Goal: Task Accomplishment & Management: Manage account settings

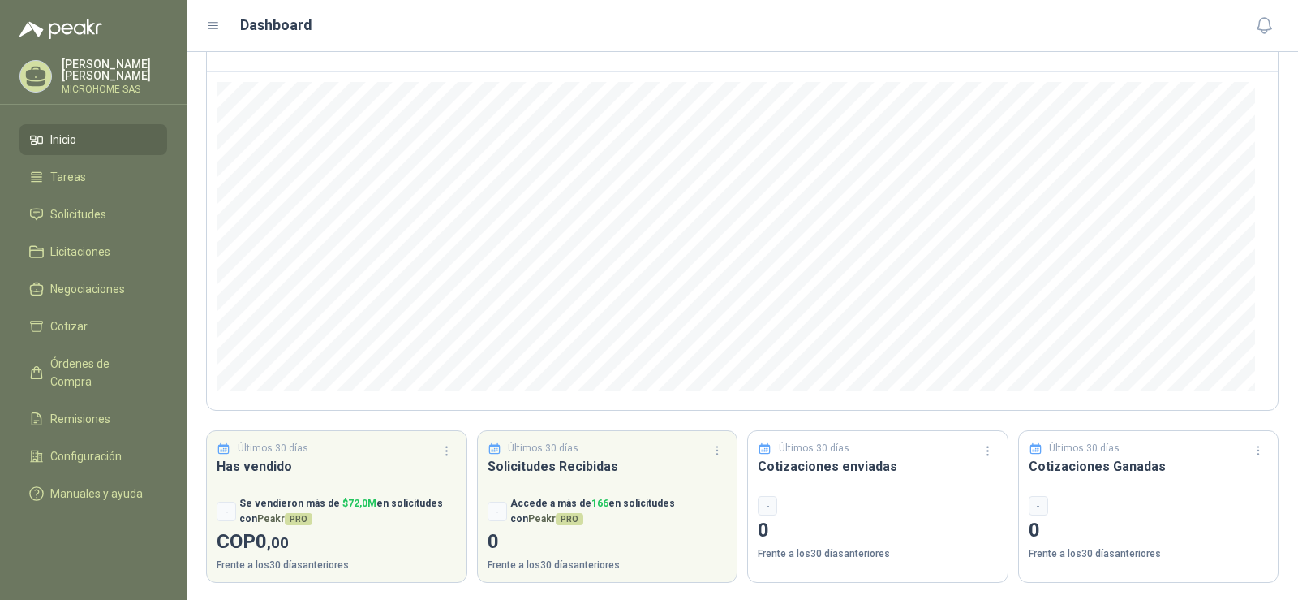
scroll to position [131, 0]
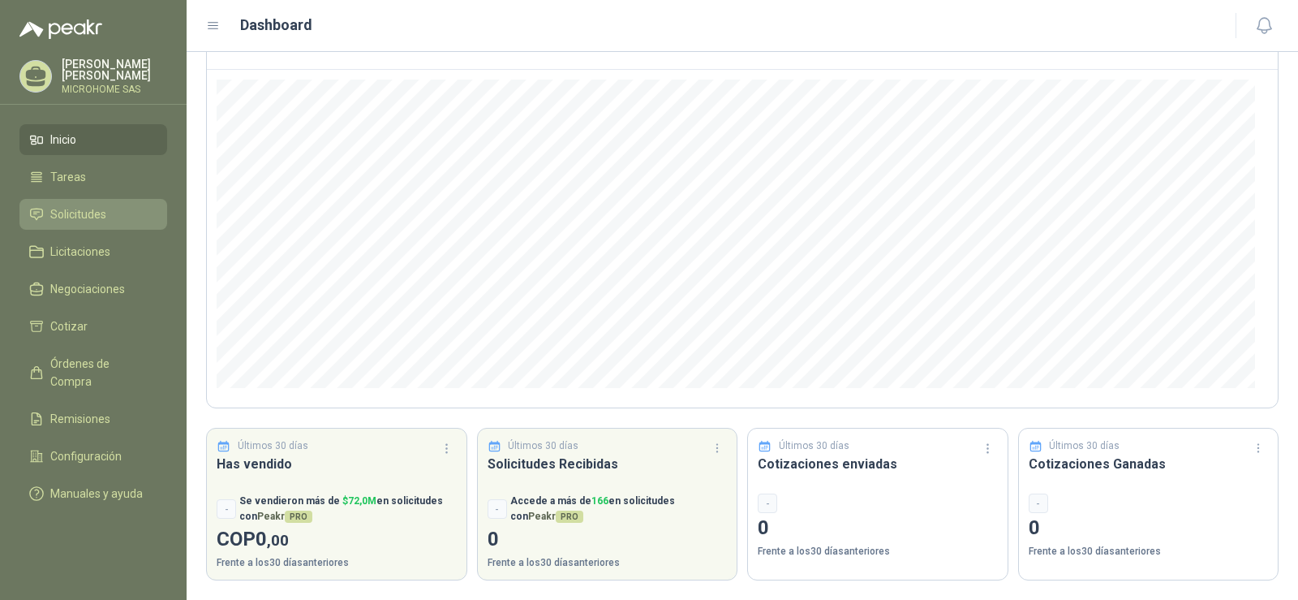
click at [79, 217] on span "Solicitudes" at bounding box center [78, 214] width 56 height 18
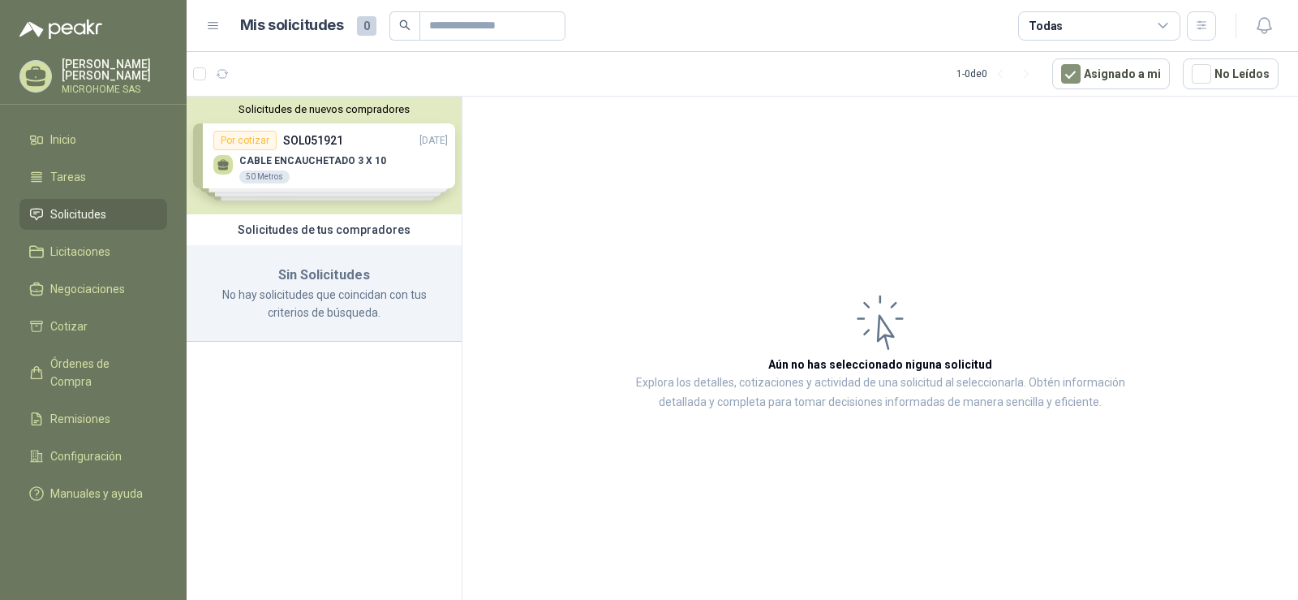
click at [304, 329] on div "Sin Solicitudes No hay solicitudes que coincidan con tus criterios de búsqueda." at bounding box center [324, 293] width 275 height 97
click at [300, 275] on h3 "Sin Solicitudes" at bounding box center [324, 274] width 236 height 21
click at [295, 233] on div "Solicitudes de tus compradores" at bounding box center [324, 229] width 275 height 31
click at [307, 167] on div "Solicitudes de nuevos compradores Por cotizar SOL051921 [DATE] CABLE ENCAUCHETA…" at bounding box center [324, 156] width 275 height 118
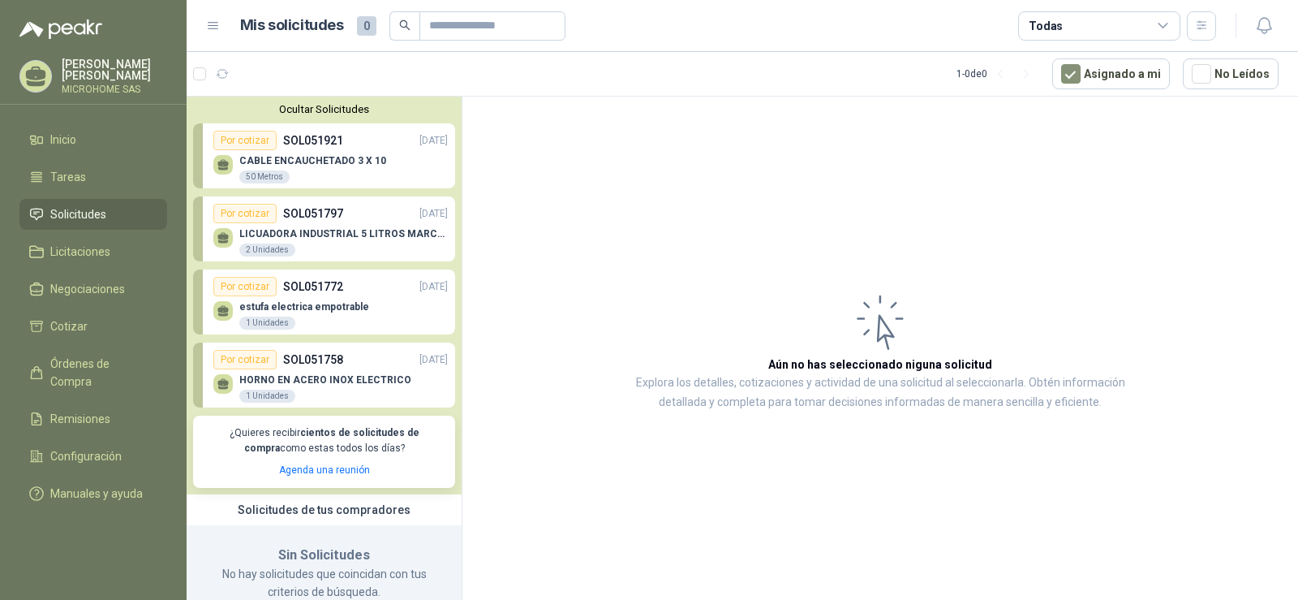
click at [323, 215] on p "SOL051797" at bounding box center [313, 213] width 60 height 18
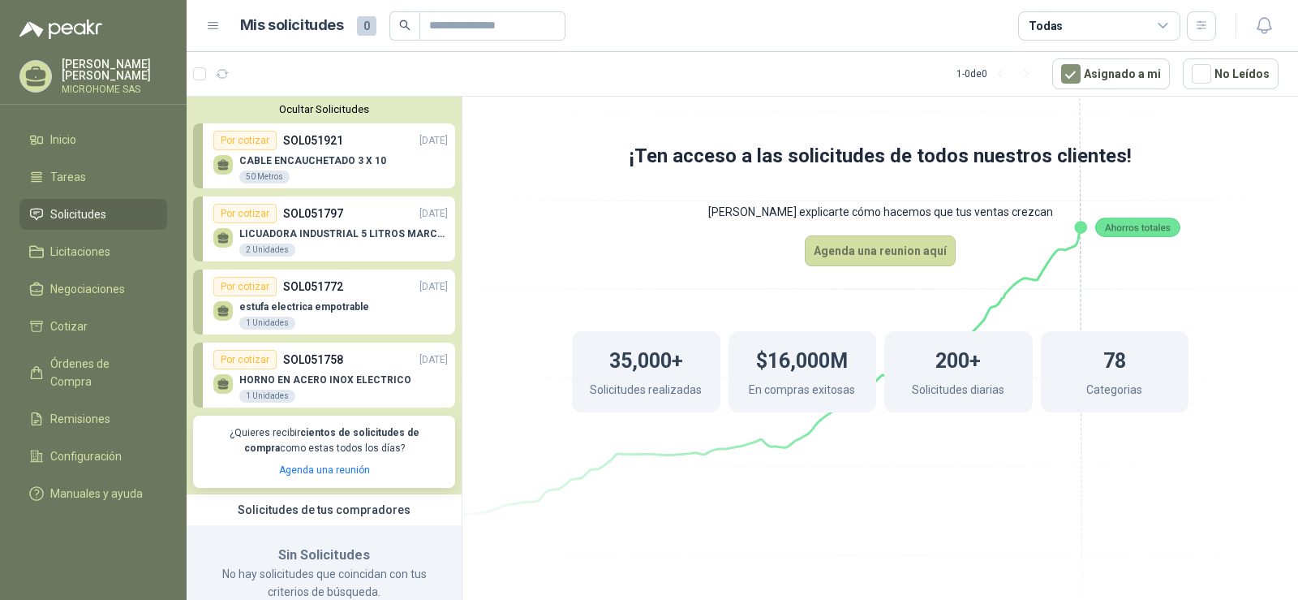
click at [395, 313] on div "estufa electrica empotrable 1 Unidades" at bounding box center [330, 313] width 234 height 34
click at [352, 372] on div "HORNO EN ACERO INOX ELECTRICO 1 Unidades" at bounding box center [330, 386] width 234 height 34
click at [354, 166] on p "CABLE ENCAUCHETADO 3 X 10" at bounding box center [312, 160] width 147 height 11
click at [84, 259] on link "Licitaciones" at bounding box center [93, 251] width 148 height 31
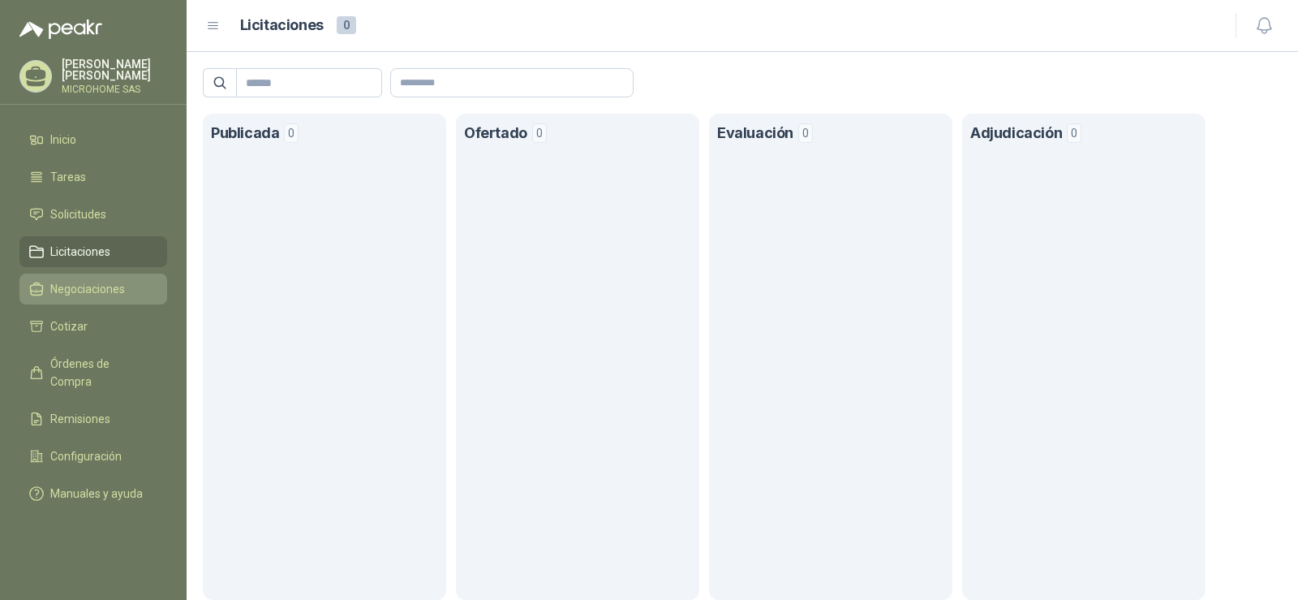
click at [84, 290] on span "Negociaciones" at bounding box center [87, 289] width 75 height 18
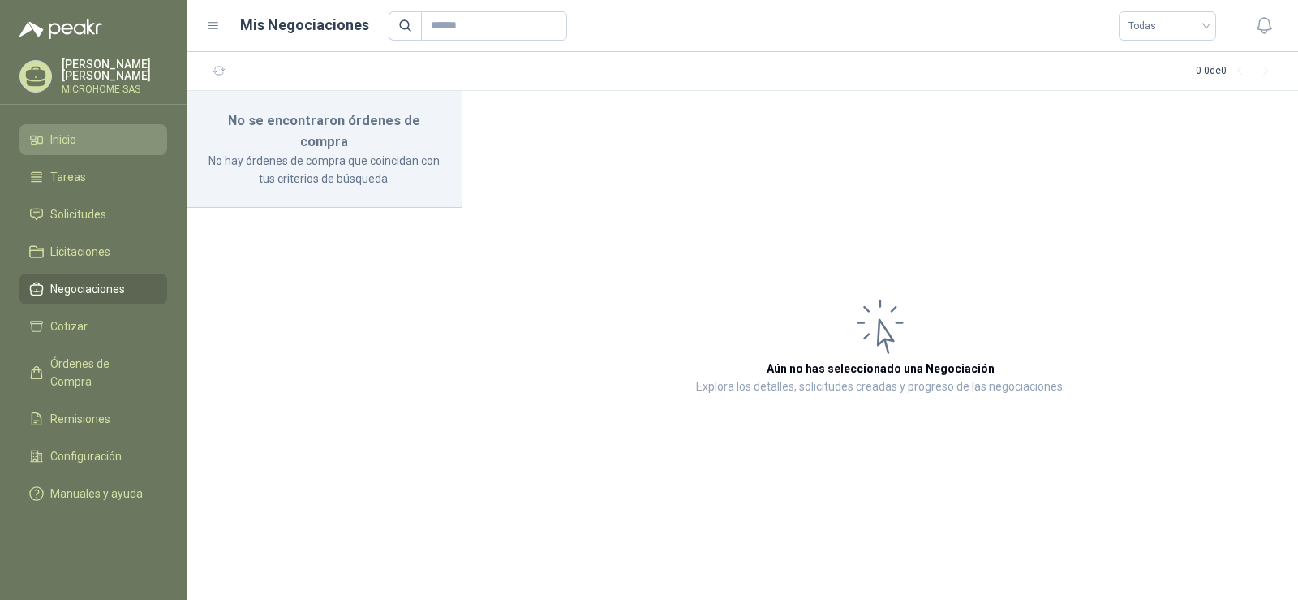
click at [97, 136] on li "Inicio" at bounding box center [93, 140] width 128 height 18
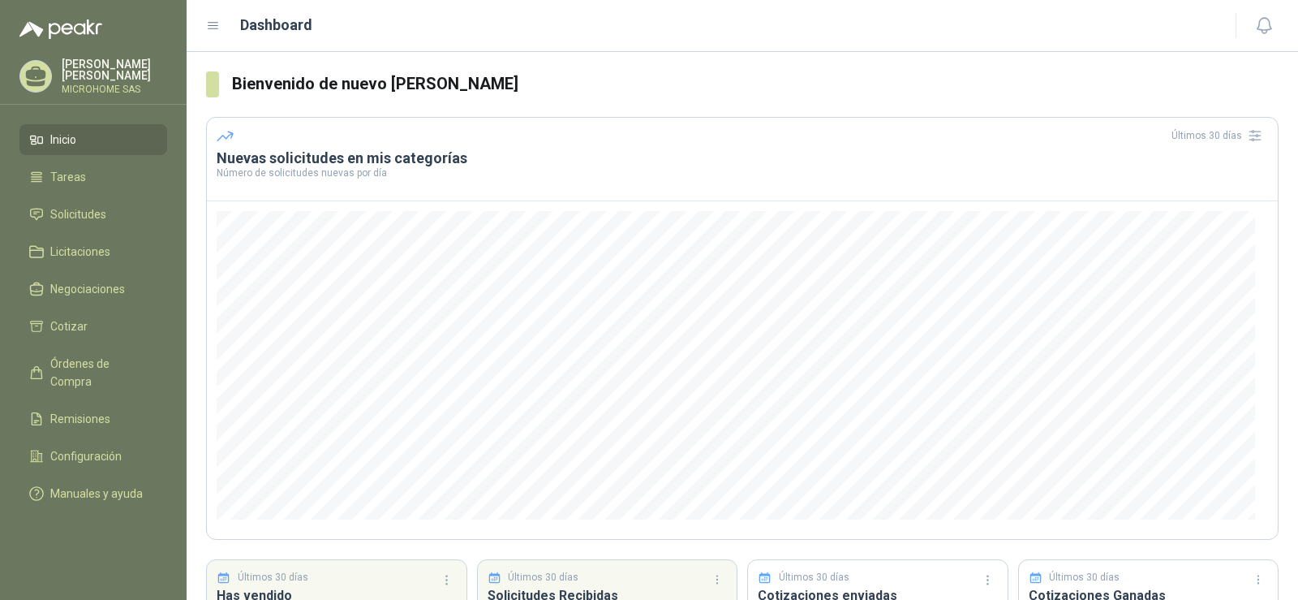
scroll to position [131, 0]
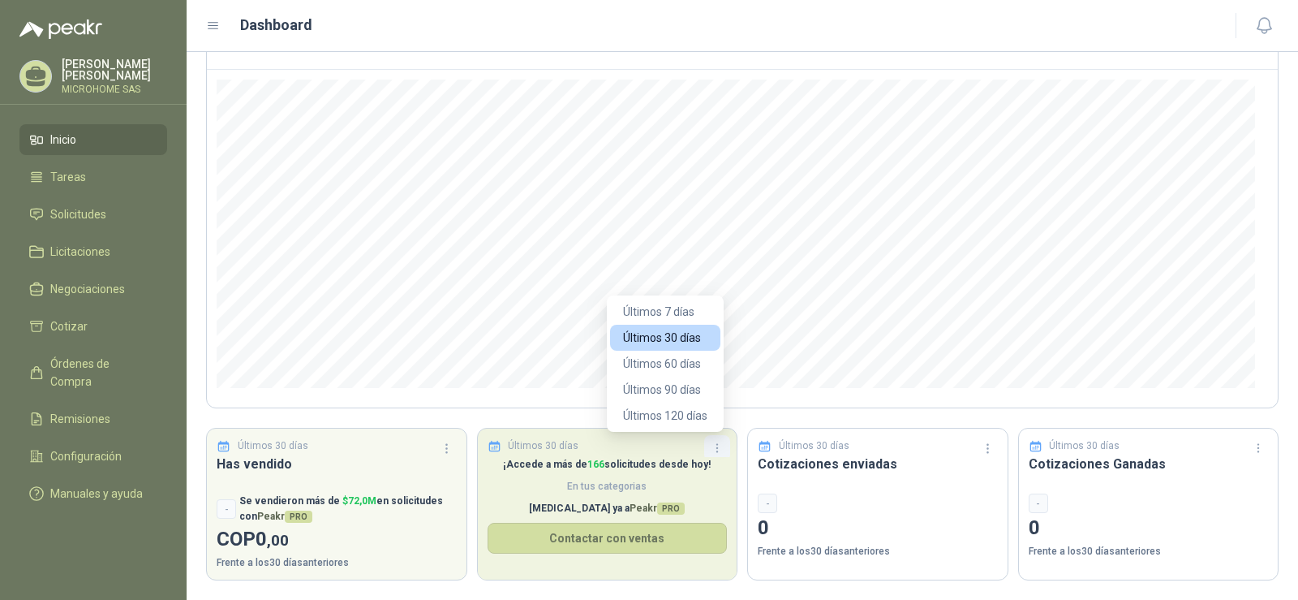
click at [713, 449] on icon "button" at bounding box center [718, 448] width 14 height 14
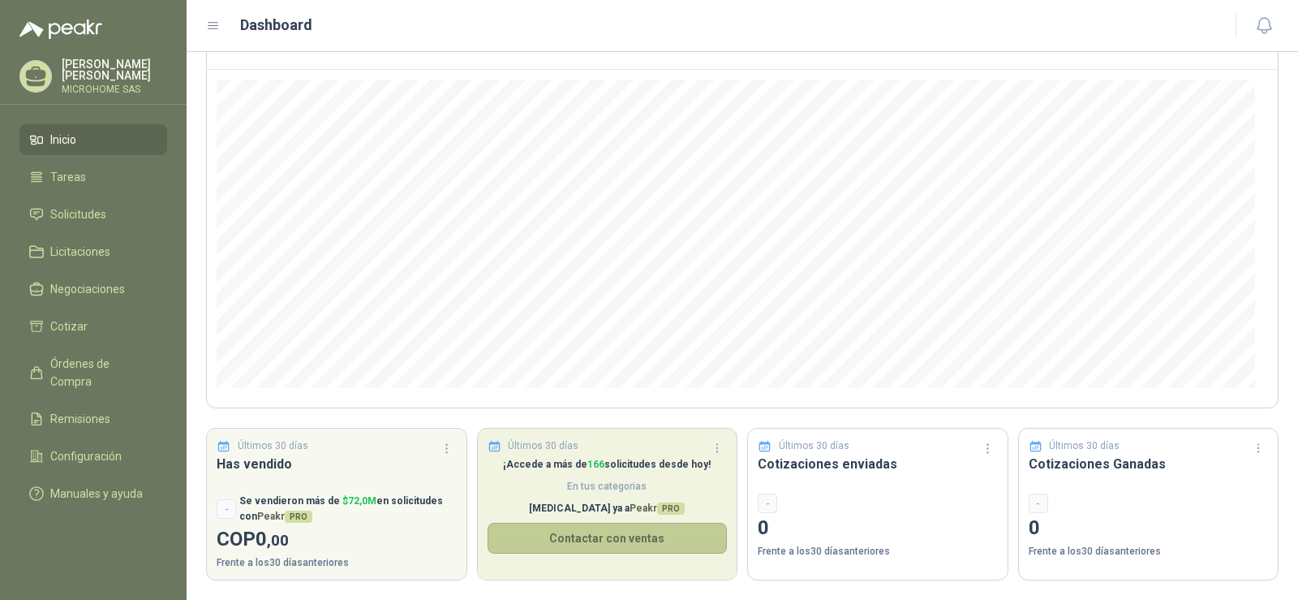
click at [565, 533] on button "Contactar con ventas" at bounding box center [608, 538] width 240 height 31
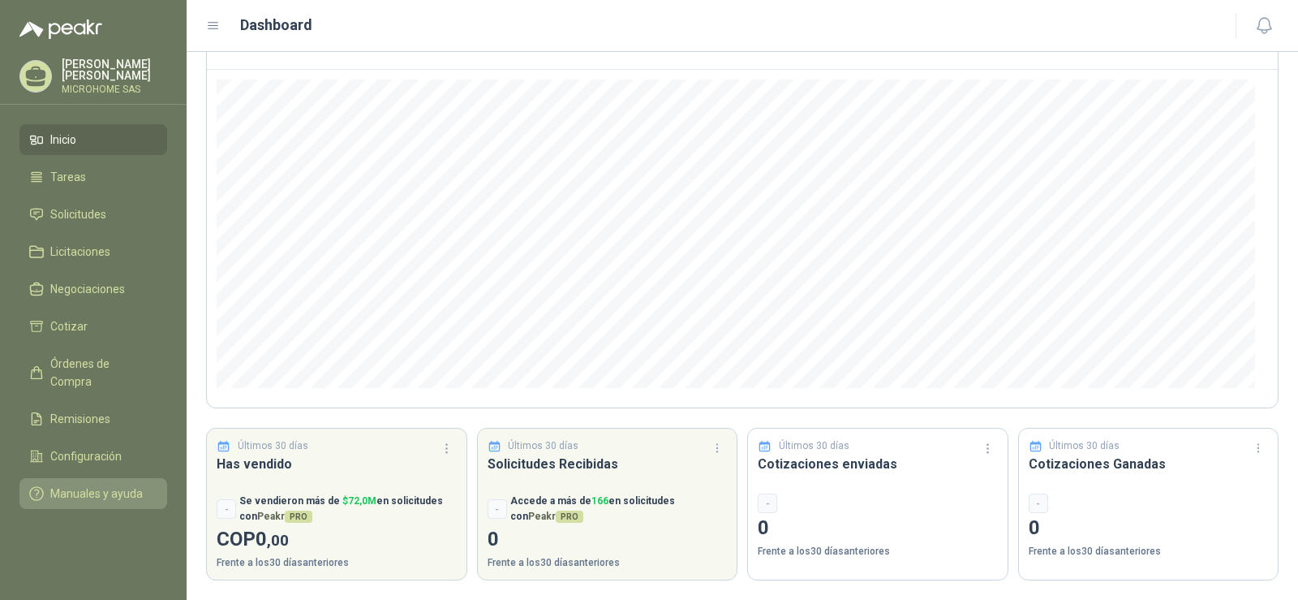
click at [68, 484] on span "Manuales y ayuda" at bounding box center [96, 493] width 92 height 18
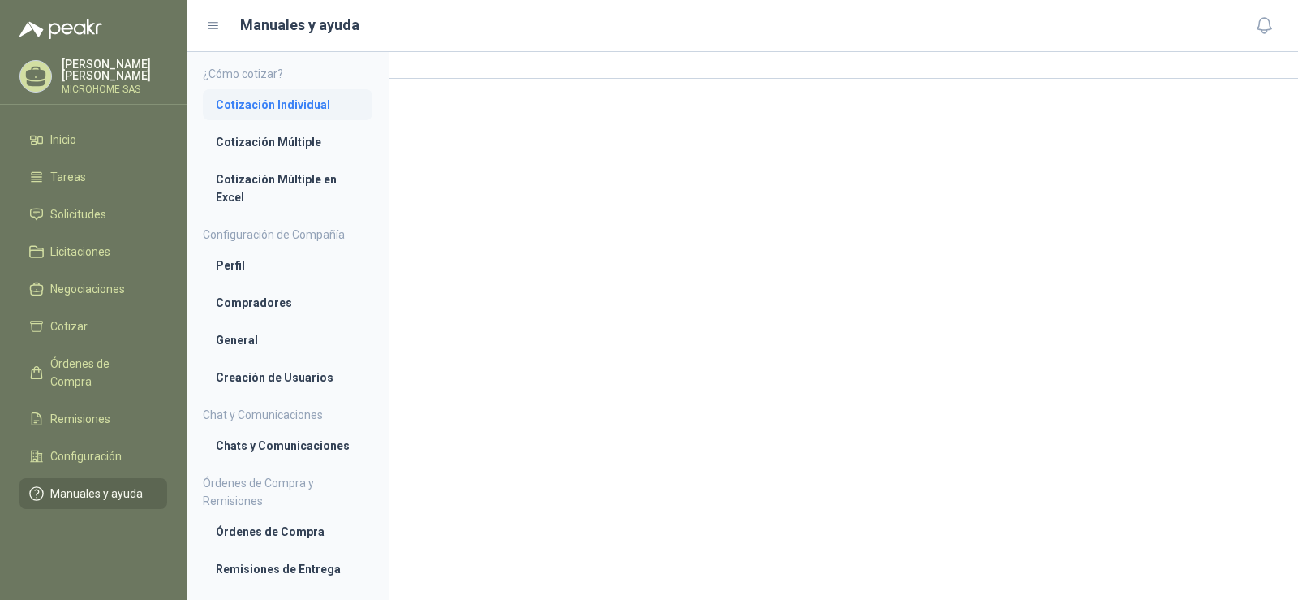
click at [282, 101] on li "Cotización Individual" at bounding box center [288, 105] width 144 height 18
click at [286, 148] on li "Cotización Múltiple" at bounding box center [288, 144] width 144 height 18
click at [276, 188] on li "Cotización Múltiple en Excel" at bounding box center [288, 190] width 144 height 36
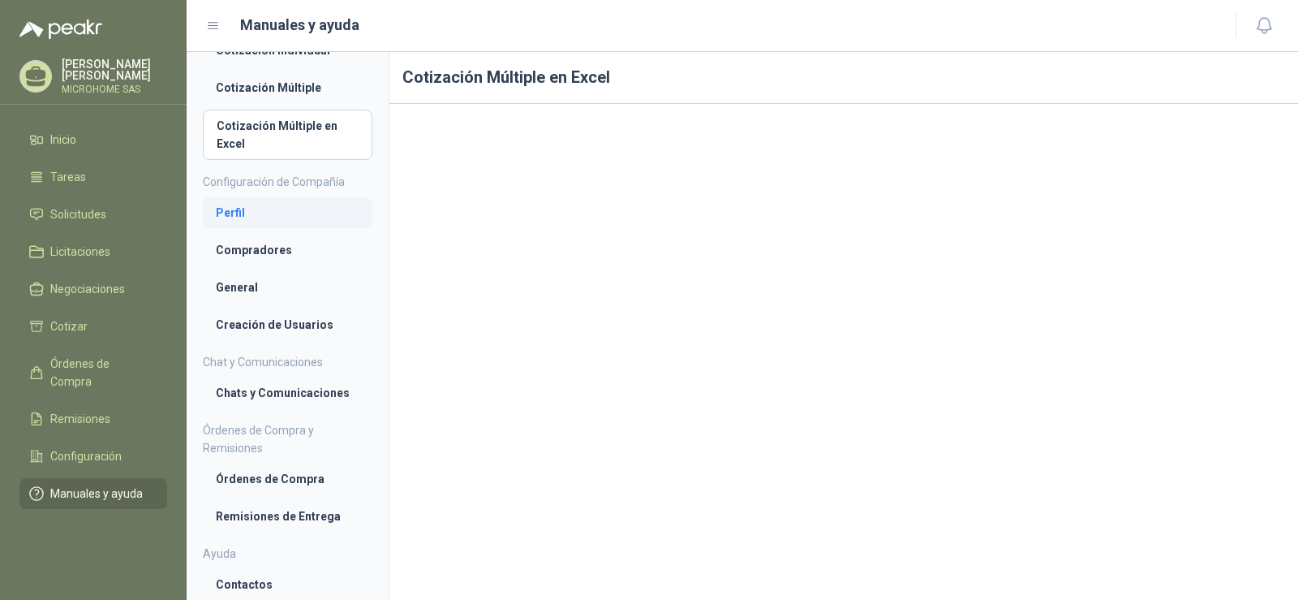
click at [236, 208] on li "Perfil" at bounding box center [288, 213] width 144 height 18
click at [257, 248] on li "Compradores" at bounding box center [288, 250] width 144 height 18
click at [277, 243] on li "Compradores" at bounding box center [288, 249] width 142 height 18
click at [274, 249] on li "Compradores" at bounding box center [288, 249] width 142 height 18
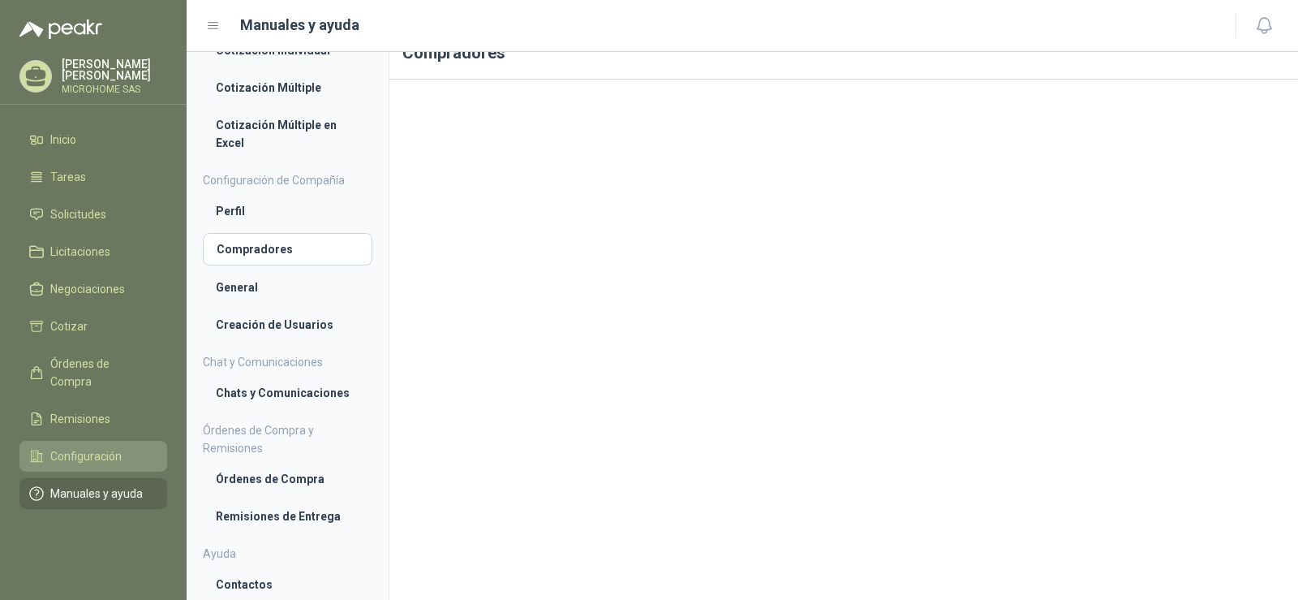
click at [81, 447] on span "Configuración" at bounding box center [85, 456] width 71 height 18
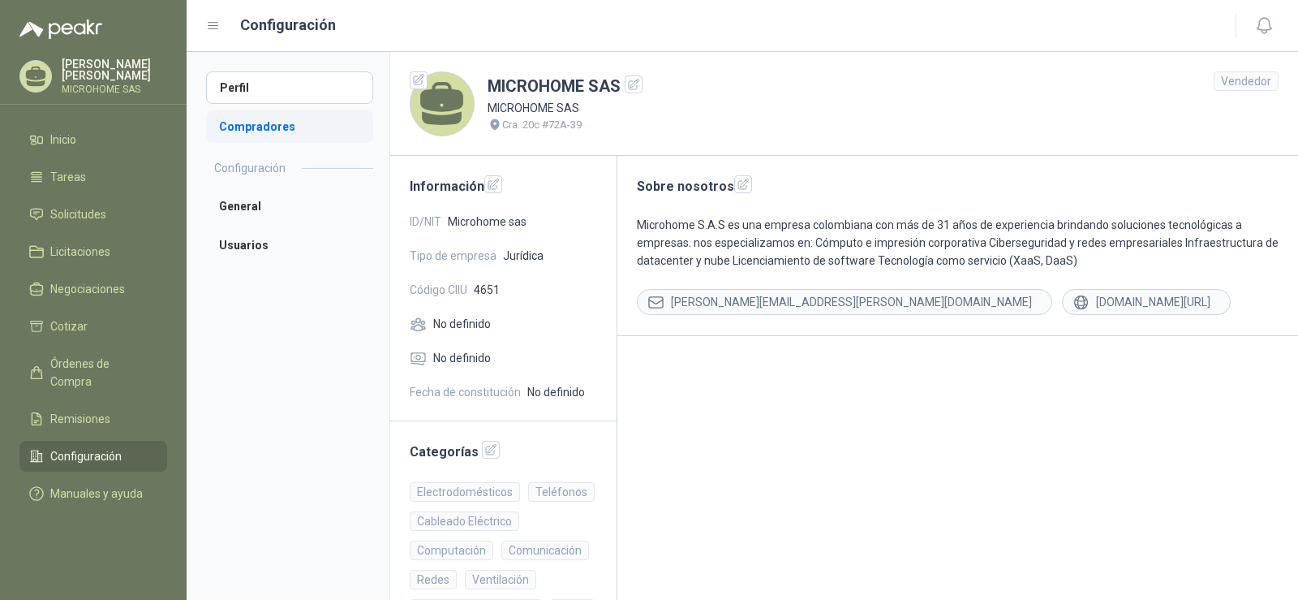
click at [247, 122] on li "Compradores" at bounding box center [289, 126] width 167 height 32
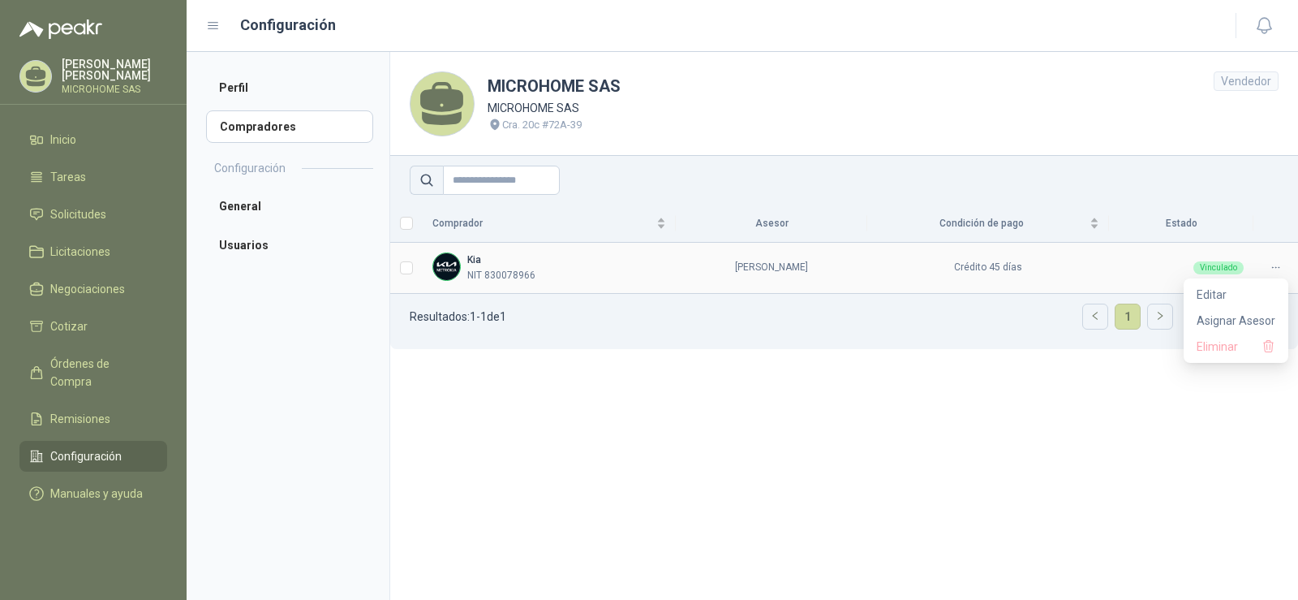
click at [1268, 265] on div at bounding box center [1275, 267] width 25 height 15
click at [1235, 317] on span "Asignar Asesor" at bounding box center [1236, 321] width 79 height 18
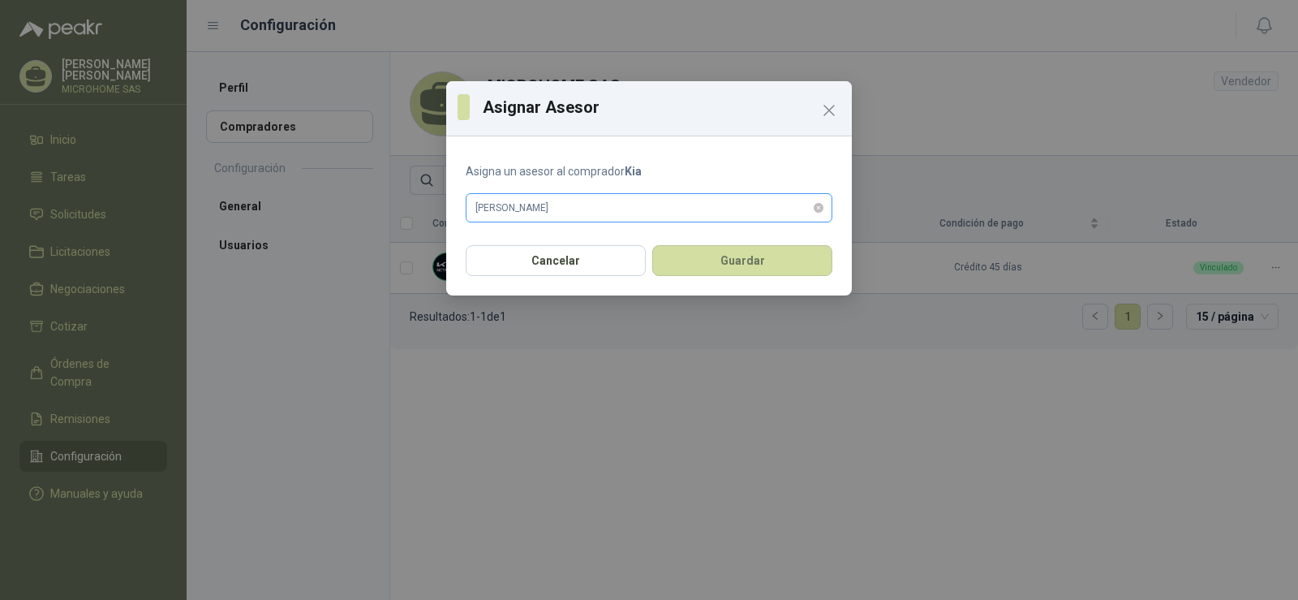
click at [606, 207] on span "[PERSON_NAME]" at bounding box center [648, 208] width 347 height 24
click at [769, 276] on button "Guardar" at bounding box center [742, 260] width 180 height 31
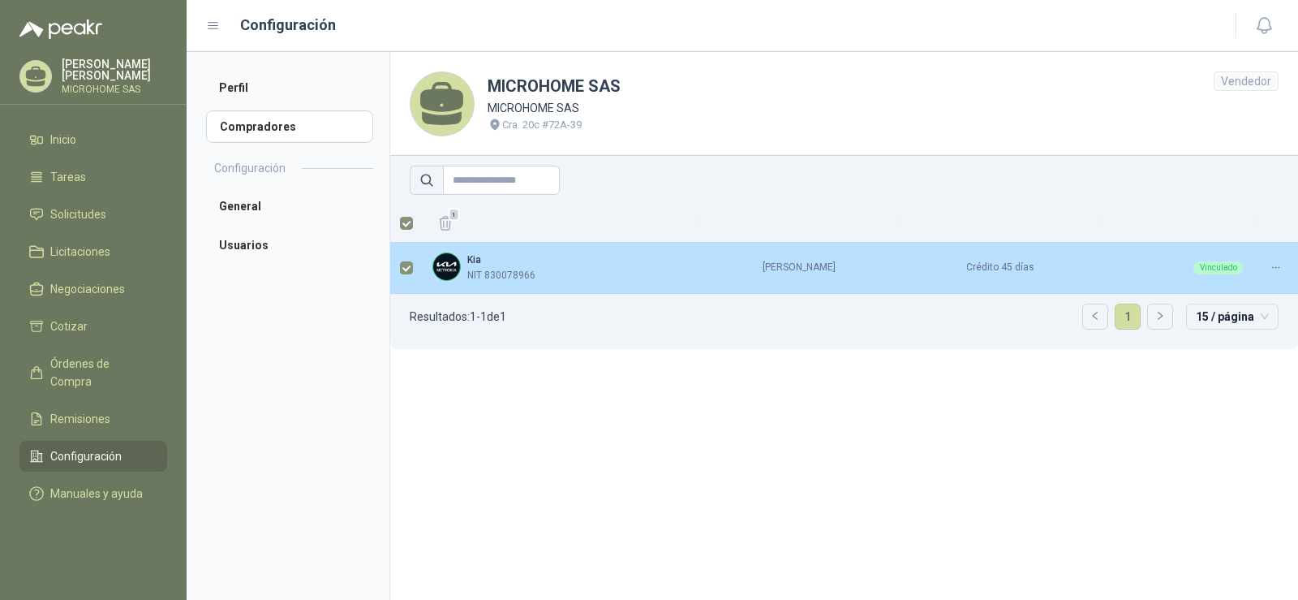
click at [1204, 290] on td "Vinculado" at bounding box center [1176, 268] width 156 height 51
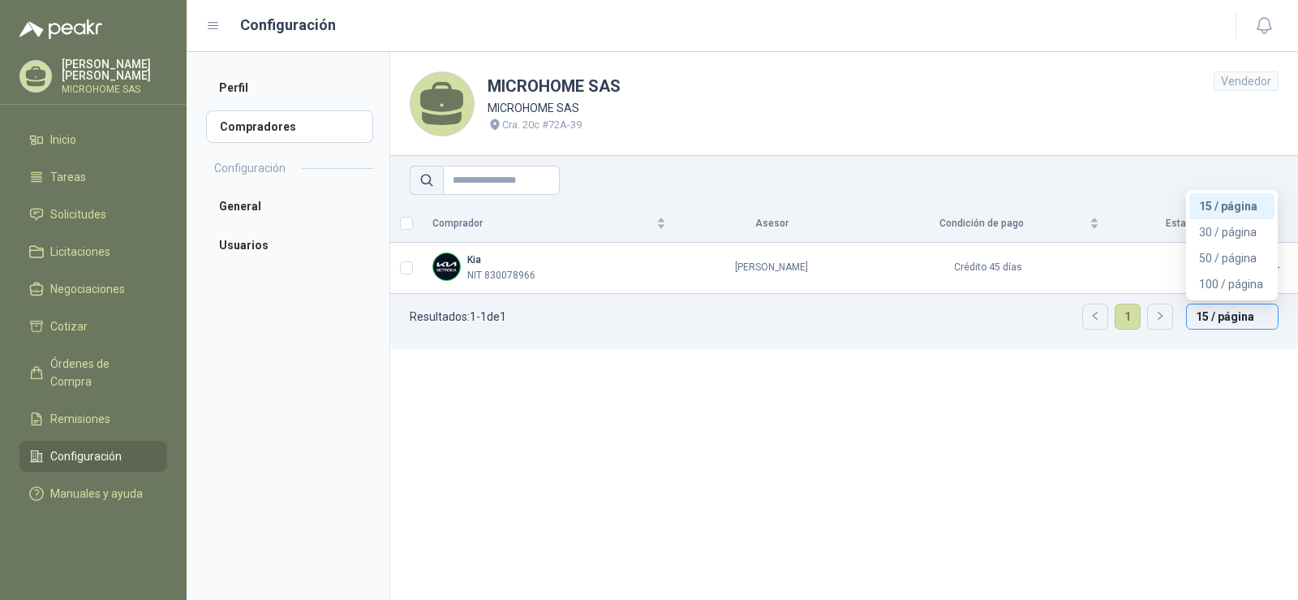
click at [1261, 323] on span "15 / página" at bounding box center [1232, 316] width 73 height 24
drag, startPoint x: 809, startPoint y: 535, endPoint x: 482, endPoint y: 383, distance: 360.8
click at [770, 523] on section "MICROHOME SAS MICROHOME SAS Cra. 20c #72A-39 Vendedor Comprador Asesor Condició…" at bounding box center [843, 326] width 909 height 548
click at [242, 200] on li "General" at bounding box center [289, 206] width 167 height 32
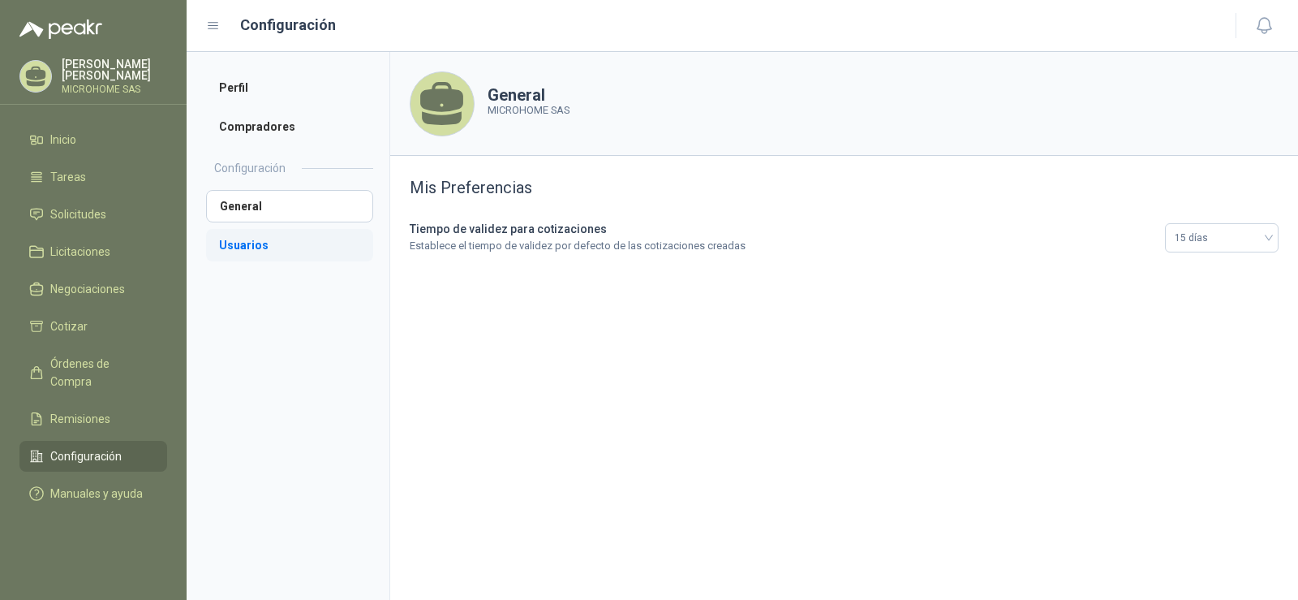
click at [259, 246] on li "Usuarios" at bounding box center [289, 245] width 167 height 32
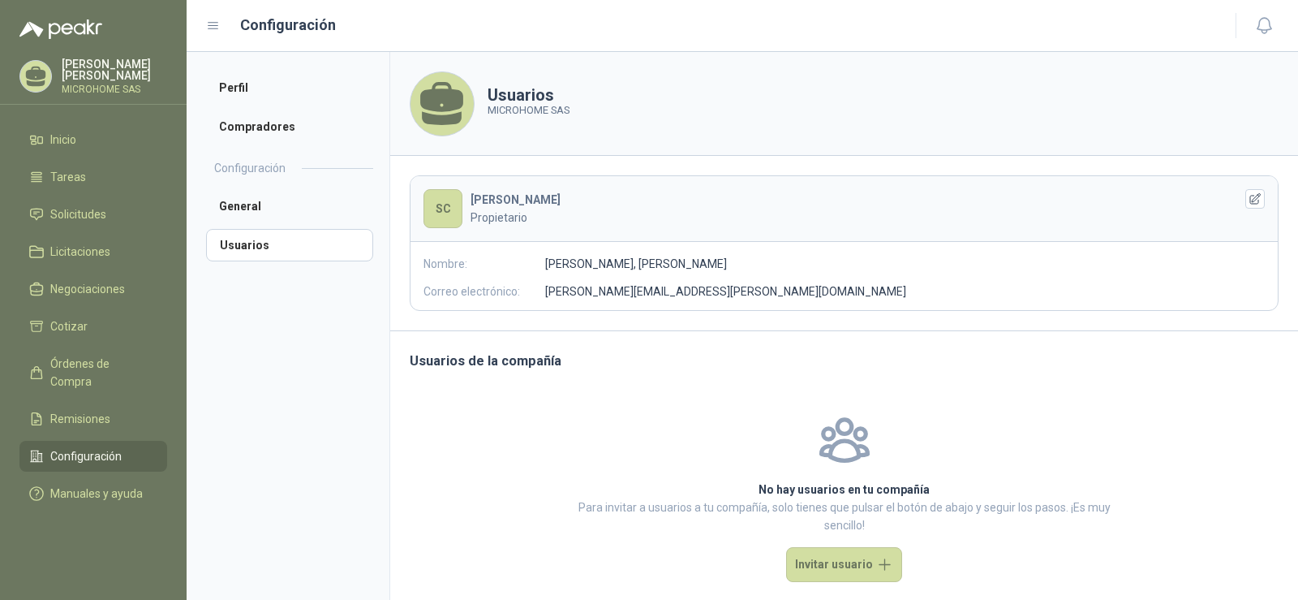
scroll to position [21, 0]
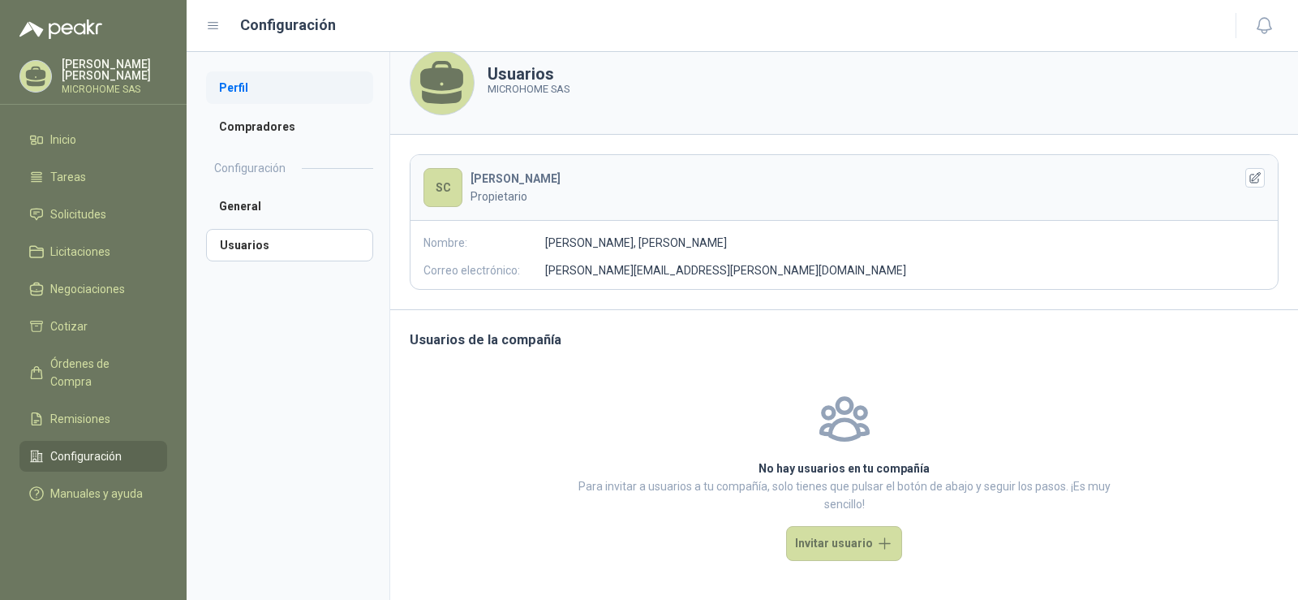
click at [266, 97] on li "Perfil" at bounding box center [289, 87] width 167 height 32
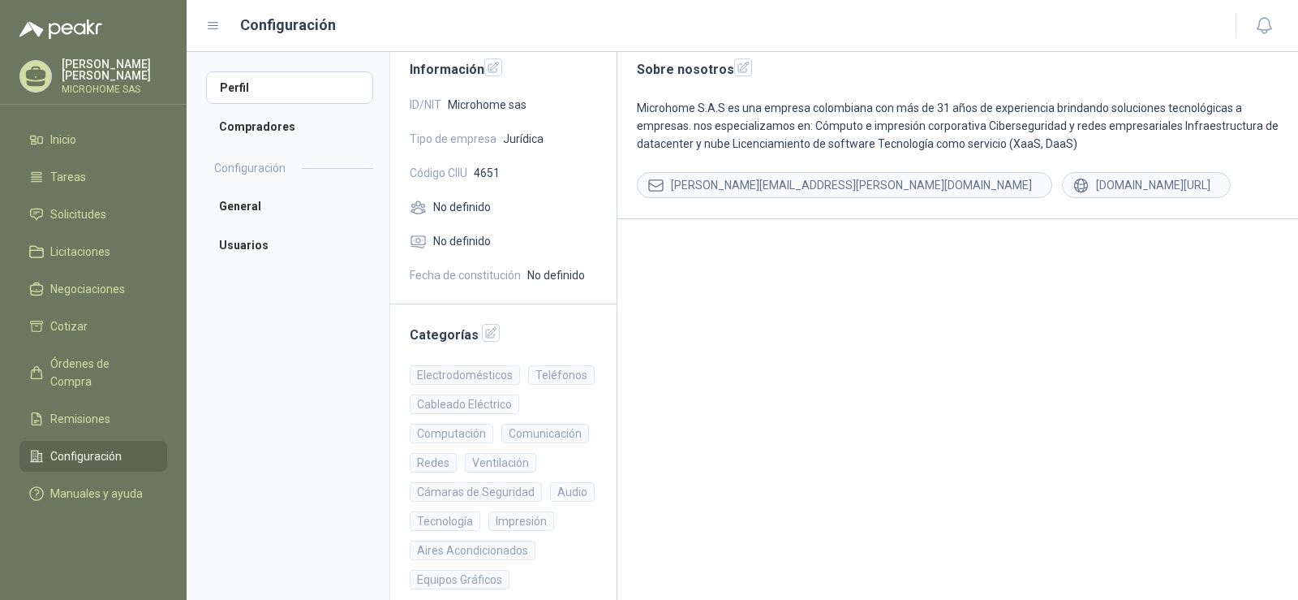
scroll to position [135, 0]
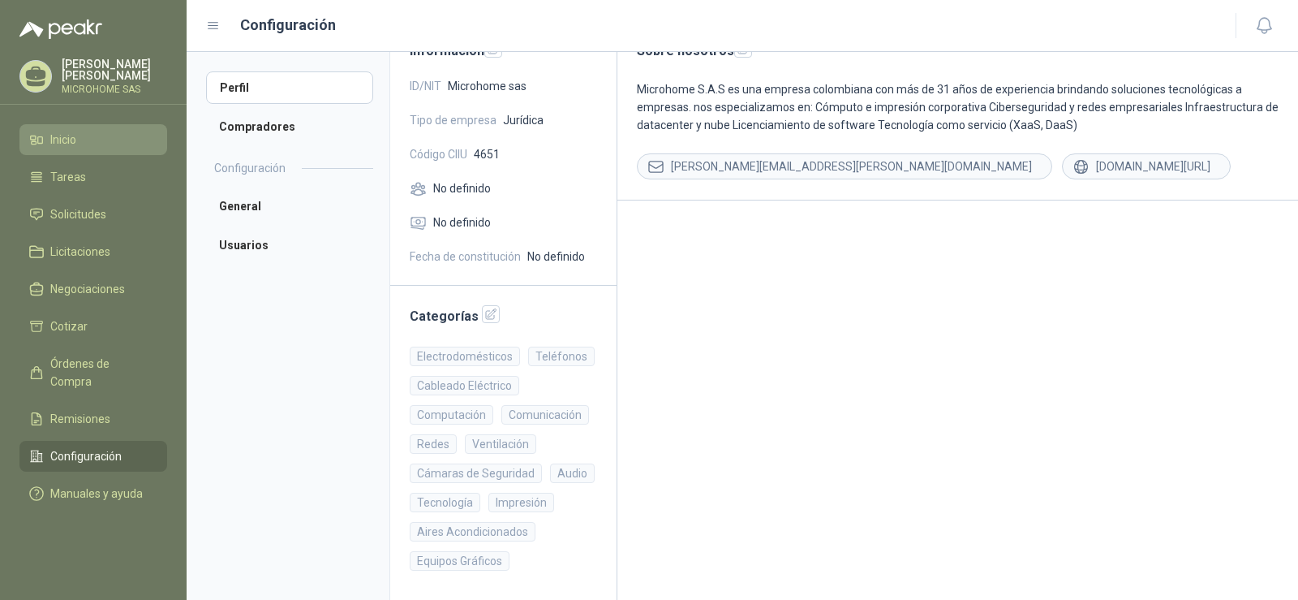
click at [66, 126] on link "Inicio" at bounding box center [93, 139] width 148 height 31
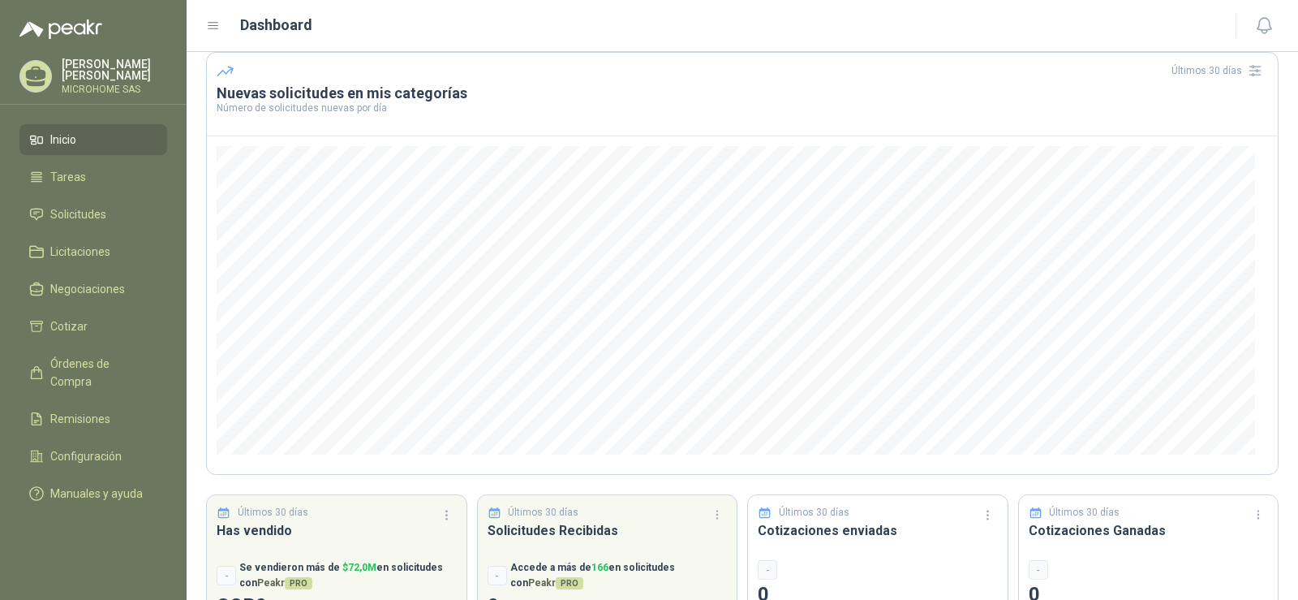
scroll to position [131, 0]
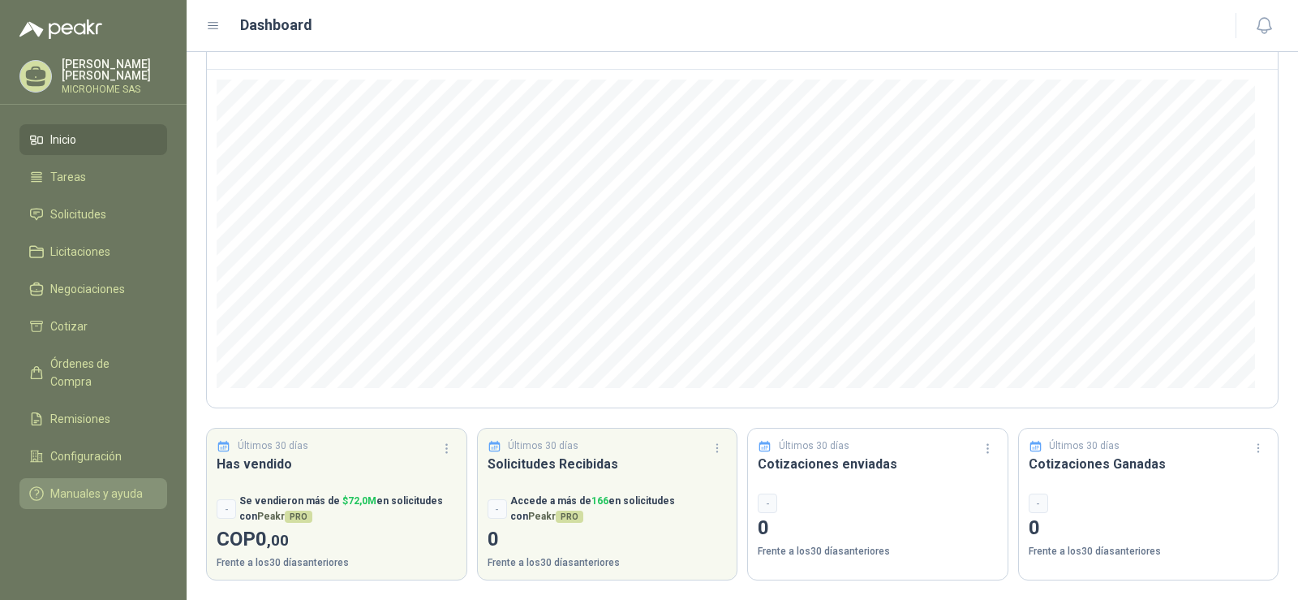
click at [73, 484] on span "Manuales y ayuda" at bounding box center [96, 493] width 92 height 18
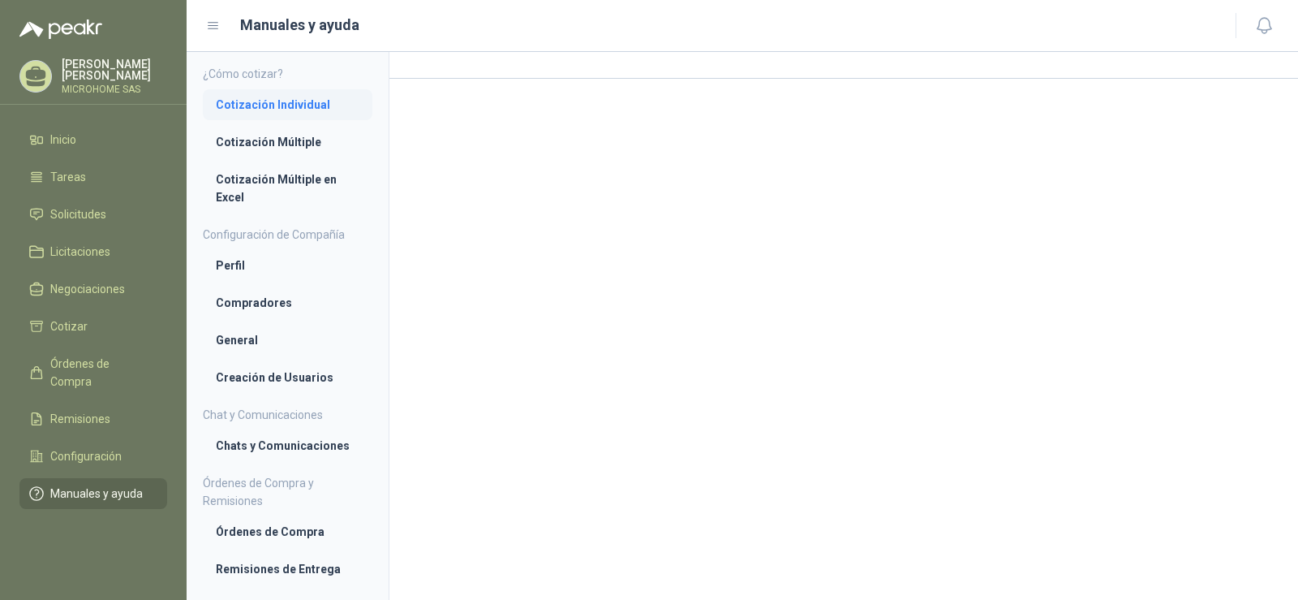
click at [273, 103] on li "Cotización Individual" at bounding box center [288, 105] width 144 height 18
click at [284, 156] on link "Cotización Múltiple" at bounding box center [288, 143] width 170 height 31
click at [235, 200] on li "Cotización Múltiple en Excel" at bounding box center [288, 190] width 144 height 36
click at [248, 262] on li "Perfil" at bounding box center [288, 267] width 144 height 18
click at [94, 84] on p "MICROHOME SAS" at bounding box center [114, 89] width 105 height 10
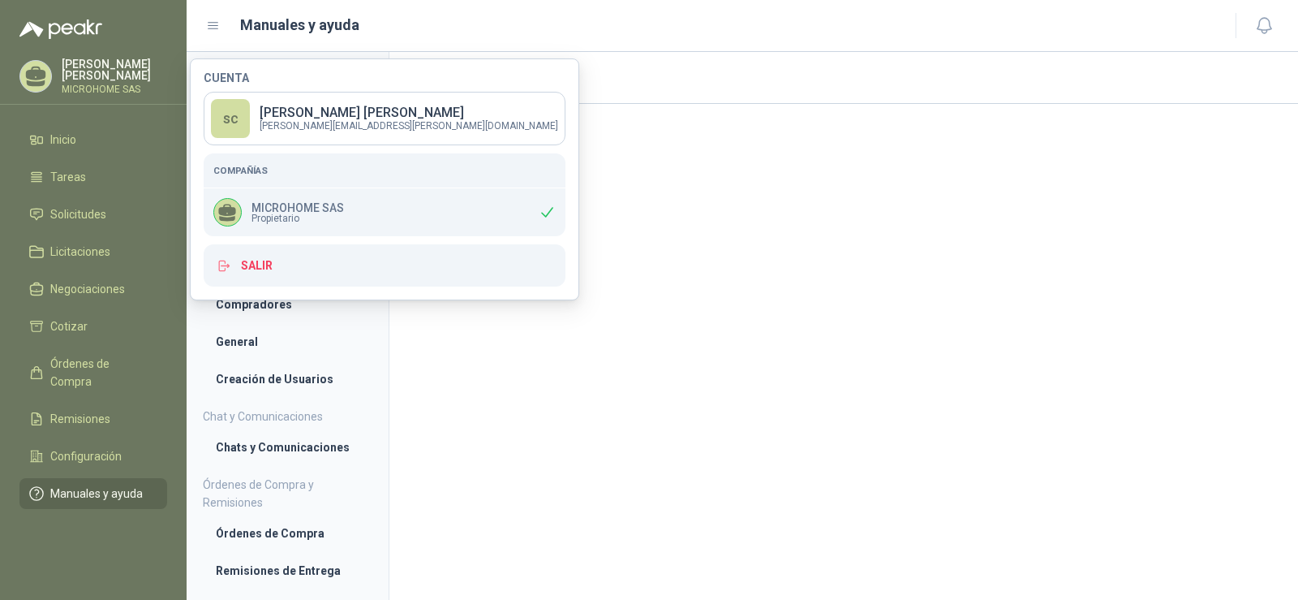
click at [216, 204] on div at bounding box center [227, 212] width 28 height 28
click at [295, 209] on p "MICROHOME SAS" at bounding box center [298, 207] width 92 height 11
click at [801, 71] on h1 "Perfil" at bounding box center [843, 78] width 909 height 52
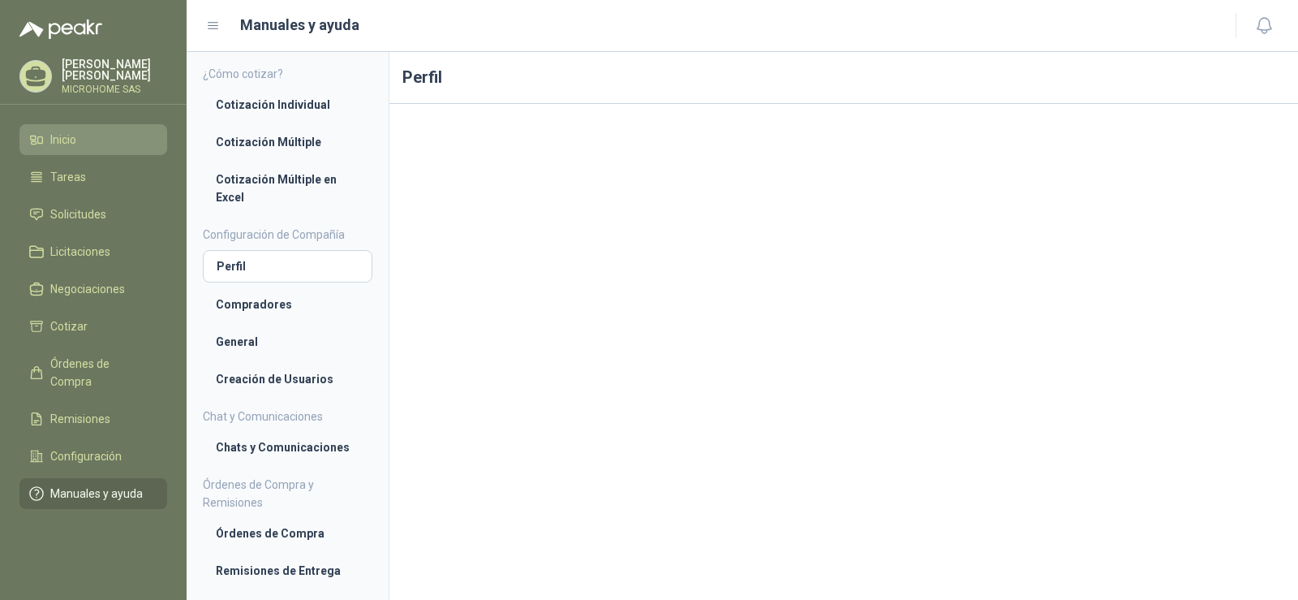
click at [95, 137] on li "Inicio" at bounding box center [93, 140] width 128 height 18
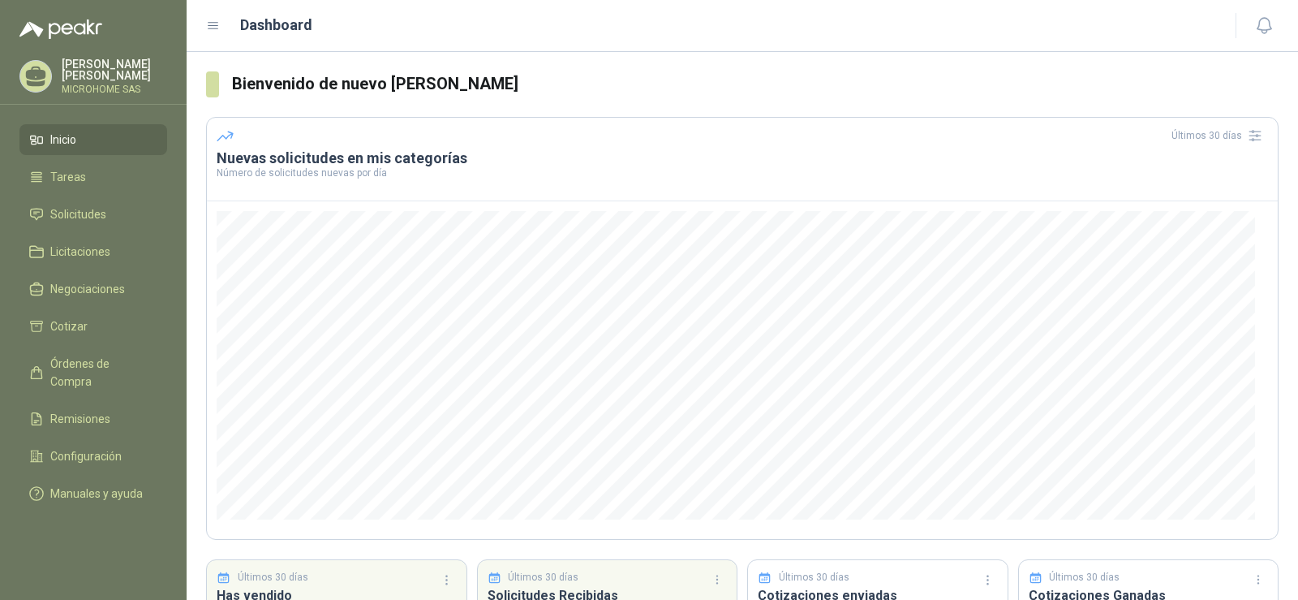
click at [214, 28] on icon at bounding box center [213, 26] width 15 height 15
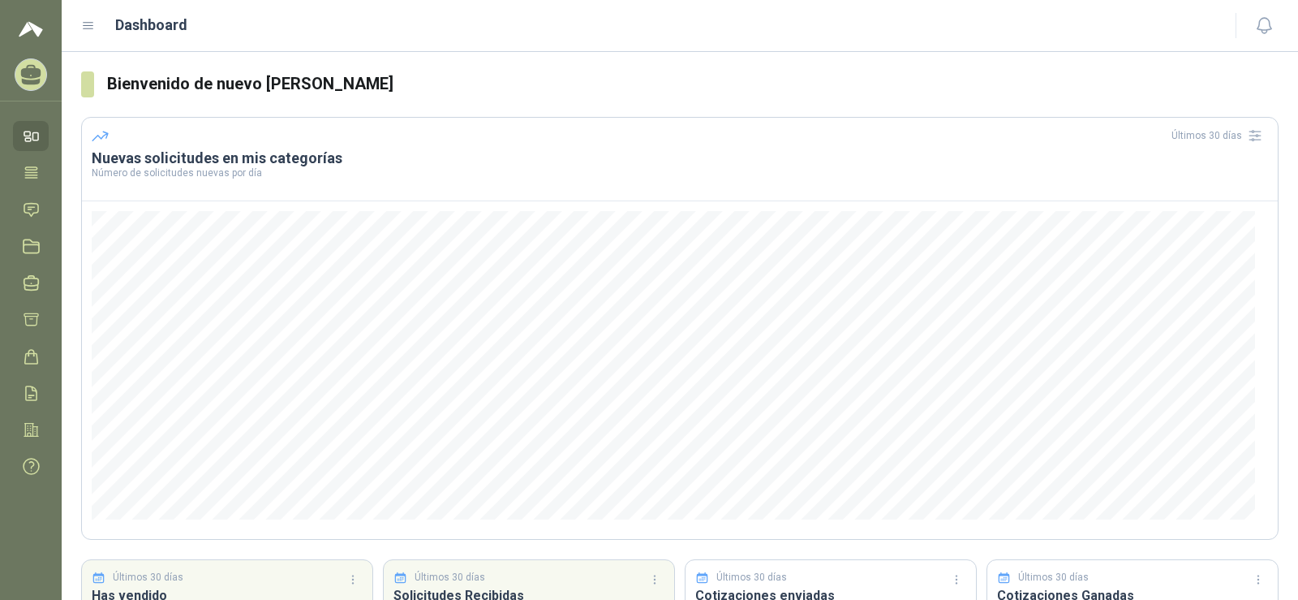
drag, startPoint x: 97, startPoint y: 26, endPoint x: 68, endPoint y: 31, distance: 28.8
click at [96, 27] on div "Dashboard" at bounding box center [648, 25] width 1135 height 23
click at [19, 31] on img at bounding box center [31, 28] width 24 height 19
click at [93, 26] on icon at bounding box center [88, 26] width 15 height 15
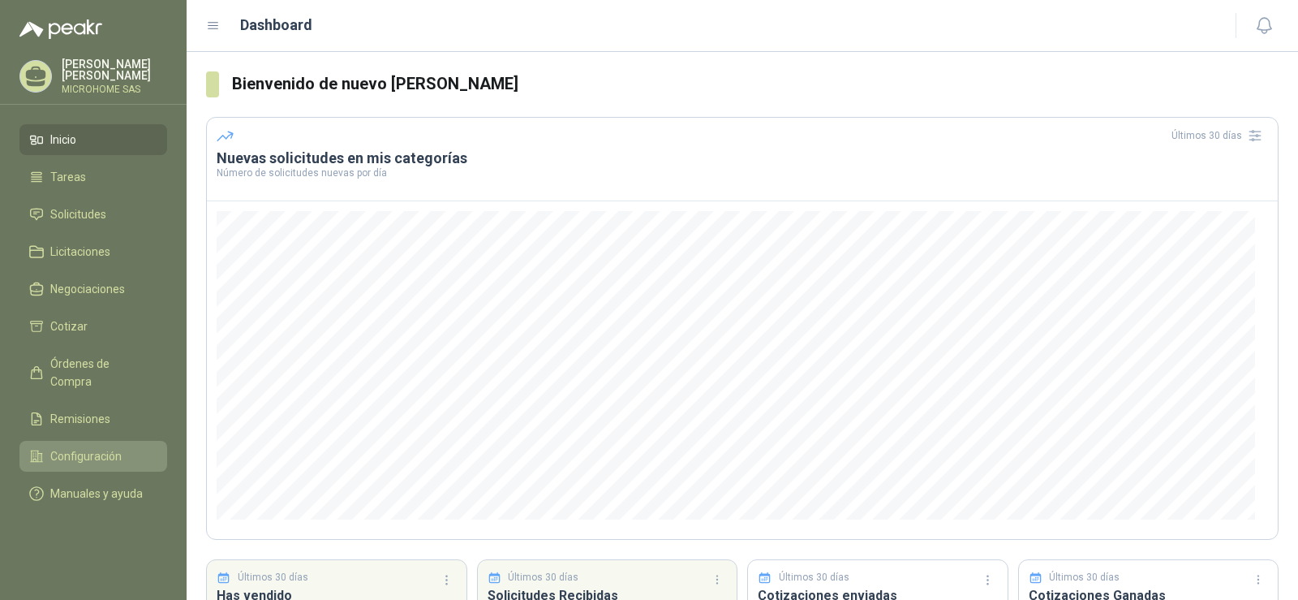
click at [92, 447] on span "Configuración" at bounding box center [85, 456] width 71 height 18
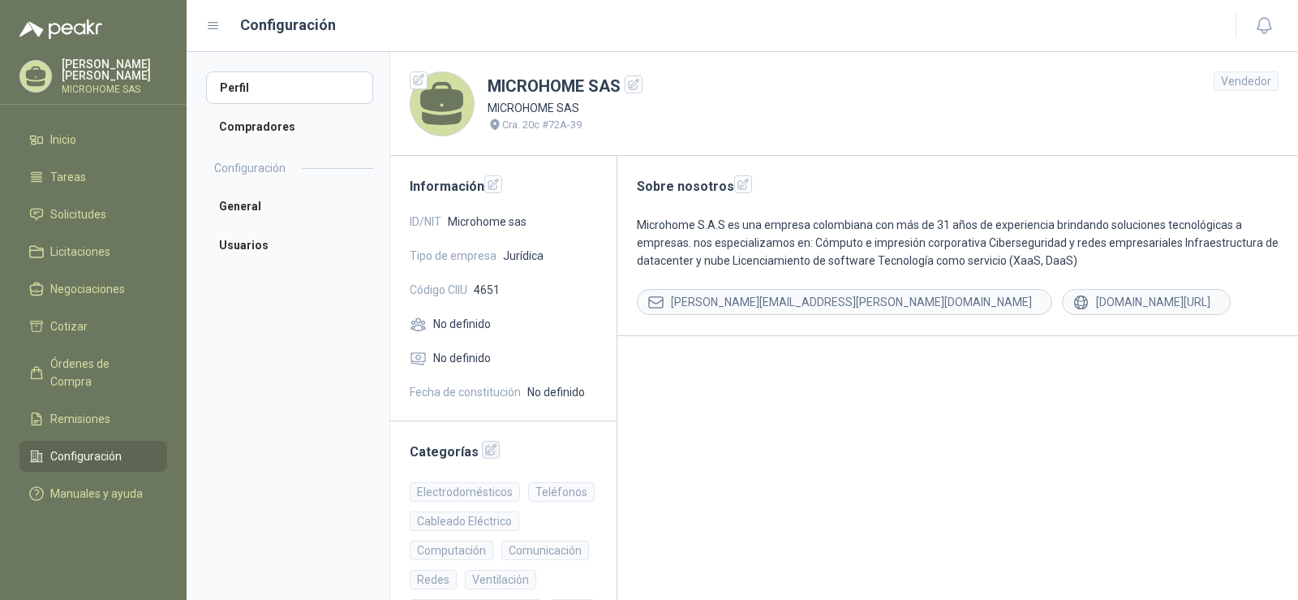
click at [488, 452] on icon "button" at bounding box center [491, 450] width 11 height 11
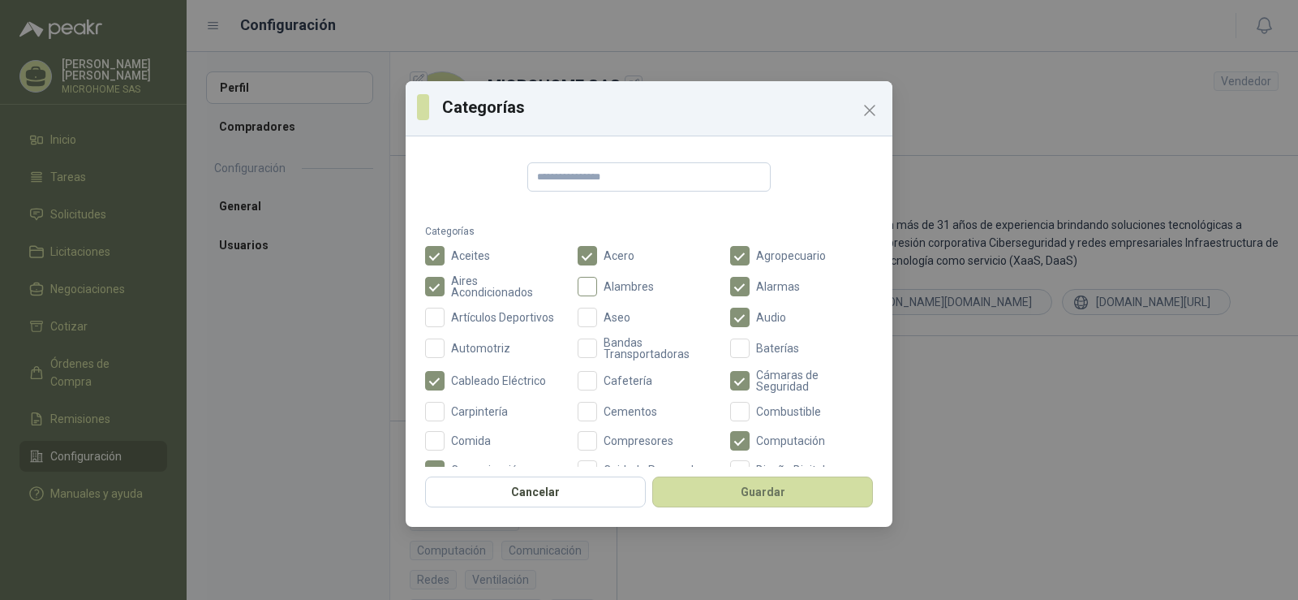
click at [608, 294] on label "Alambres" at bounding box center [649, 286] width 143 height 23
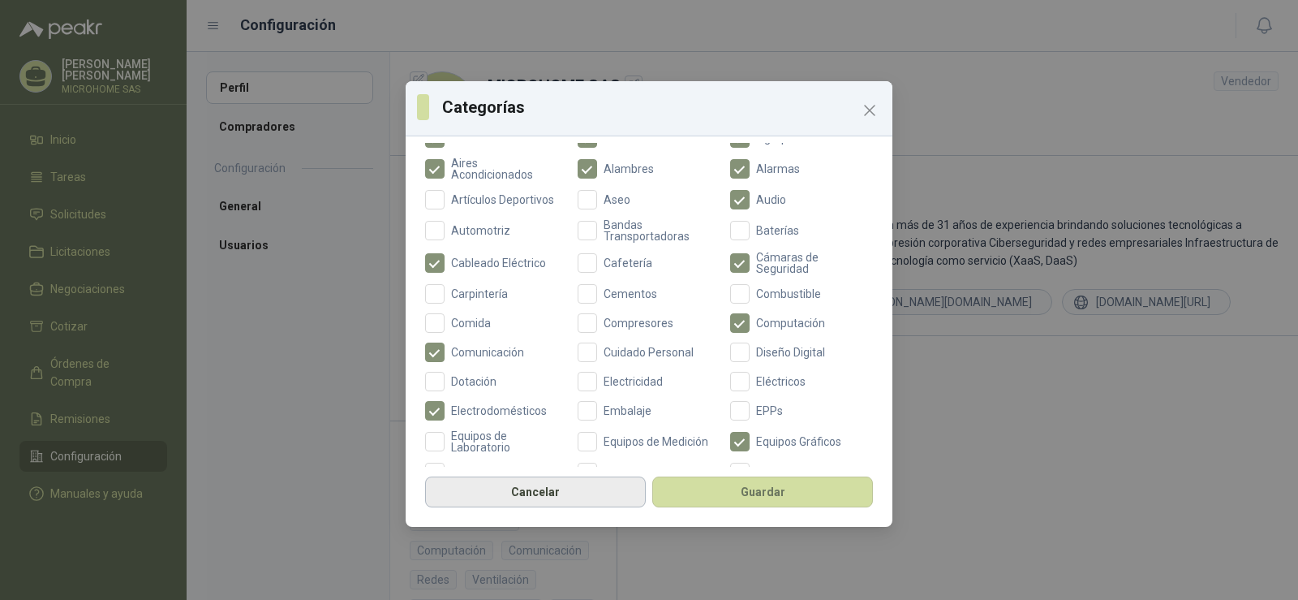
scroll to position [162, 0]
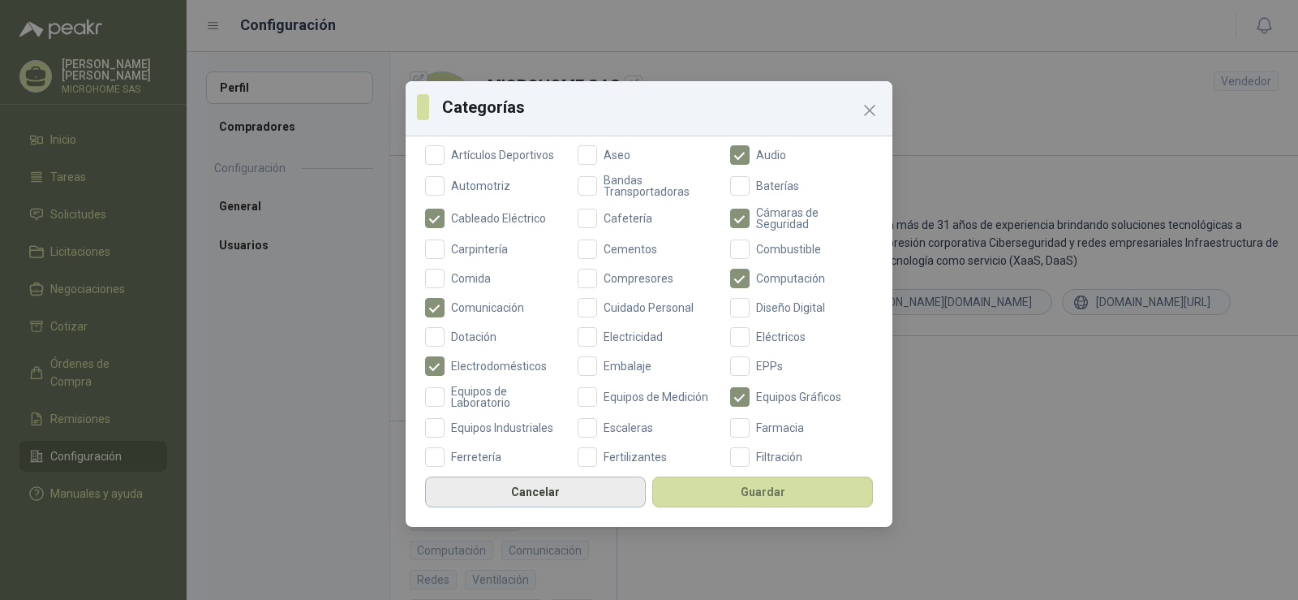
click at [555, 502] on button "Cancelar" at bounding box center [535, 491] width 221 height 31
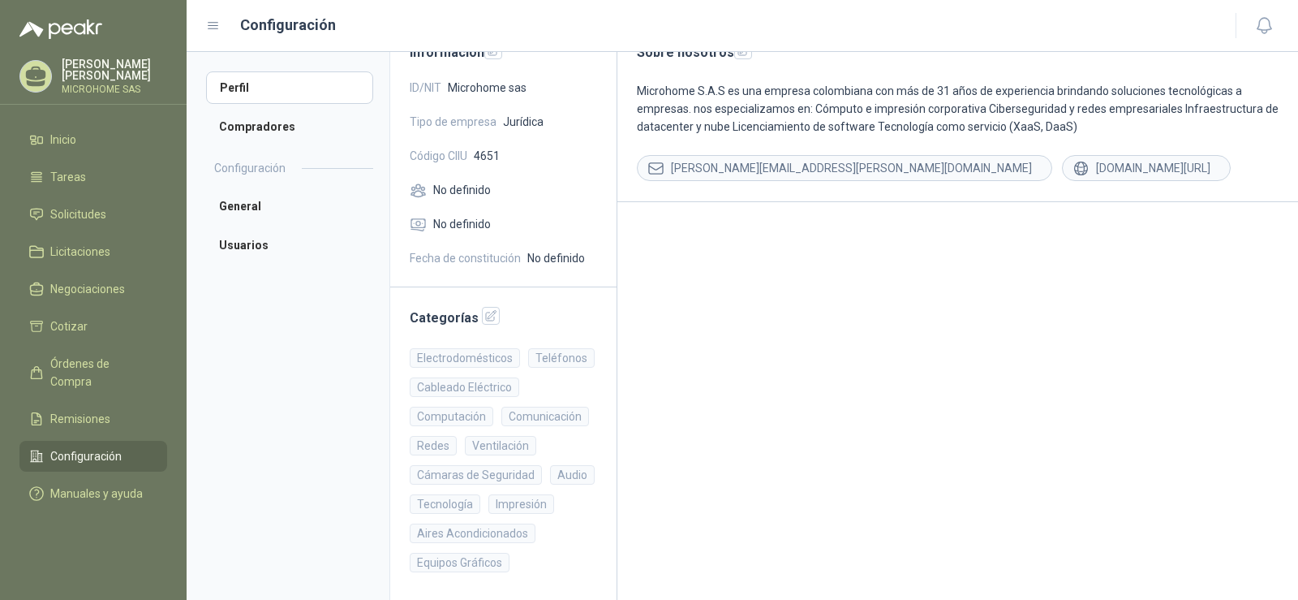
scroll to position [135, 0]
click at [488, 311] on icon "button" at bounding box center [491, 314] width 11 height 11
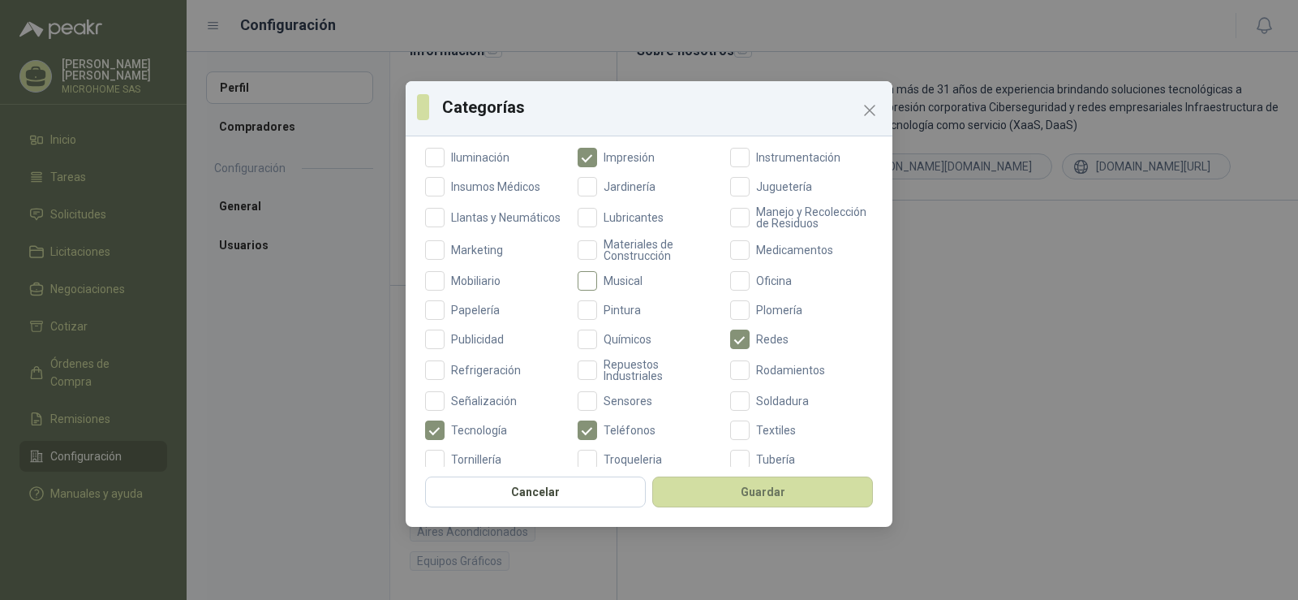
scroll to position [605, 0]
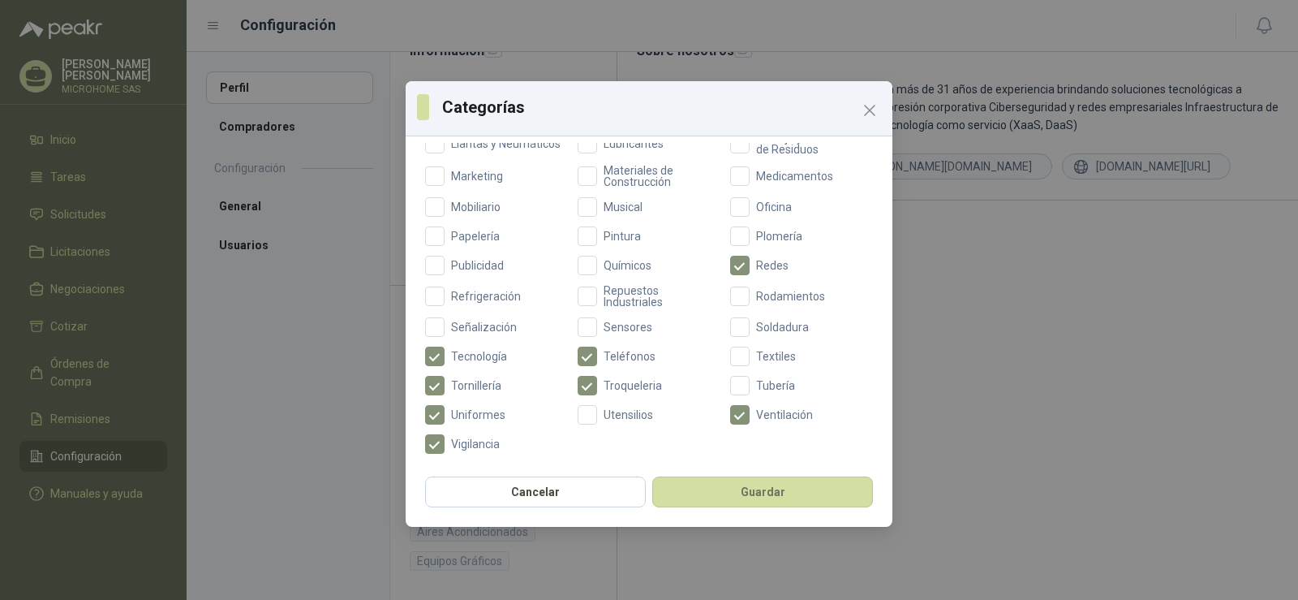
click at [596, 419] on label "Utensilios" at bounding box center [649, 414] width 143 height 19
click at [448, 321] on span "Señalización" at bounding box center [484, 326] width 79 height 11
click at [446, 289] on label "Refrigeración" at bounding box center [496, 296] width 143 height 23
click at [440, 248] on div "Aceites Acero Agropecuario Aires Acondicionados Alambres Alarmas Artículos Depo…" at bounding box center [649, 53] width 448 height 802
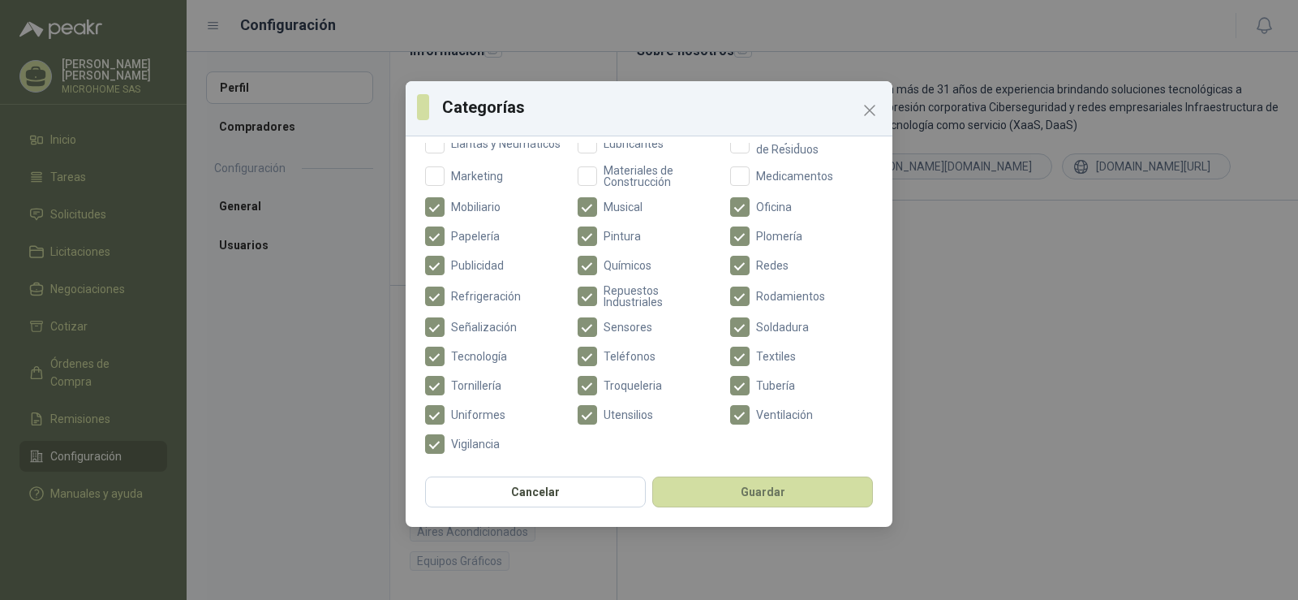
click at [415, 179] on div "Categorías Aceites Acero Agropecuario Aires Acondicionados Alambres Alarmas Art…" at bounding box center [649, 305] width 487 height 324
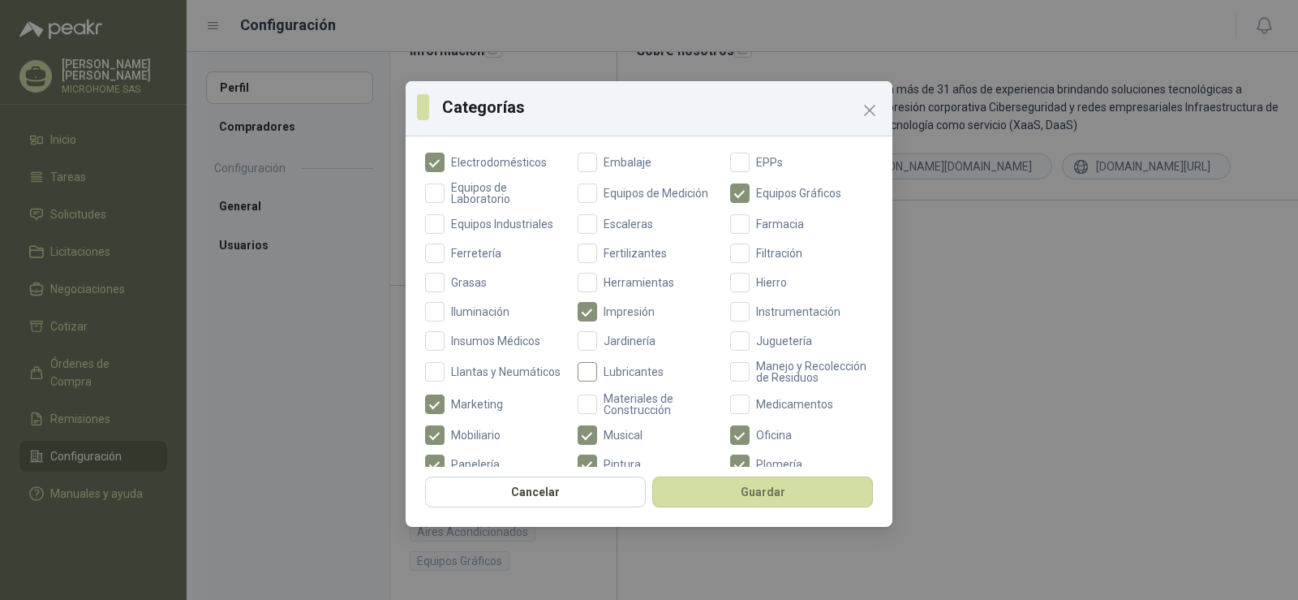
scroll to position [362, 0]
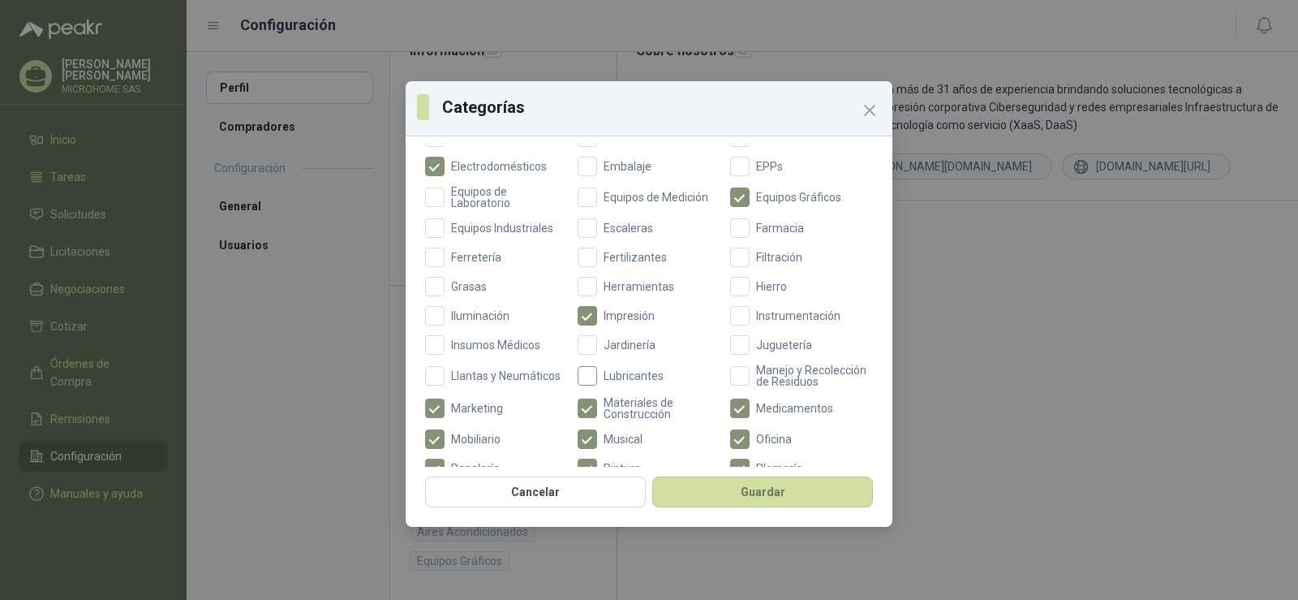
click at [578, 366] on label "Lubricantes" at bounding box center [649, 375] width 143 height 23
click at [726, 355] on div "Aceites Acero Agropecuario Aires Acondicionados Alambres Alarmas Artículos Depo…" at bounding box center [649, 285] width 448 height 802
click at [459, 375] on span "Llantas y Neumáticos" at bounding box center [506, 375] width 123 height 11
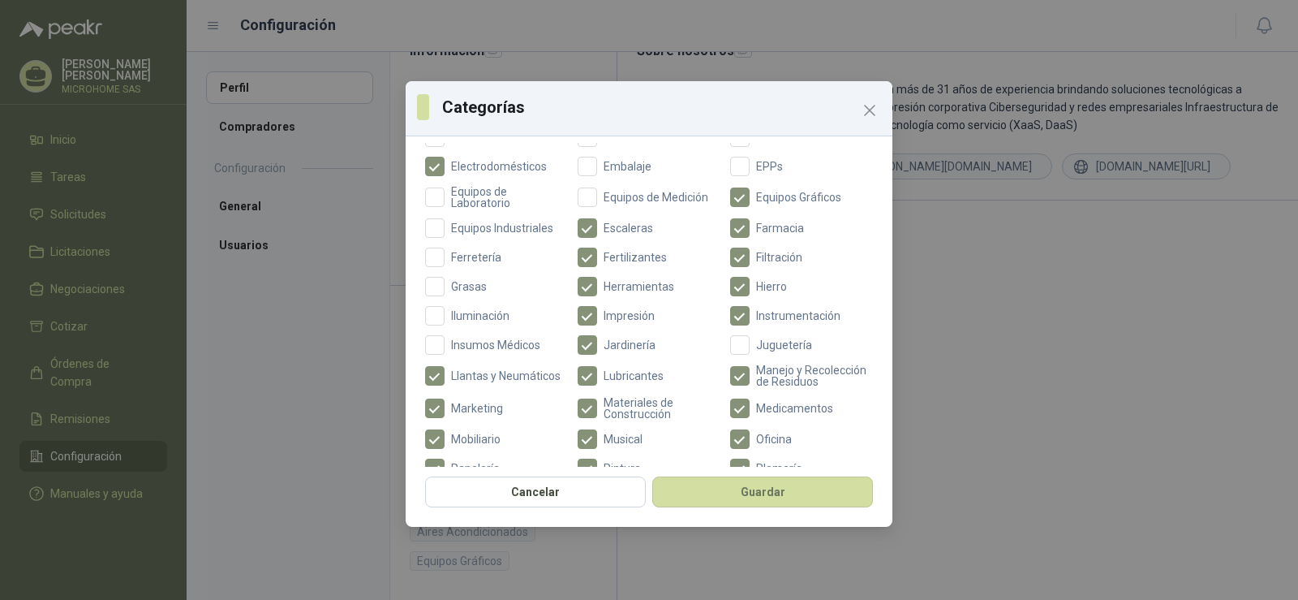
drag, startPoint x: 454, startPoint y: 341, endPoint x: 452, endPoint y: 331, distance: 10.0
click at [454, 339] on span "Insumos Médicos" at bounding box center [496, 344] width 102 height 11
click at [447, 304] on div "Aceites Acero Agropecuario Aires Acondicionados Alambres Alarmas Artículos Depo…" at bounding box center [649, 285] width 448 height 802
drag, startPoint x: 446, startPoint y: 278, endPoint x: 445, endPoint y: 258, distance: 20.3
click at [446, 277] on label "Grasas" at bounding box center [496, 286] width 143 height 19
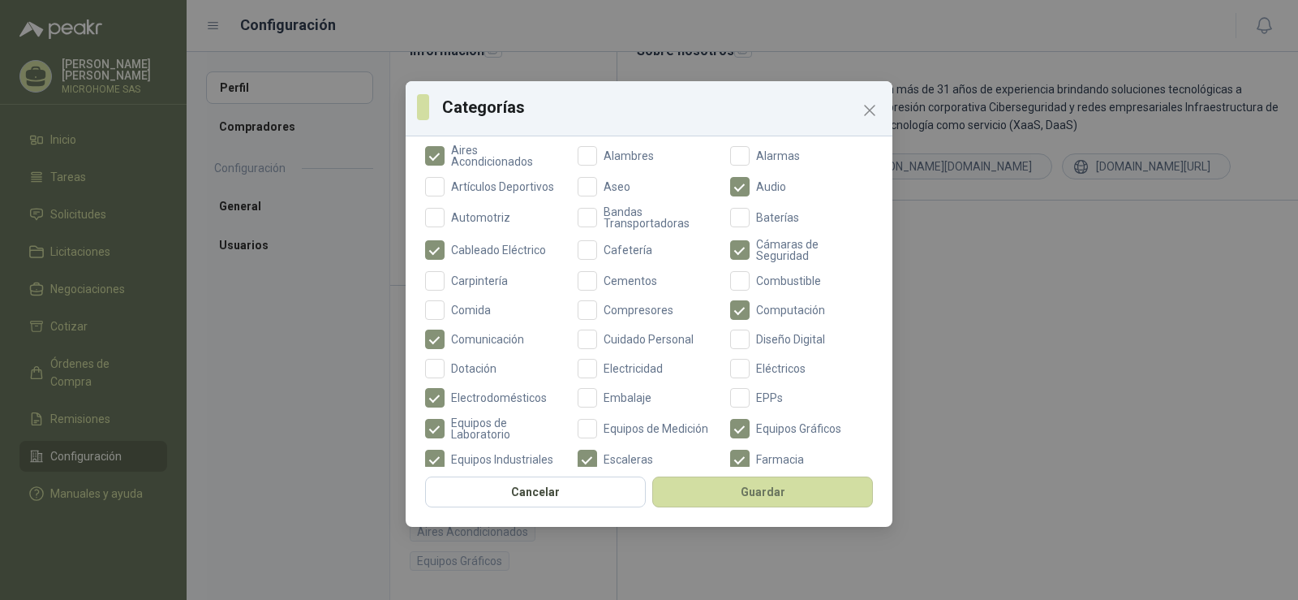
scroll to position [118, 0]
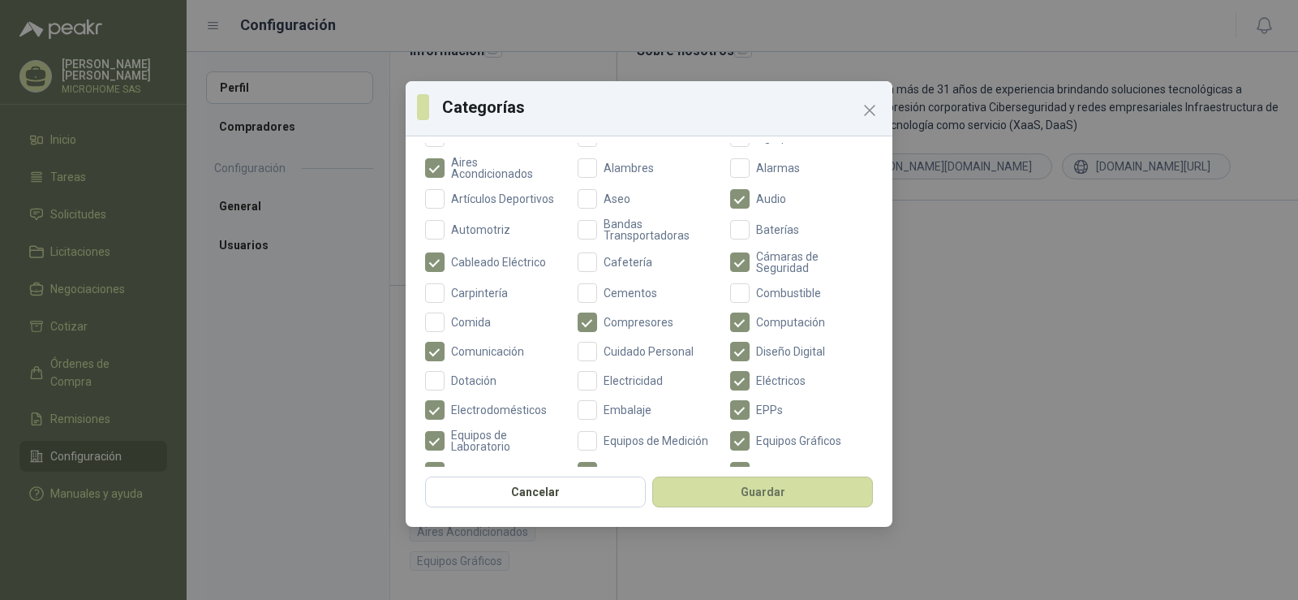
click at [580, 338] on div "Aceites Acero Agropecuario Aires Acondicionados Alambres Alarmas Artículos Depo…" at bounding box center [649, 528] width 448 height 802
drag, startPoint x: 429, startPoint y: 245, endPoint x: 432, endPoint y: 212, distance: 33.4
click at [429, 239] on div "Aceites Acero Agropecuario Aires Acondicionados Alambres Alarmas Artículos Depo…" at bounding box center [649, 528] width 448 height 802
click at [563, 198] on label "Artículos Deportivos" at bounding box center [496, 198] width 143 height 19
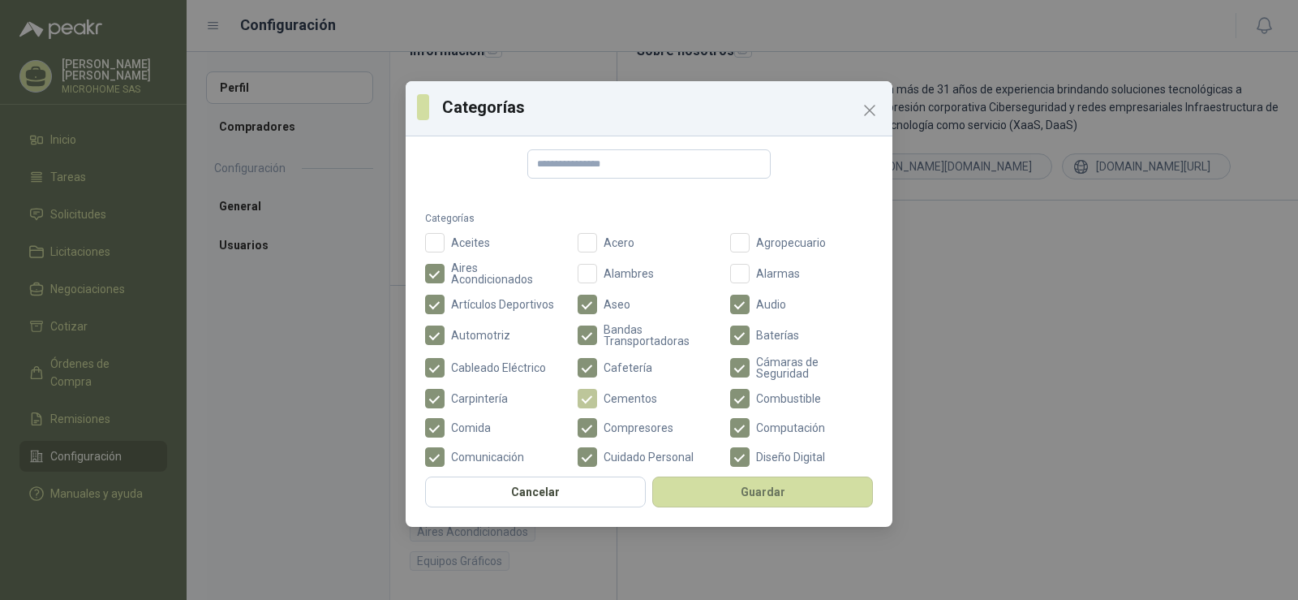
scroll to position [0, 0]
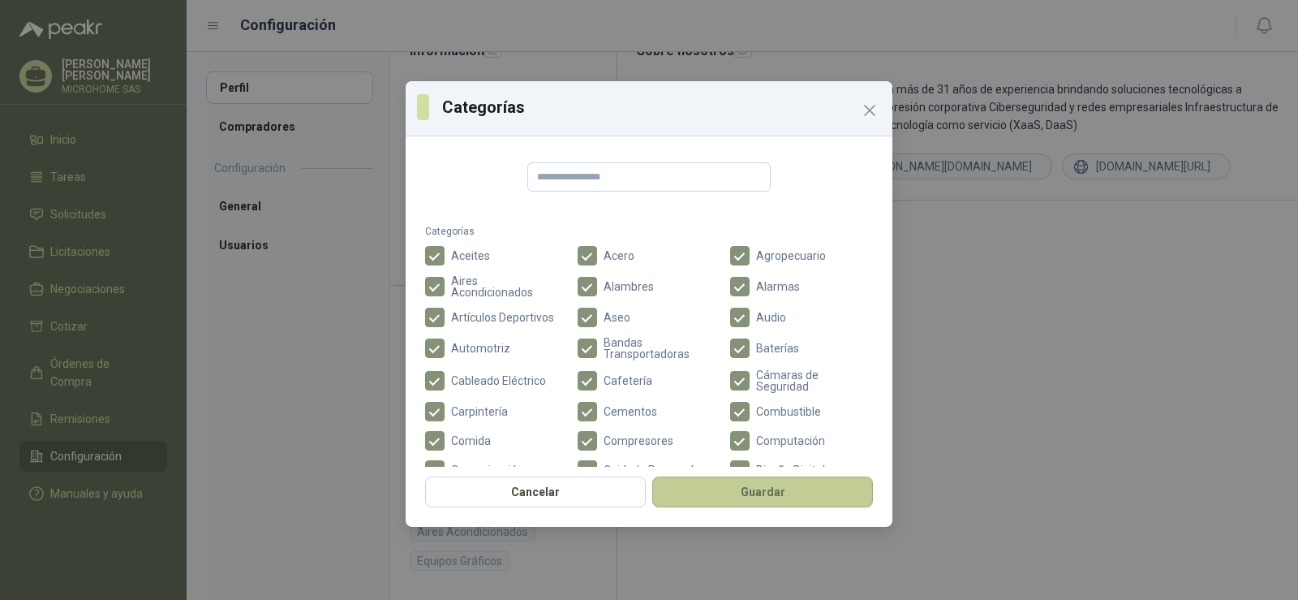
click at [789, 487] on button "Guardar" at bounding box center [762, 491] width 221 height 31
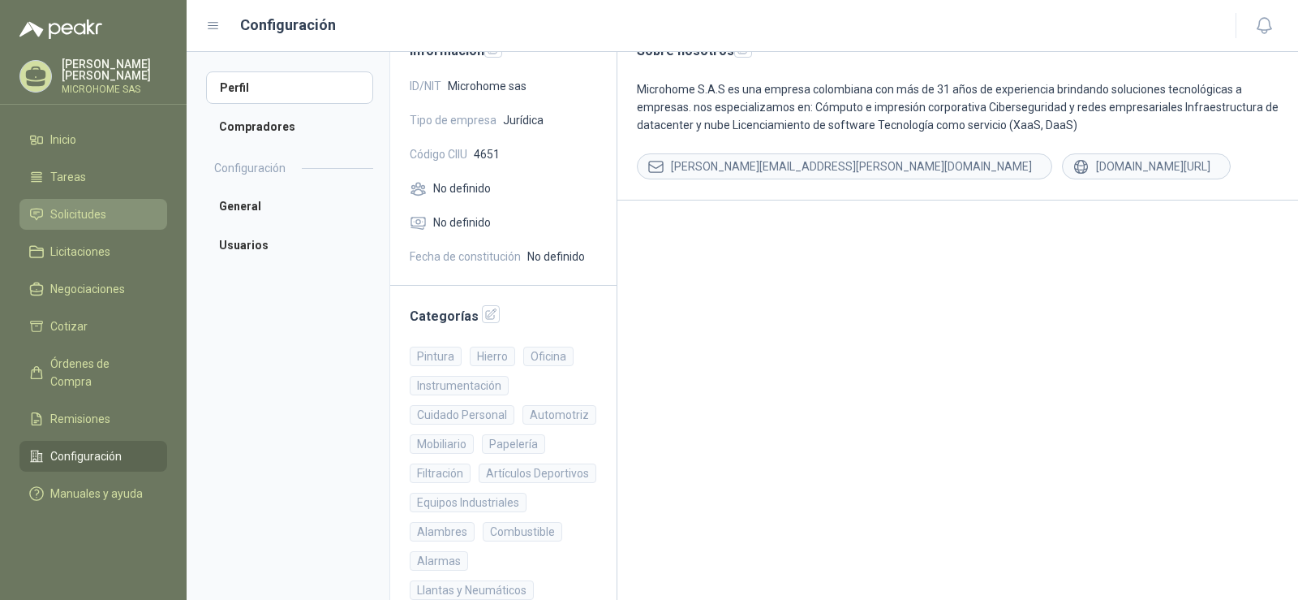
click at [99, 209] on span "Solicitudes" at bounding box center [78, 214] width 56 height 18
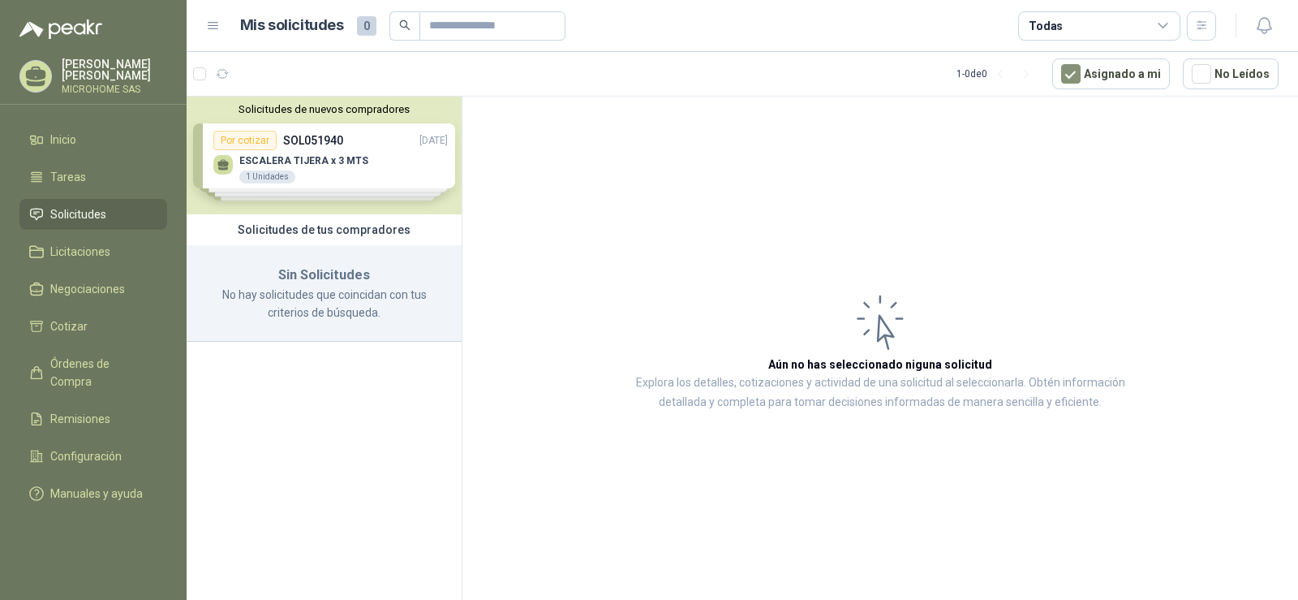
click at [333, 111] on button "Solicitudes de nuevos compradores" at bounding box center [324, 109] width 262 height 12
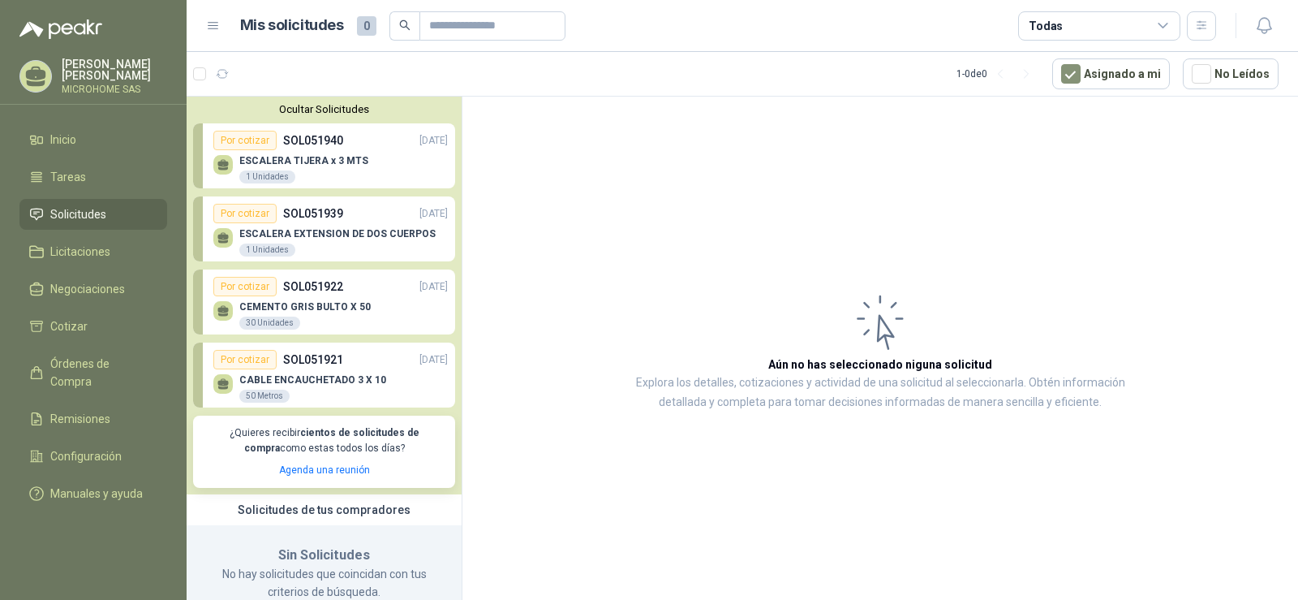
click at [303, 228] on div "ESCALERA EXTENSION DE DOS CUERPOS 1 Unidades" at bounding box center [330, 240] width 234 height 34
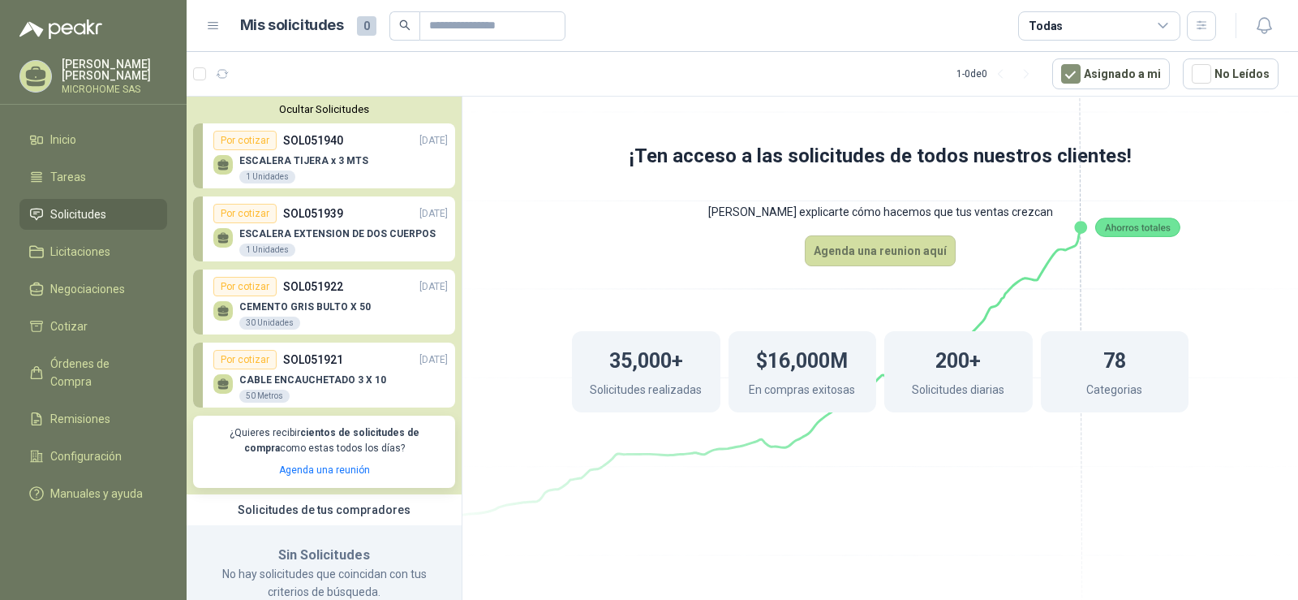
click at [352, 302] on p "CEMENTO GRIS BULTO X 50" at bounding box center [304, 306] width 131 height 11
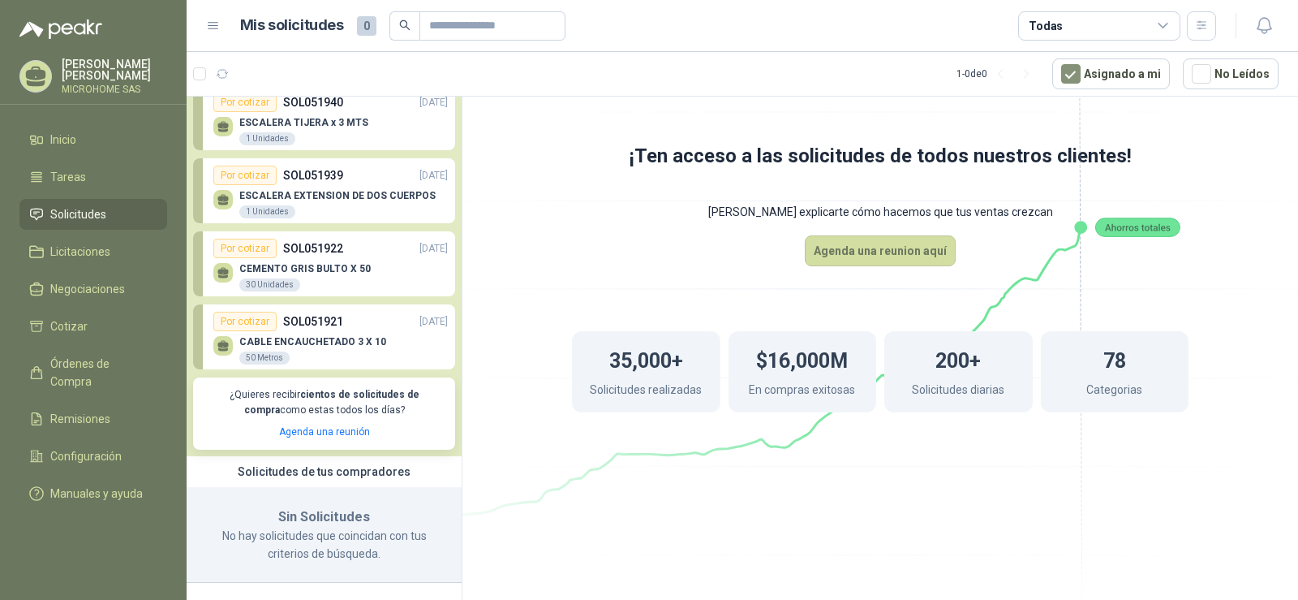
click at [330, 291] on div "CEMENTO GRIS BULTO X 50 30 Unidades" at bounding box center [304, 277] width 131 height 29
drag, startPoint x: 290, startPoint y: 463, endPoint x: 286, endPoint y: 509, distance: 45.7
click at [290, 465] on div "Solicitudes de tus compradores" at bounding box center [324, 471] width 275 height 31
click at [283, 534] on p "No hay solicitudes que coincidan con tus criterios de búsqueda." at bounding box center [324, 545] width 236 height 36
click at [290, 479] on div "Solicitudes de tus compradores" at bounding box center [324, 471] width 275 height 31
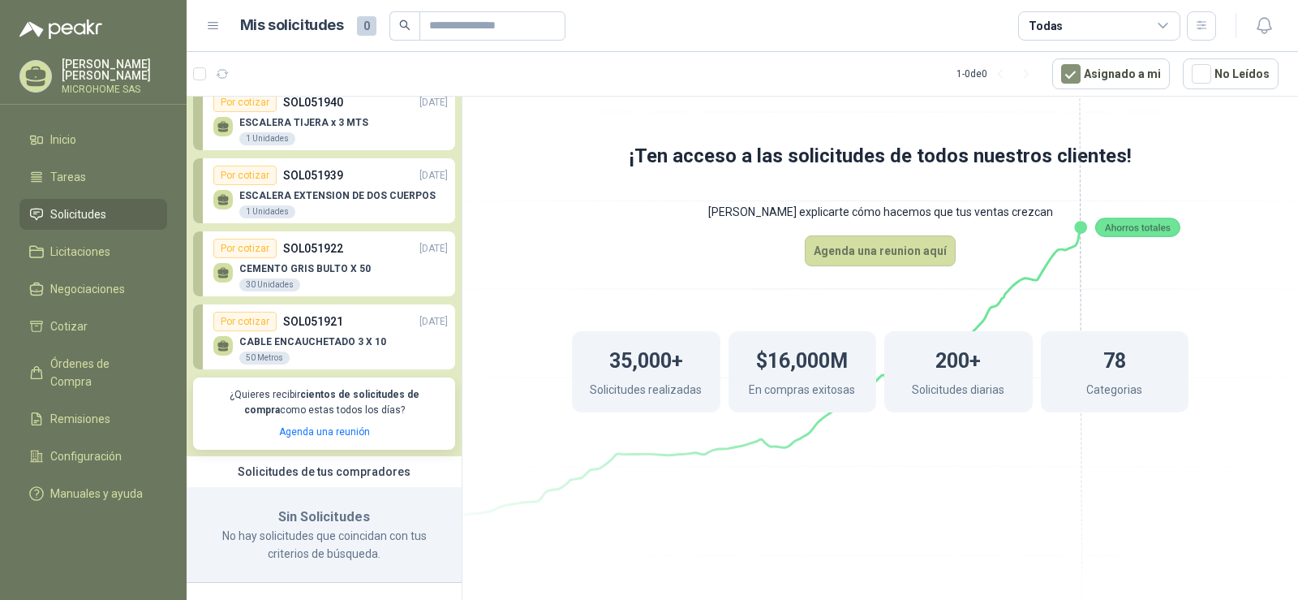
click at [290, 473] on div "Solicitudes de tus compradores" at bounding box center [324, 471] width 275 height 31
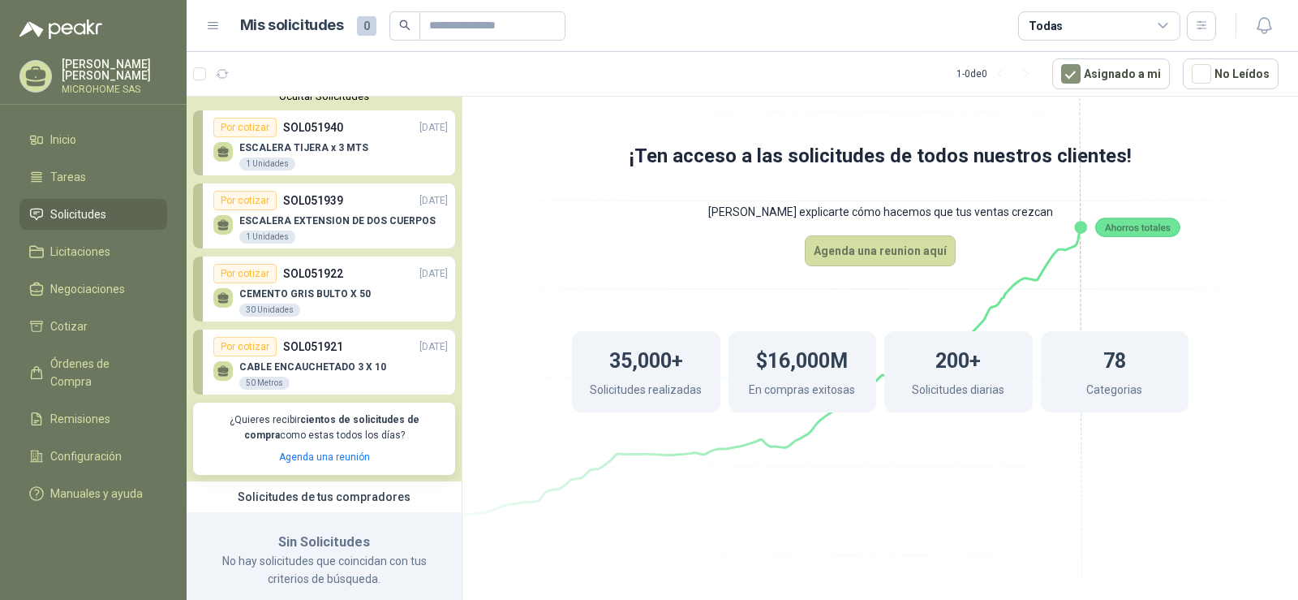
scroll to position [0, 0]
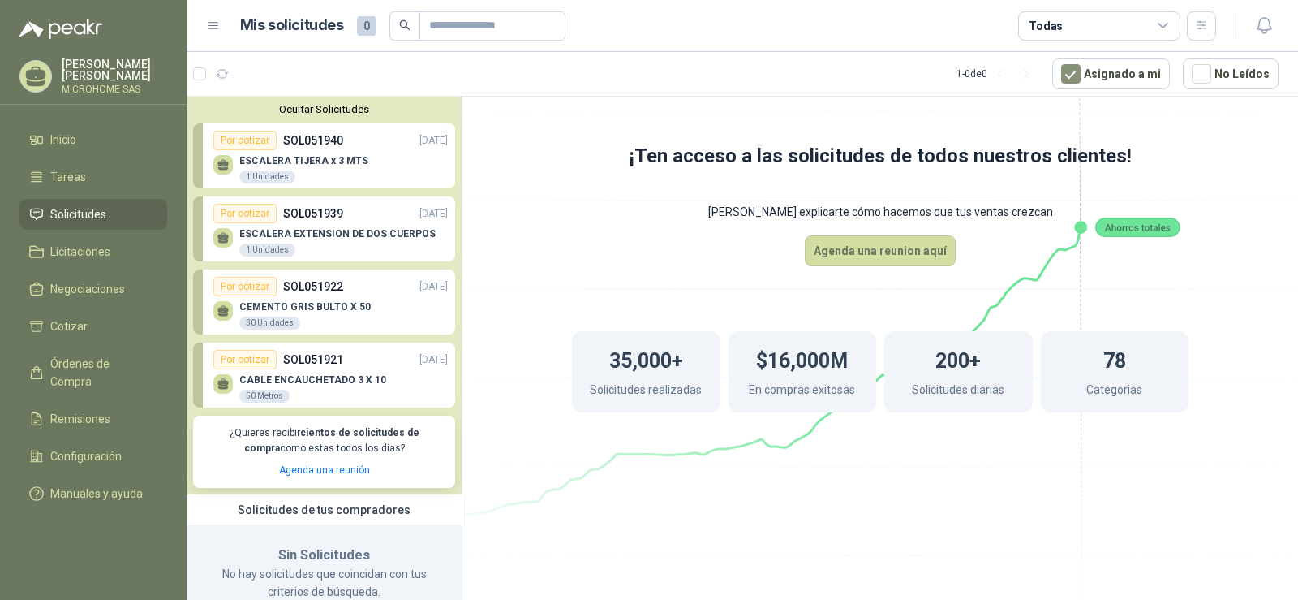
click at [284, 162] on p "ESCALERA TIJERA x 3 MTS" at bounding box center [303, 160] width 129 height 11
click at [309, 236] on p "ESCALERA EXTENSION DE DOS CUERPOS" at bounding box center [337, 233] width 196 height 11
click at [271, 289] on div "Por cotizar" at bounding box center [244, 286] width 63 height 19
click at [325, 441] on p "¿Quieres recibir cientos de solicitudes de compra como estas todos los días?" at bounding box center [324, 440] width 243 height 31
click at [73, 135] on span "Inicio" at bounding box center [63, 140] width 26 height 18
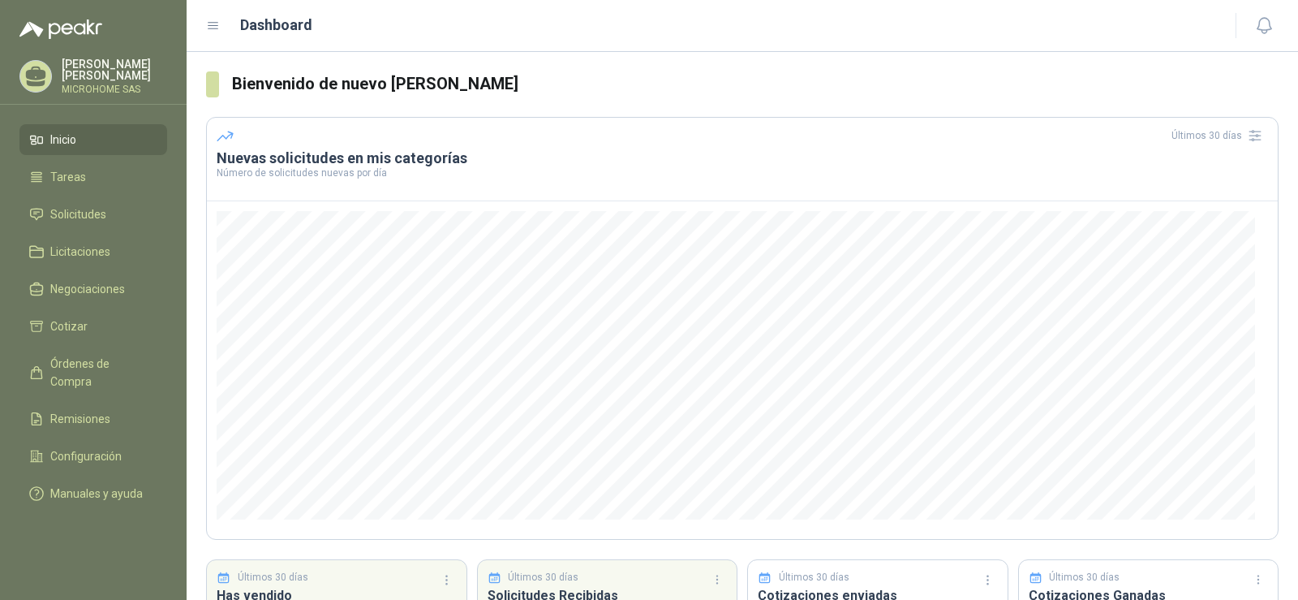
scroll to position [131, 0]
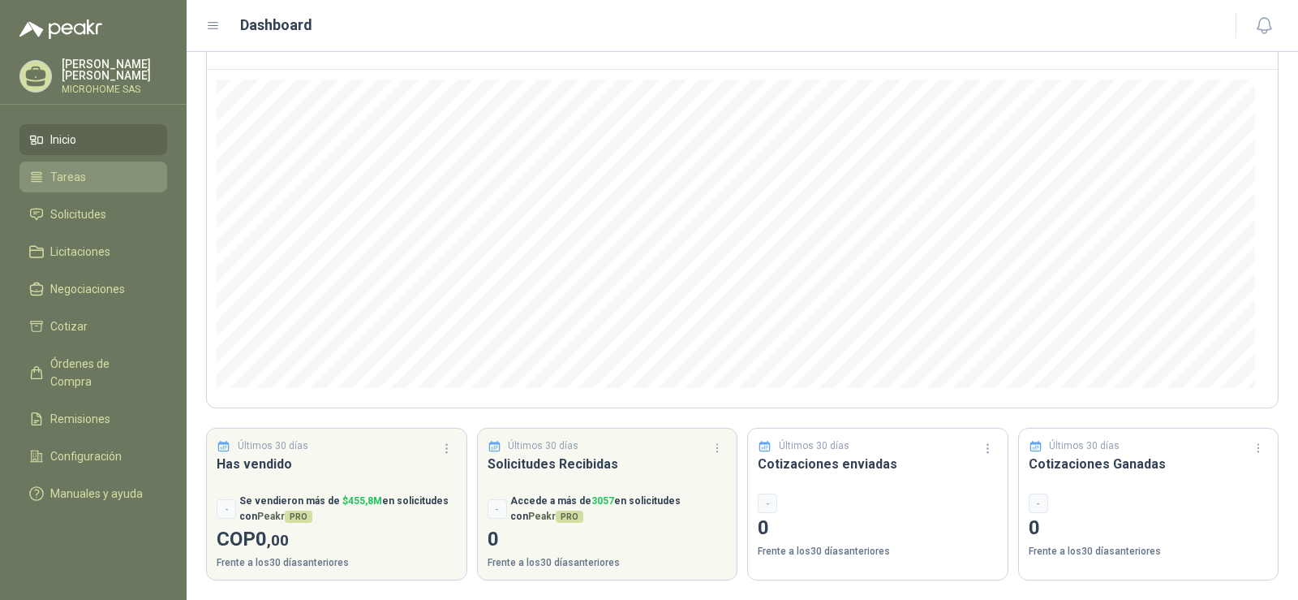
click at [78, 169] on span "Tareas" at bounding box center [68, 177] width 36 height 18
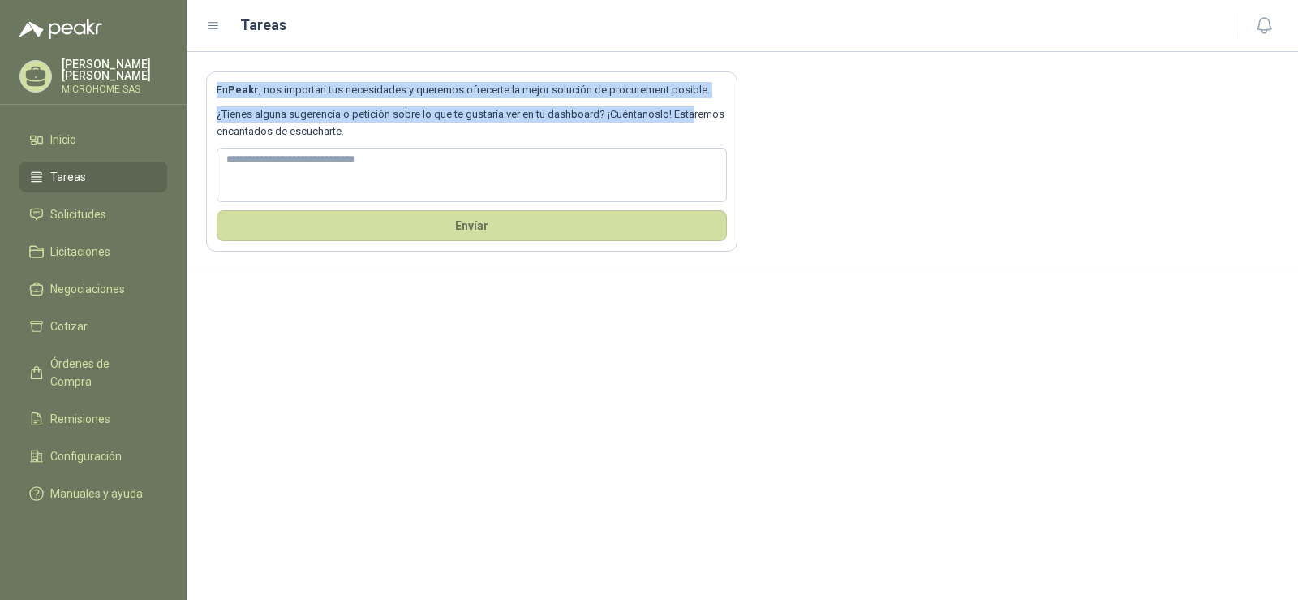
drag, startPoint x: 218, startPoint y: 87, endPoint x: 695, endPoint y: 110, distance: 476.8
click at [695, 110] on section "En Peakr , nos importan tus necesidades y queremos ofrecerte la mejor solución …" at bounding box center [471, 161] width 531 height 180
click at [72, 209] on span "Solicitudes" at bounding box center [78, 214] width 56 height 18
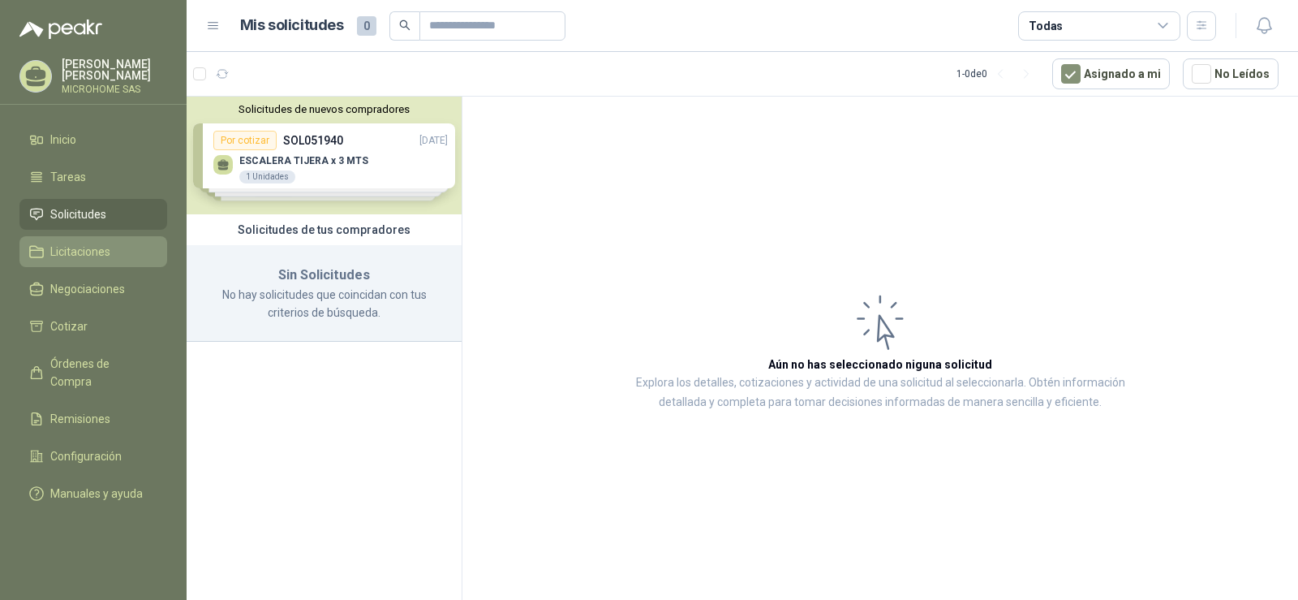
click at [92, 249] on span "Licitaciones" at bounding box center [80, 252] width 60 height 18
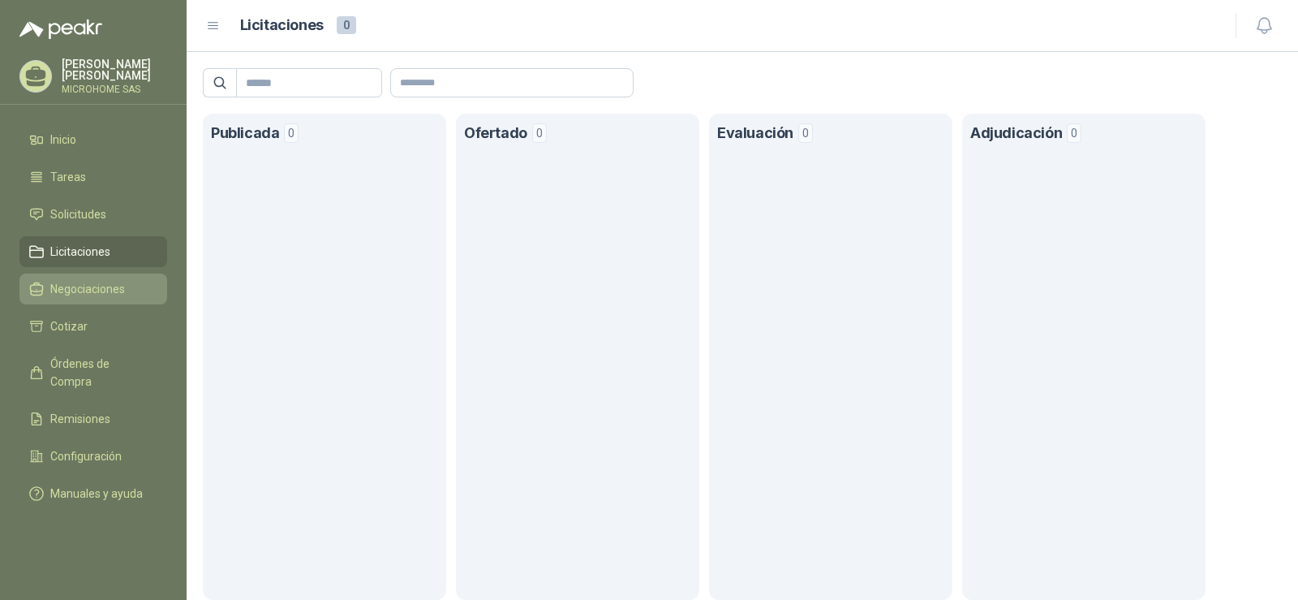
click at [81, 292] on span "Negociaciones" at bounding box center [87, 289] width 75 height 18
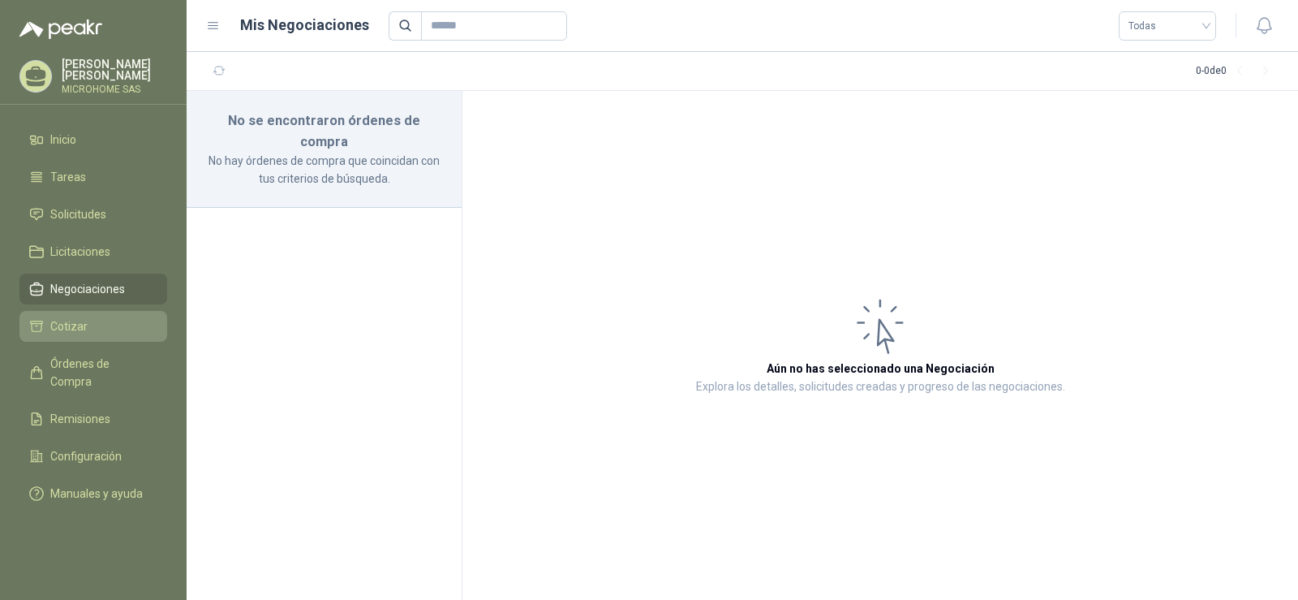
drag, startPoint x: 73, startPoint y: 321, endPoint x: 67, endPoint y: 338, distance: 18.0
click at [73, 322] on span "Cotizar" at bounding box center [68, 326] width 37 height 18
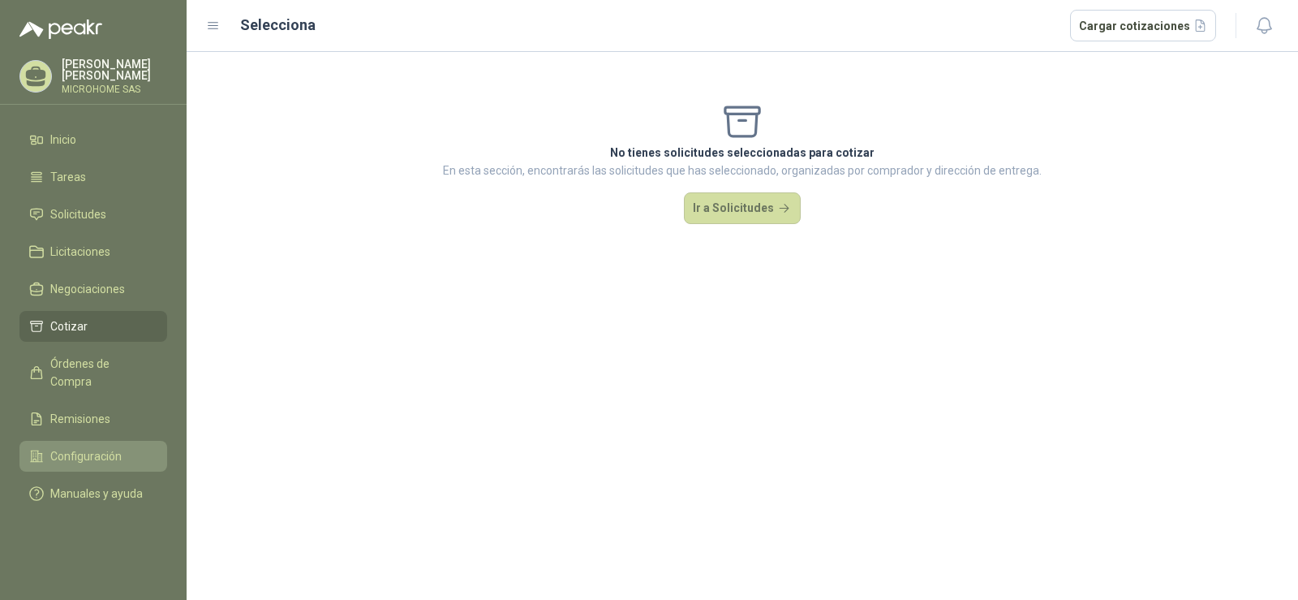
click at [88, 445] on link "Configuración" at bounding box center [93, 456] width 148 height 31
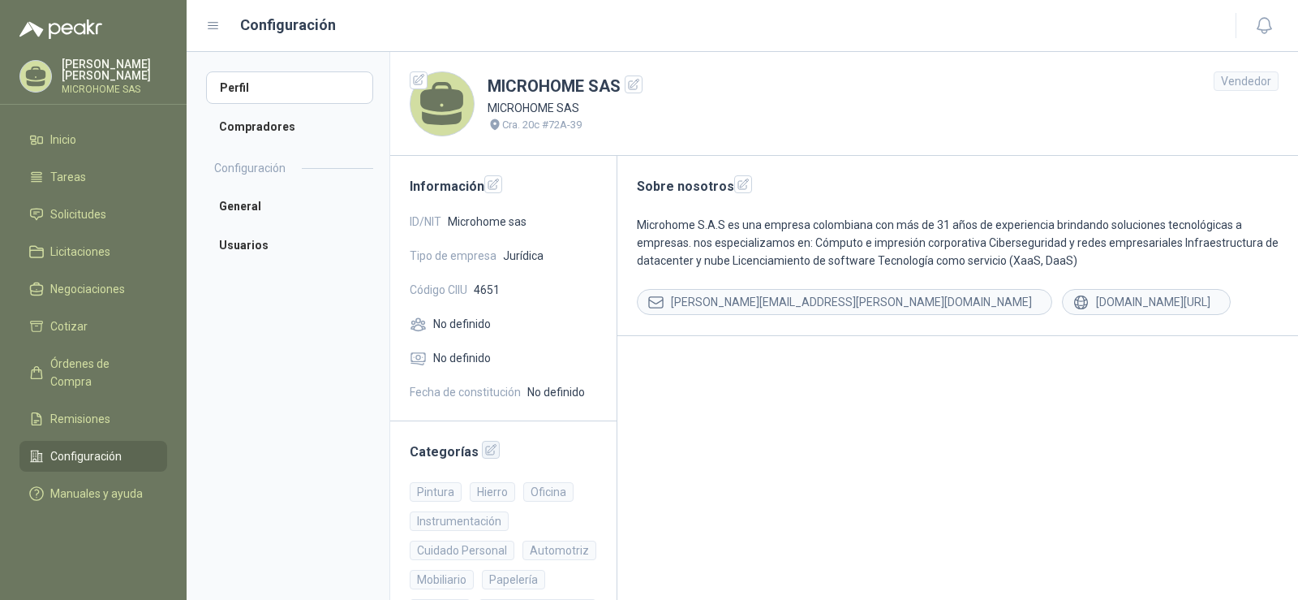
click at [484, 451] on icon "button" at bounding box center [491, 450] width 14 height 14
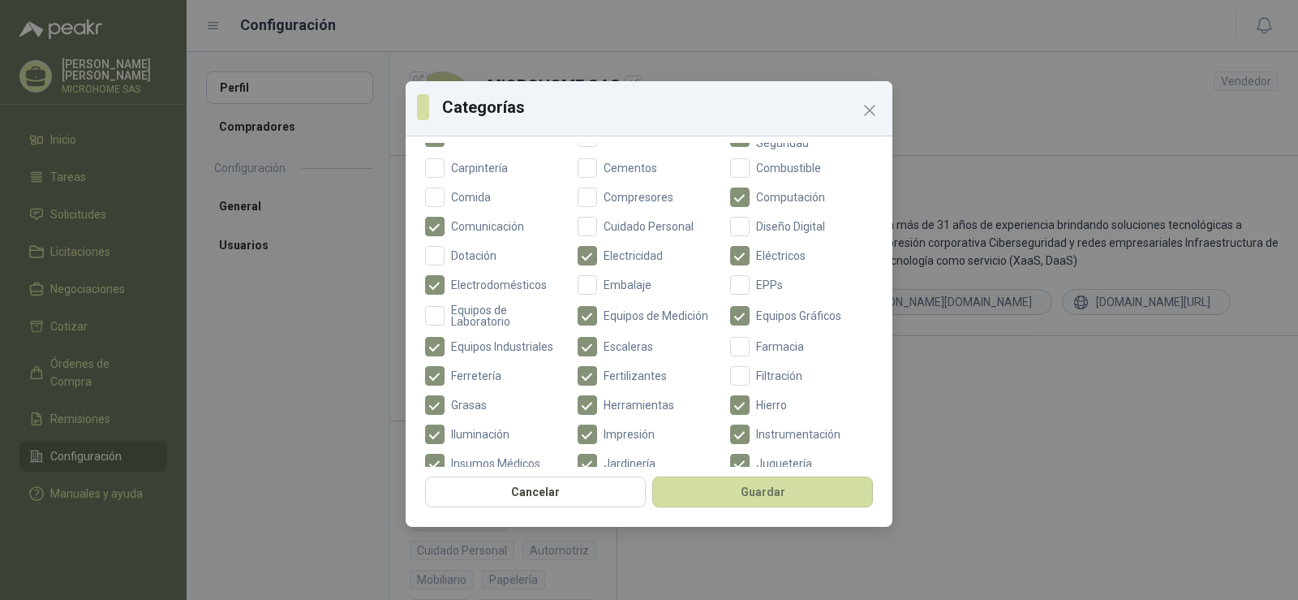
scroll to position [325, 0]
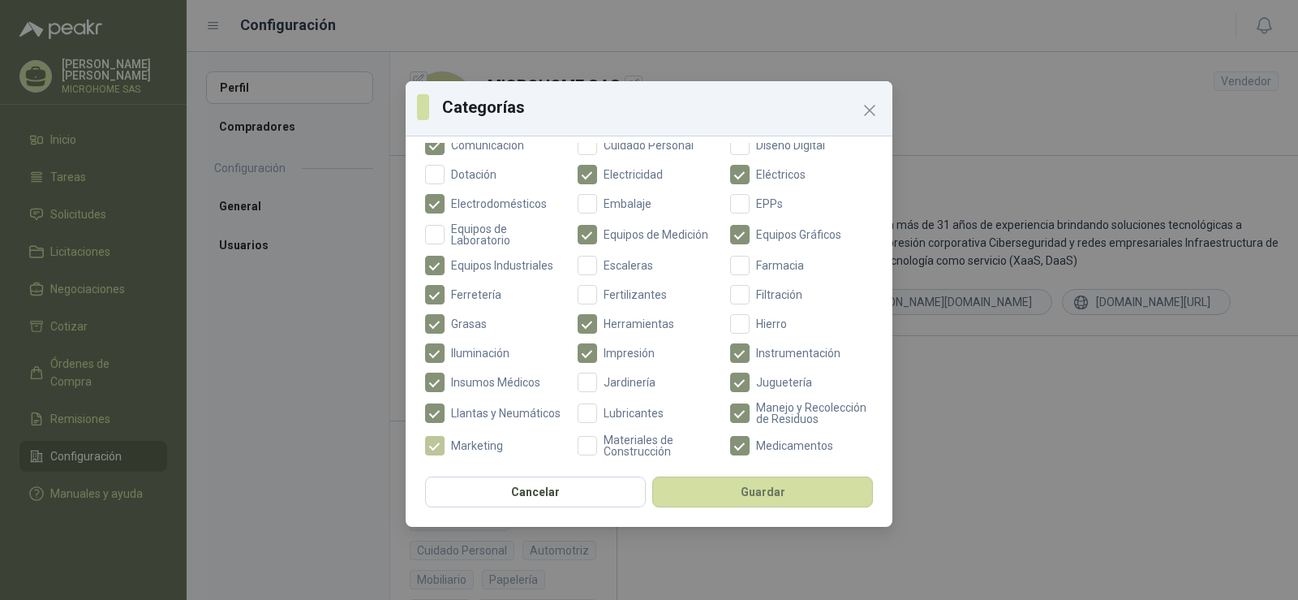
click at [454, 451] on span "Marketing" at bounding box center [477, 445] width 65 height 11
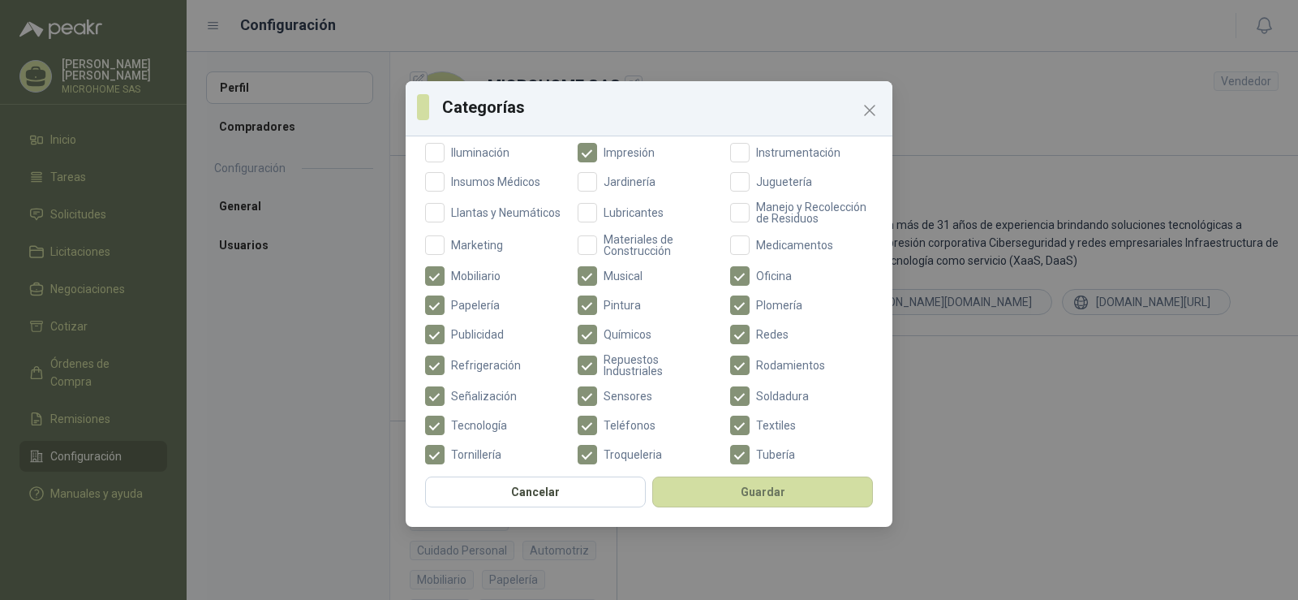
scroll to position [568, 0]
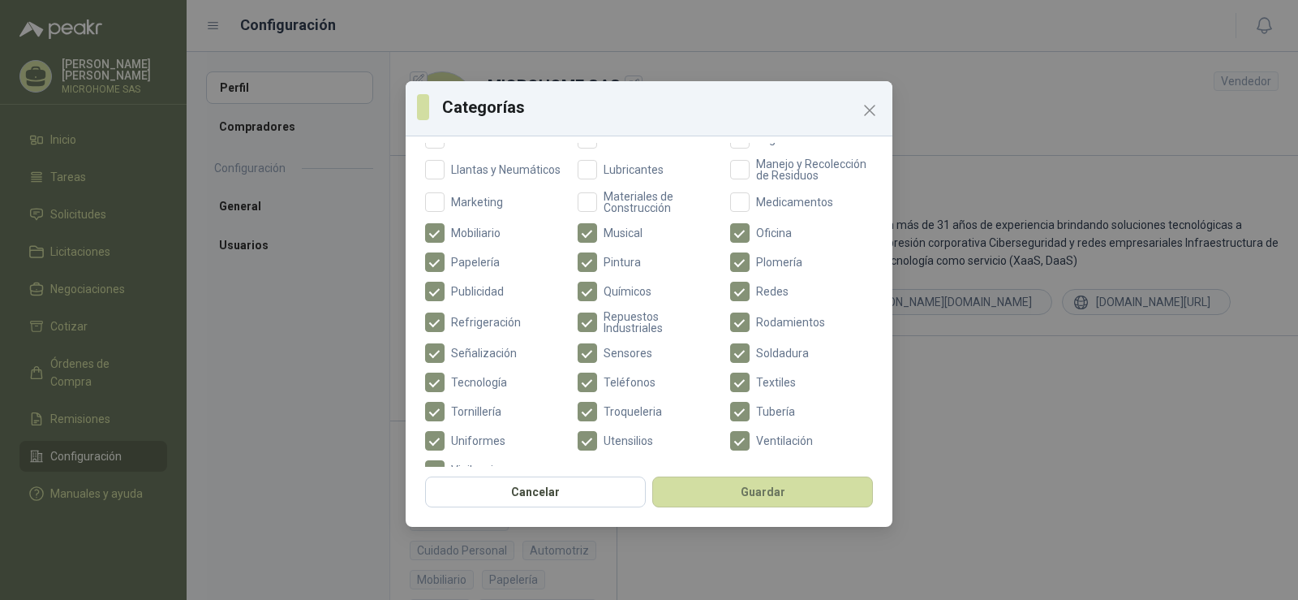
drag, startPoint x: 475, startPoint y: 243, endPoint x: 468, endPoint y: 261, distance: 19.8
click at [474, 239] on span "Mobiliario" at bounding box center [476, 232] width 62 height 11
click at [453, 272] on label "Papelería" at bounding box center [496, 261] width 143 height 19
click at [458, 297] on span "Publicidad" at bounding box center [478, 291] width 66 height 11
click at [458, 328] on span "Refrigeración" at bounding box center [486, 321] width 83 height 11
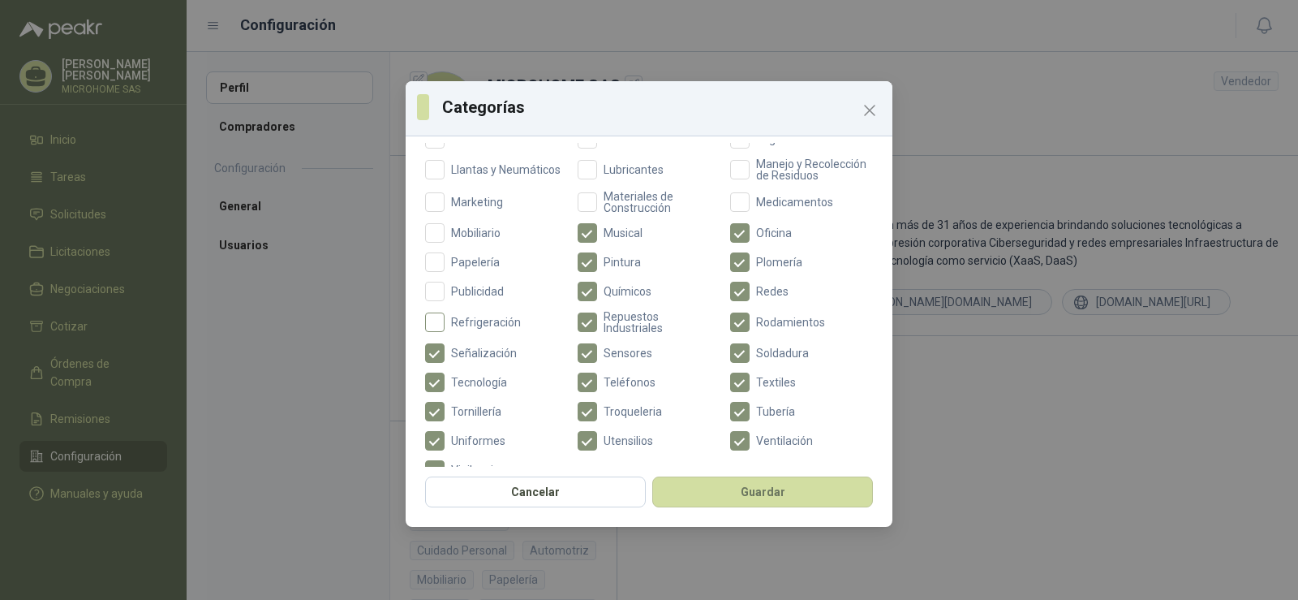
click at [458, 328] on span "Refrigeración" at bounding box center [486, 321] width 83 height 11
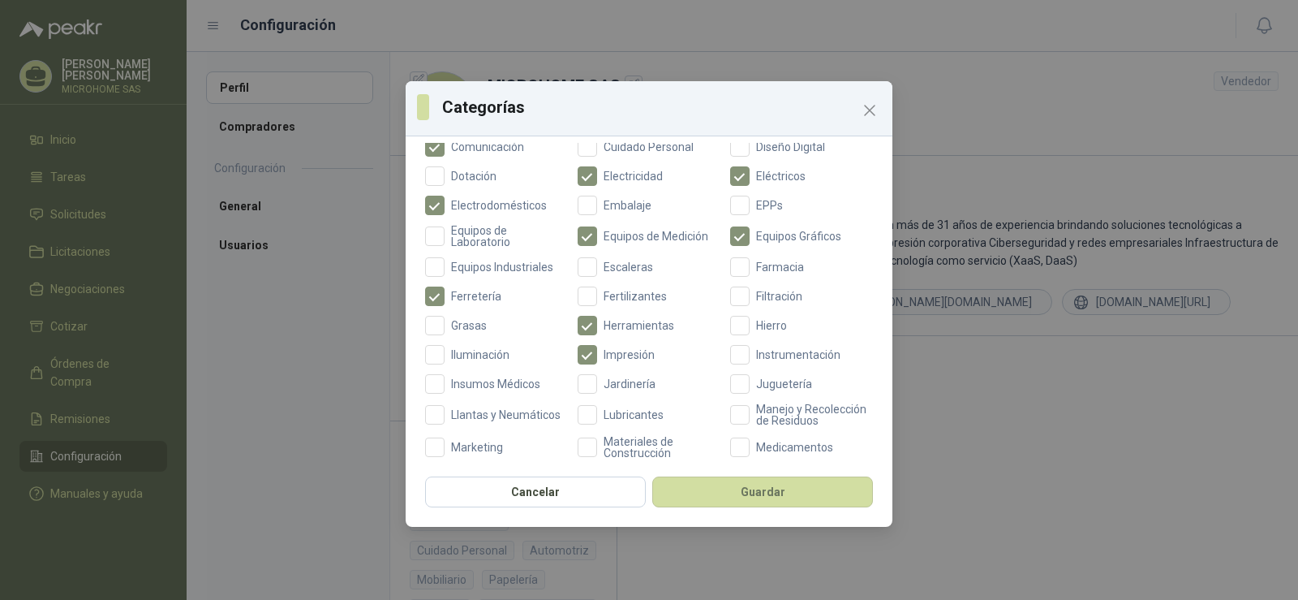
scroll to position [118, 0]
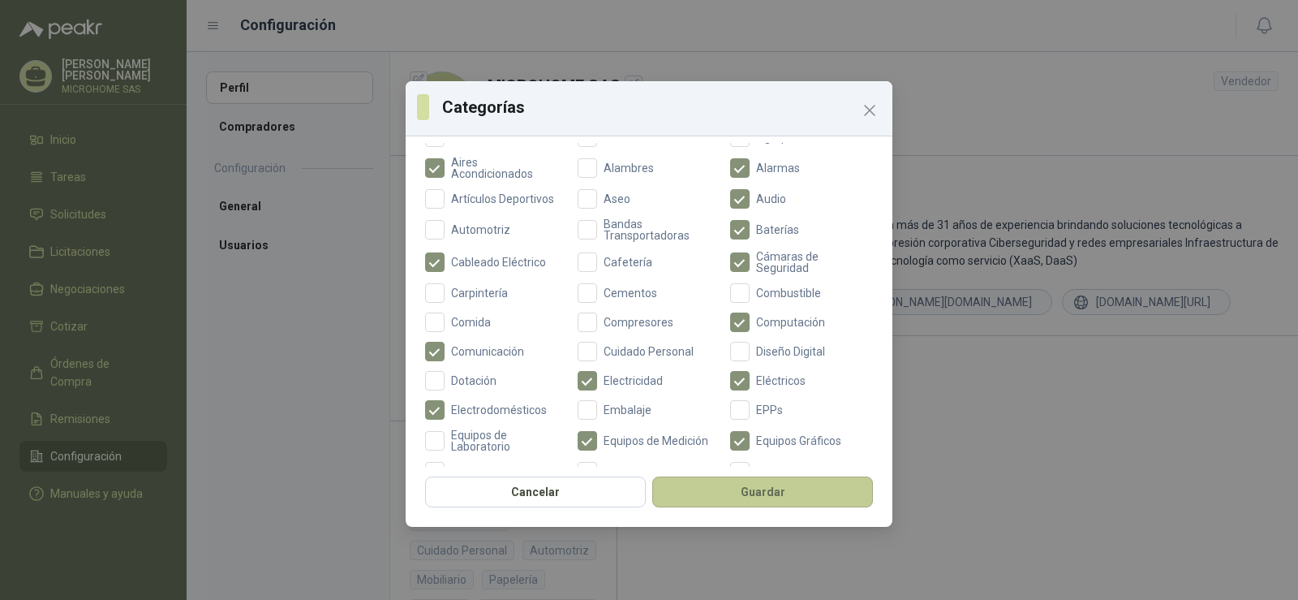
click at [786, 492] on button "Guardar" at bounding box center [762, 491] width 221 height 31
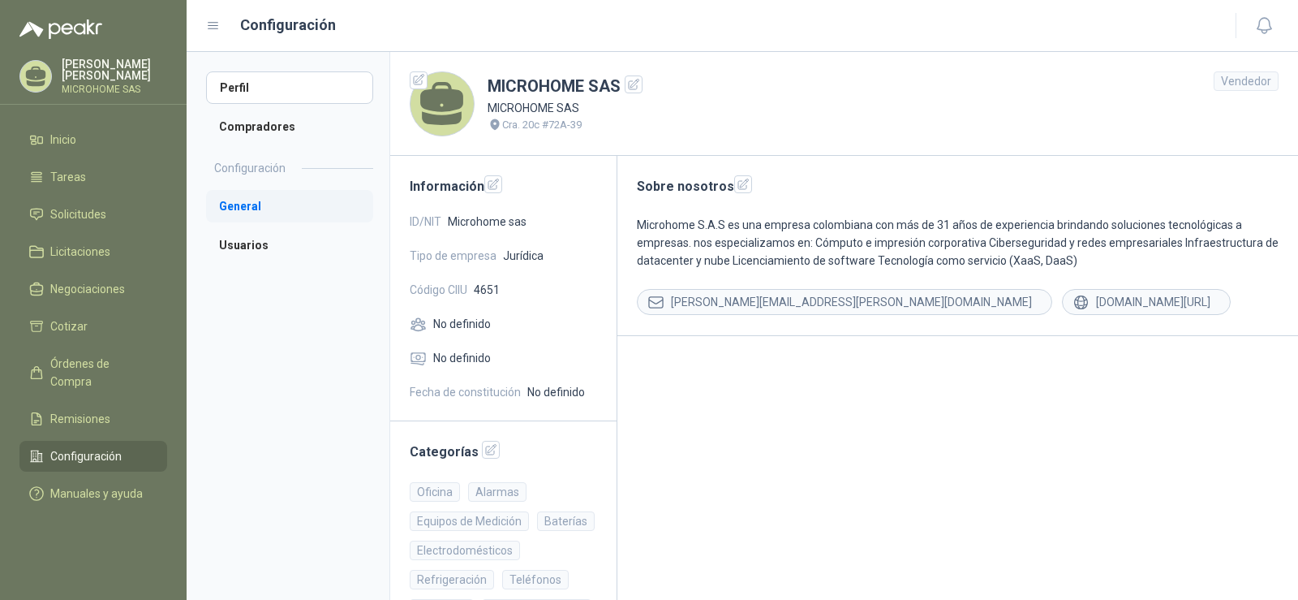
click at [269, 191] on li "General" at bounding box center [289, 206] width 167 height 32
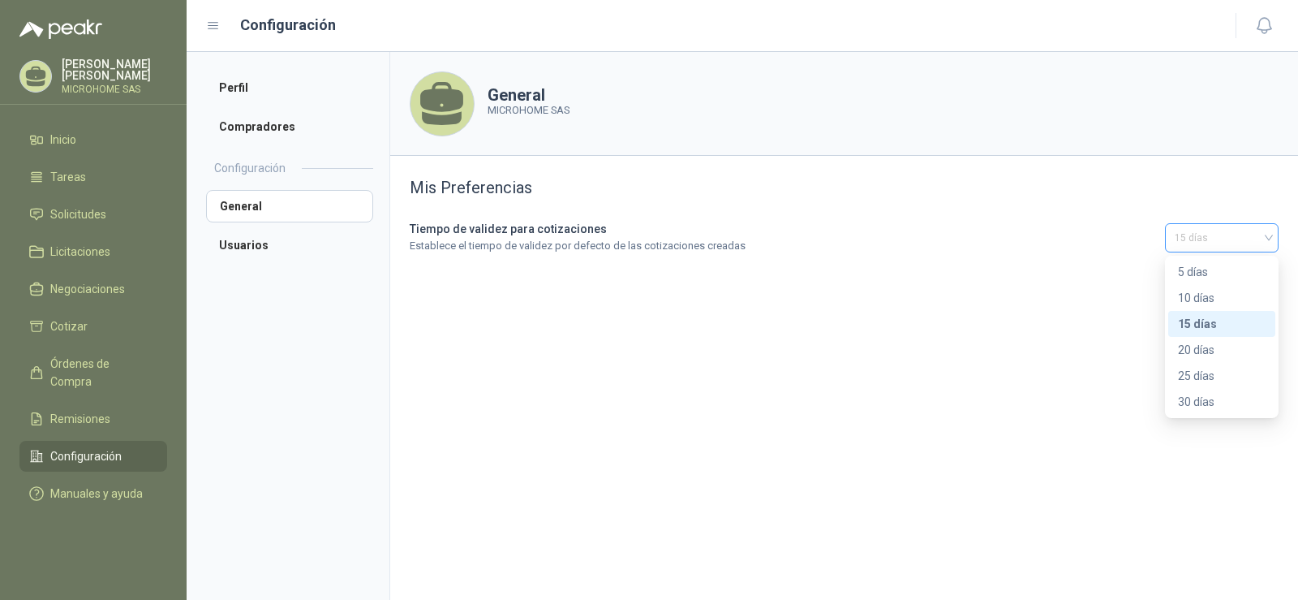
click at [1206, 235] on span "15 días" at bounding box center [1222, 238] width 94 height 24
click at [1206, 236] on span "15 días" at bounding box center [1222, 238] width 94 height 24
click at [247, 123] on li "Compradores" at bounding box center [289, 126] width 167 height 32
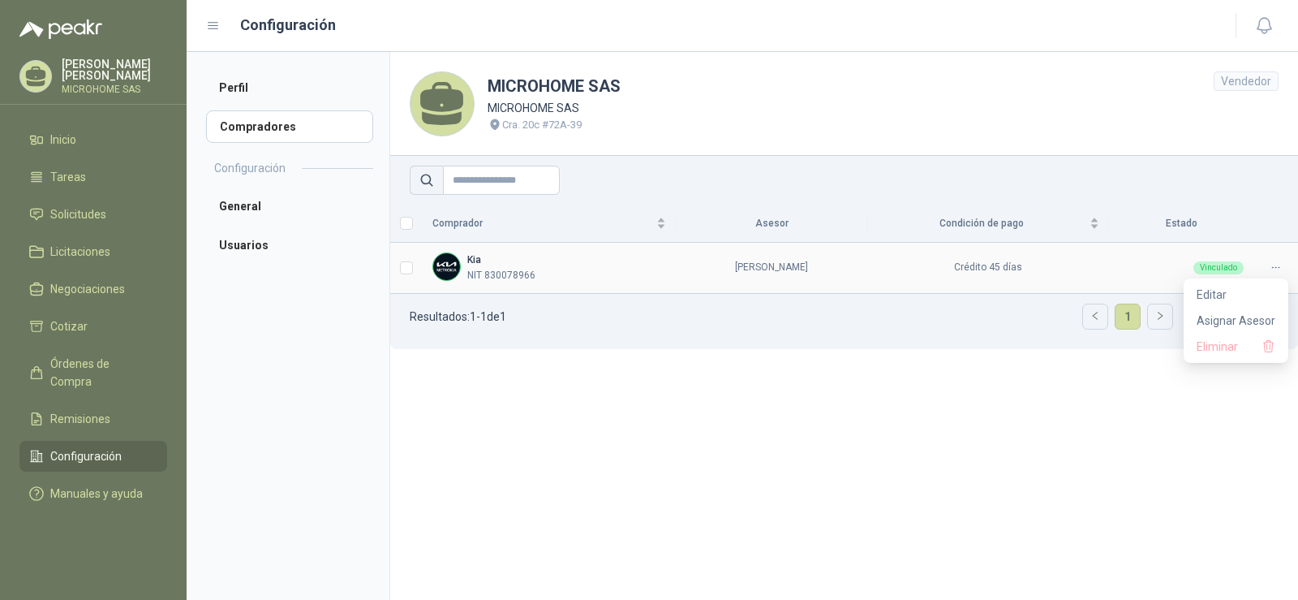
click at [1270, 267] on icon at bounding box center [1276, 267] width 12 height 12
click at [244, 79] on li "Perfil" at bounding box center [289, 87] width 167 height 32
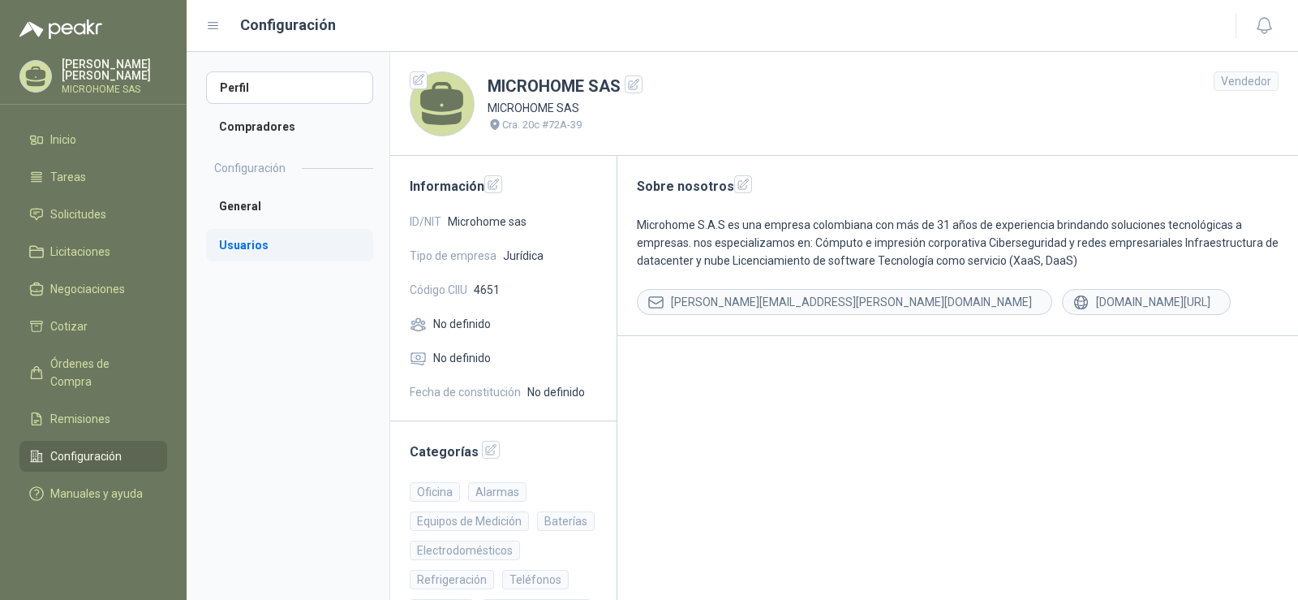
click at [277, 240] on li "Usuarios" at bounding box center [289, 245] width 167 height 32
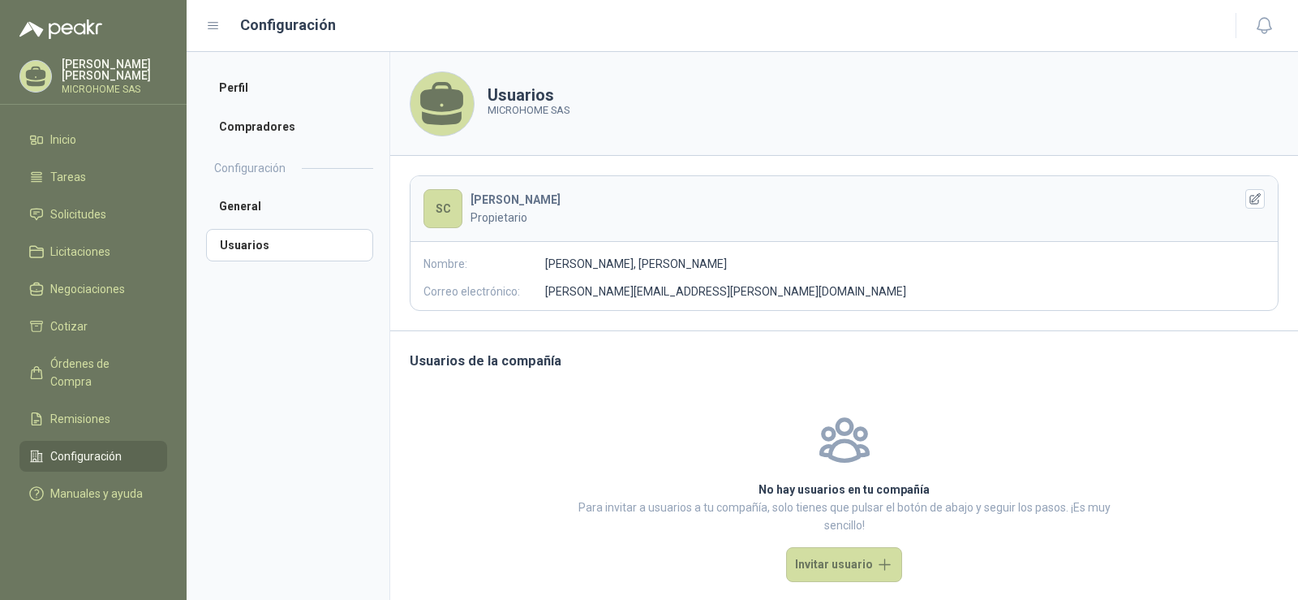
click at [723, 198] on div "[PERSON_NAME] Propietario" at bounding box center [840, 209] width 738 height 36
click at [1245, 190] on button "button" at bounding box center [1254, 198] width 19 height 19
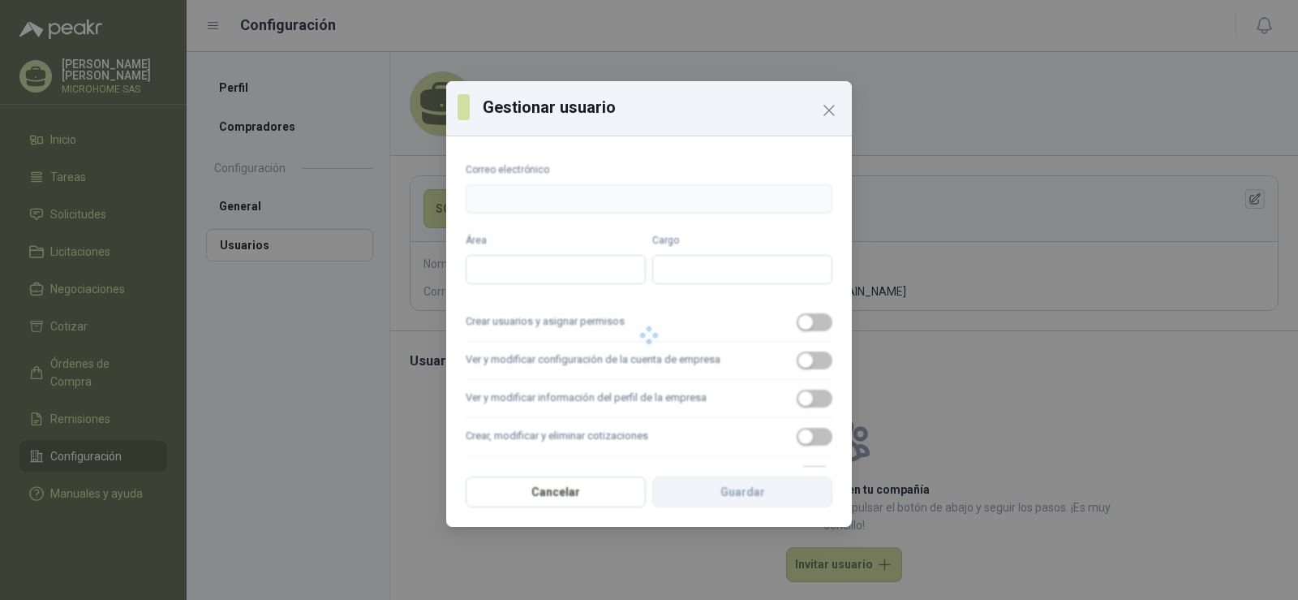
type input "**********"
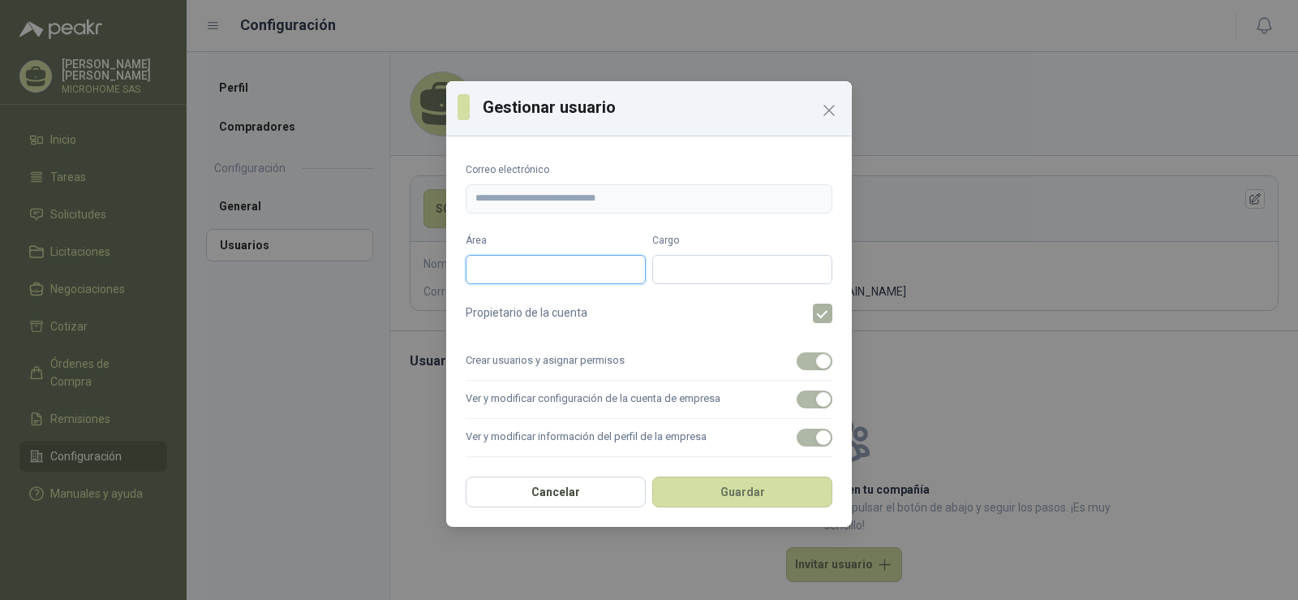
click at [557, 275] on input "Área" at bounding box center [556, 269] width 180 height 29
type input "*********"
drag, startPoint x: 776, startPoint y: 266, endPoint x: 608, endPoint y: 267, distance: 168.8
click at [608, 267] on div "**********" at bounding box center [649, 258] width 367 height 51
type input "*"
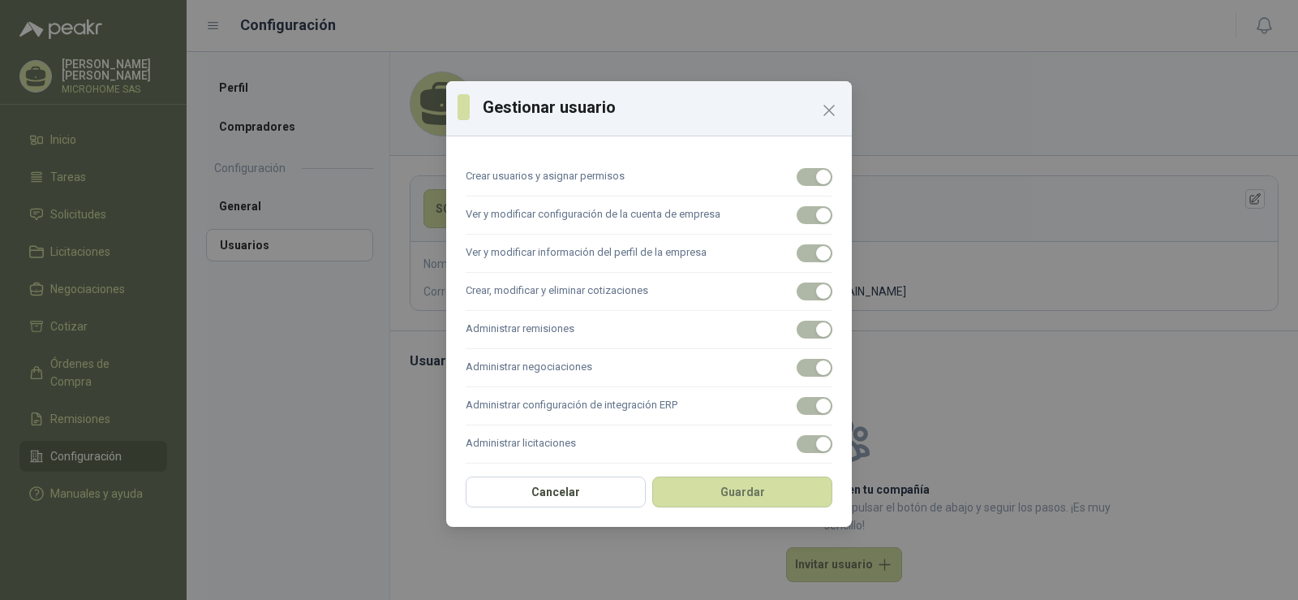
scroll to position [194, 0]
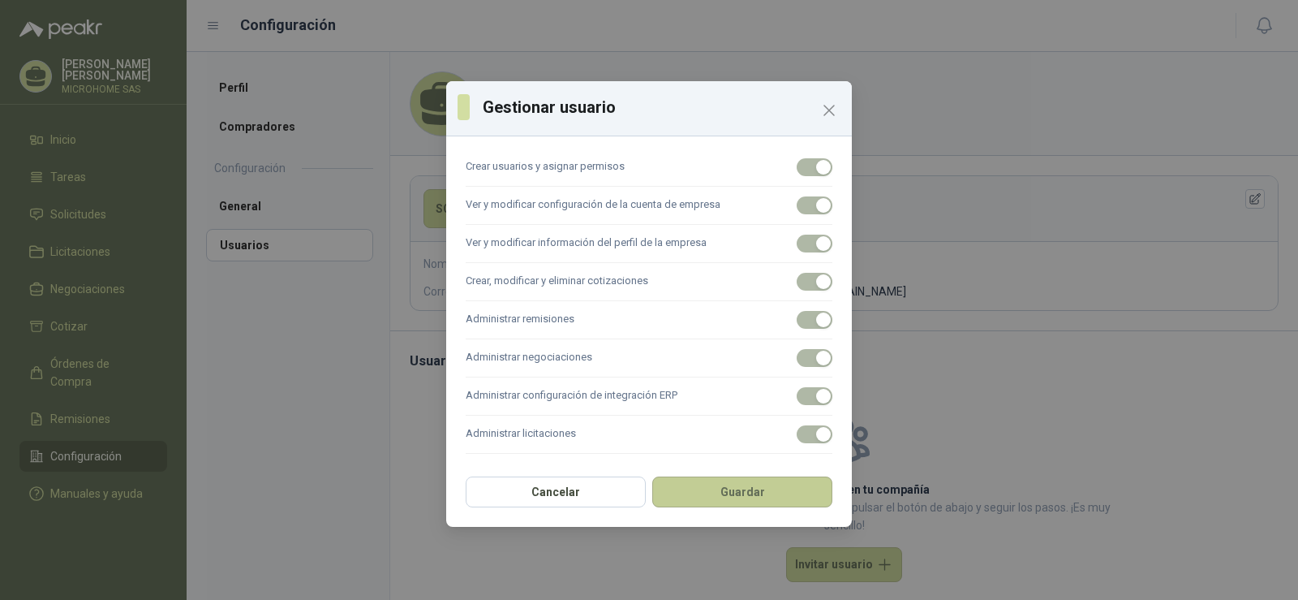
type input "**********"
click at [765, 495] on button "Guardar" at bounding box center [742, 491] width 180 height 31
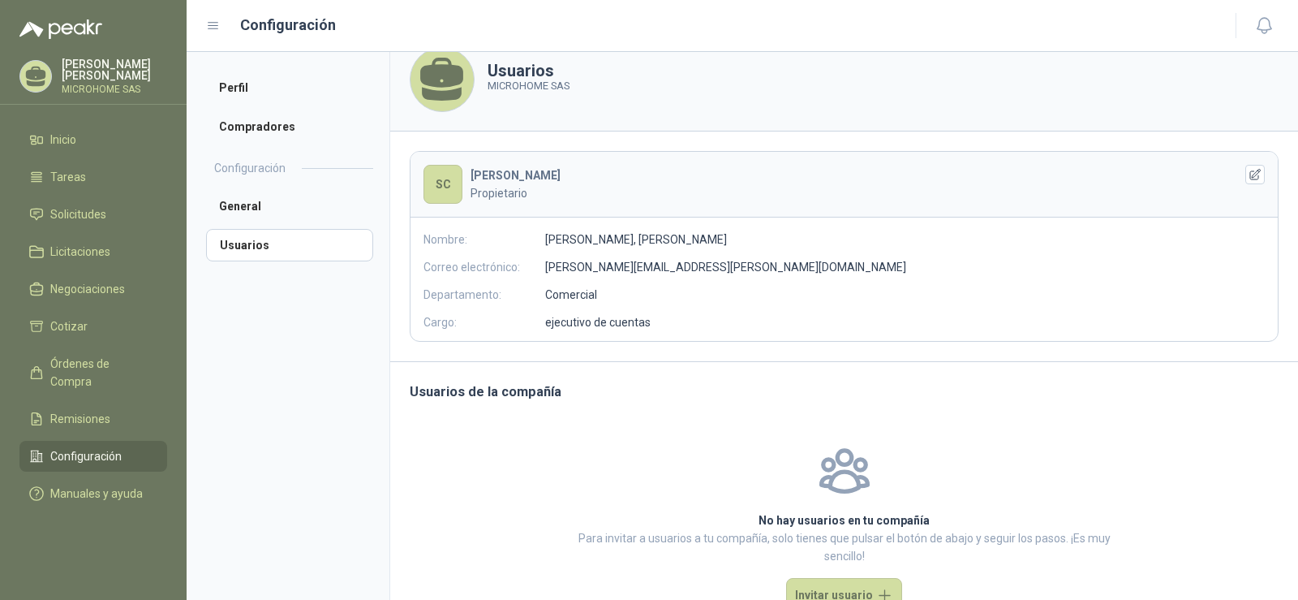
scroll to position [0, 0]
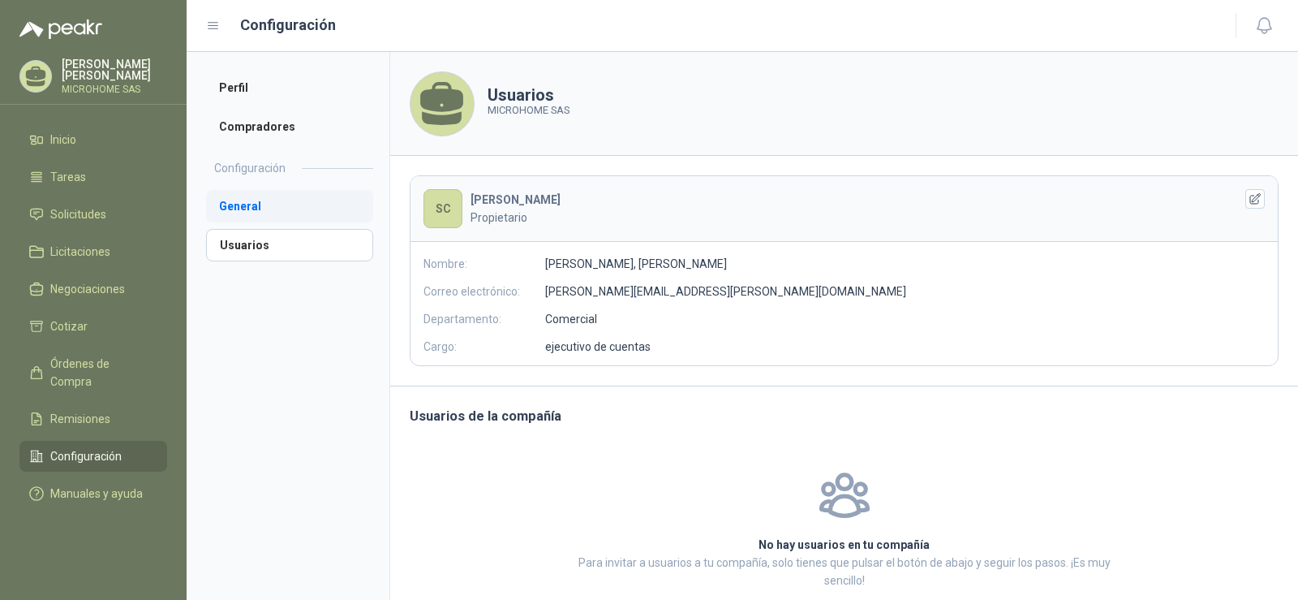
click at [255, 205] on li "General" at bounding box center [289, 206] width 167 height 32
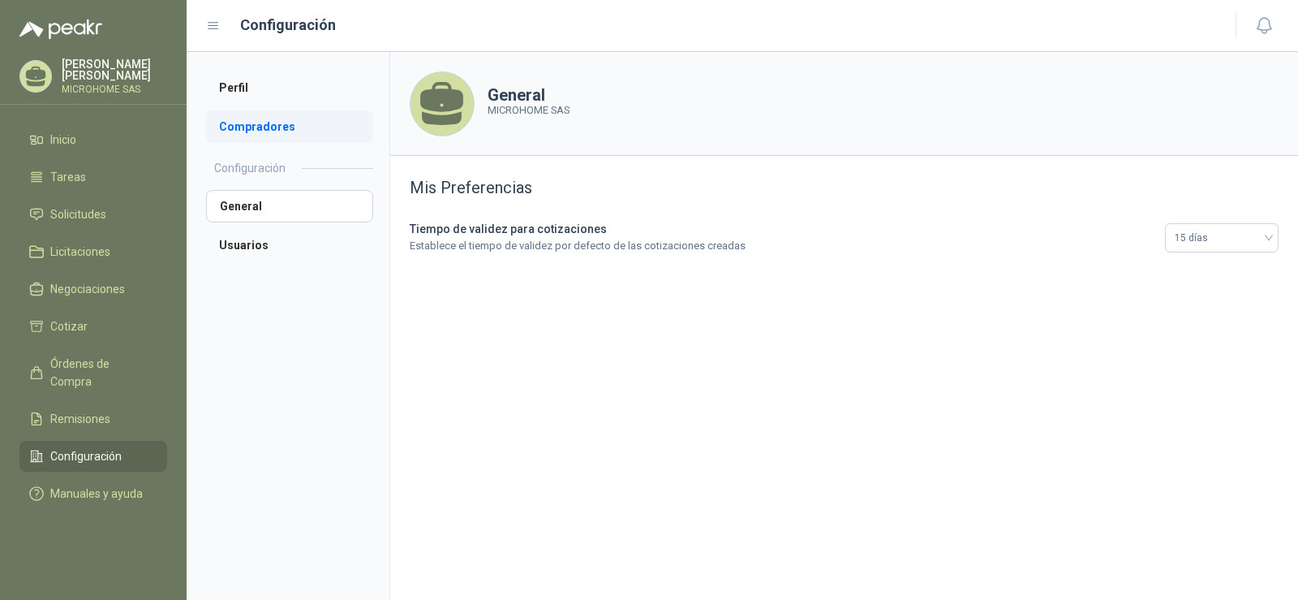
click at [291, 126] on li "Compradores" at bounding box center [289, 126] width 167 height 32
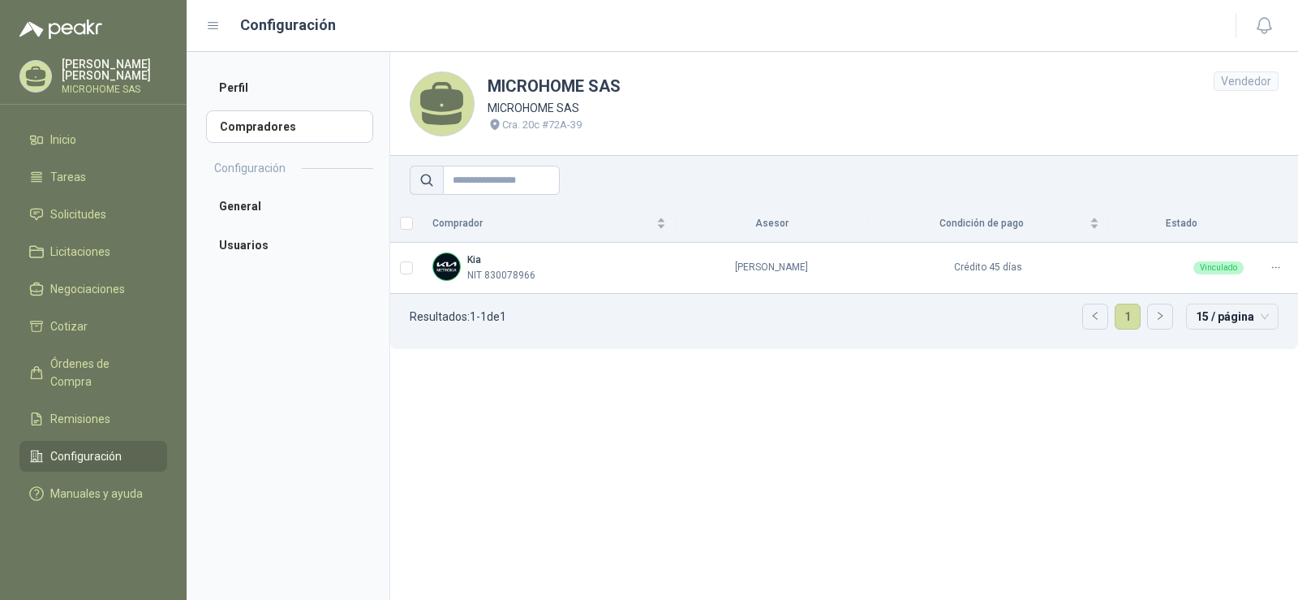
click at [449, 106] on icon at bounding box center [441, 97] width 43 height 30
drag, startPoint x: 437, startPoint y: 126, endPoint x: 386, endPoint y: 136, distance: 52.2
click at [436, 126] on icon at bounding box center [442, 104] width 54 height 54
click at [290, 93] on li "Perfil" at bounding box center [289, 87] width 167 height 32
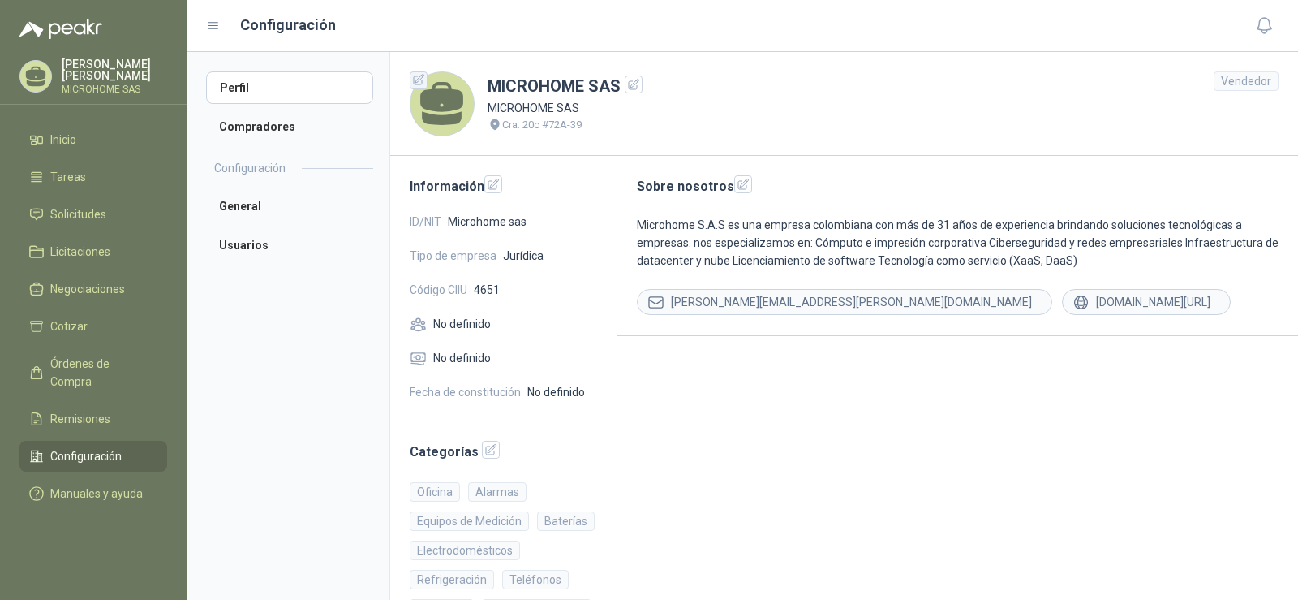
click at [419, 84] on icon "button" at bounding box center [419, 80] width 14 height 14
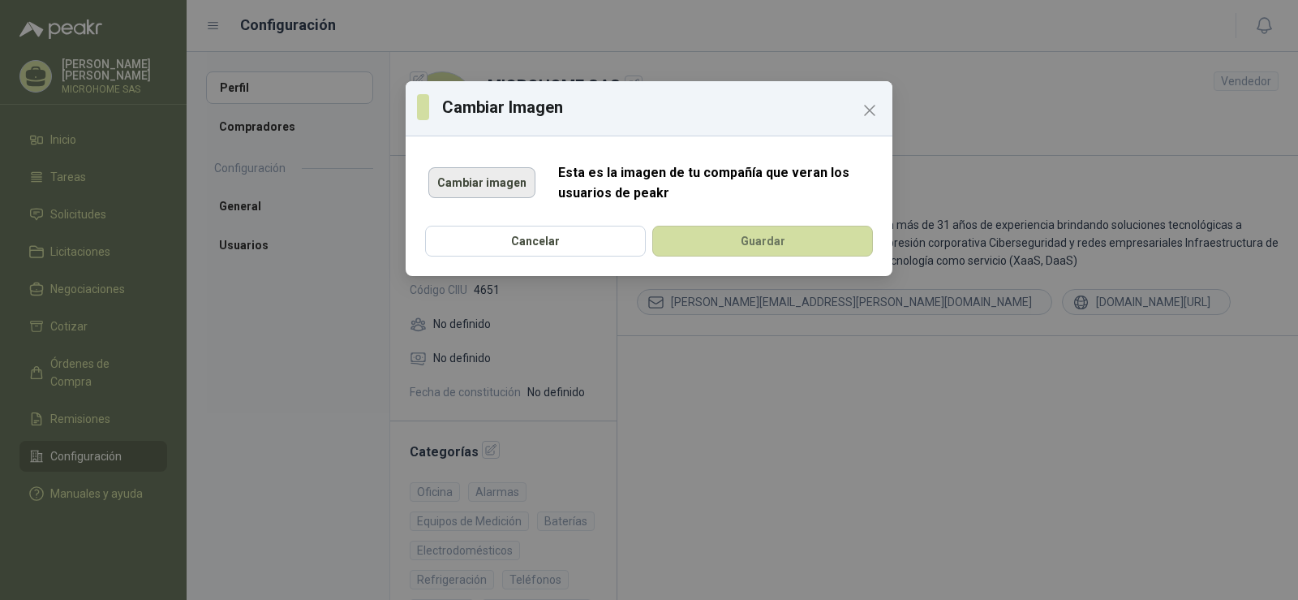
click at [489, 180] on button "Cambiar imagen" at bounding box center [481, 182] width 107 height 31
click at [472, 189] on button "Cambiar imagen" at bounding box center [481, 182] width 107 height 31
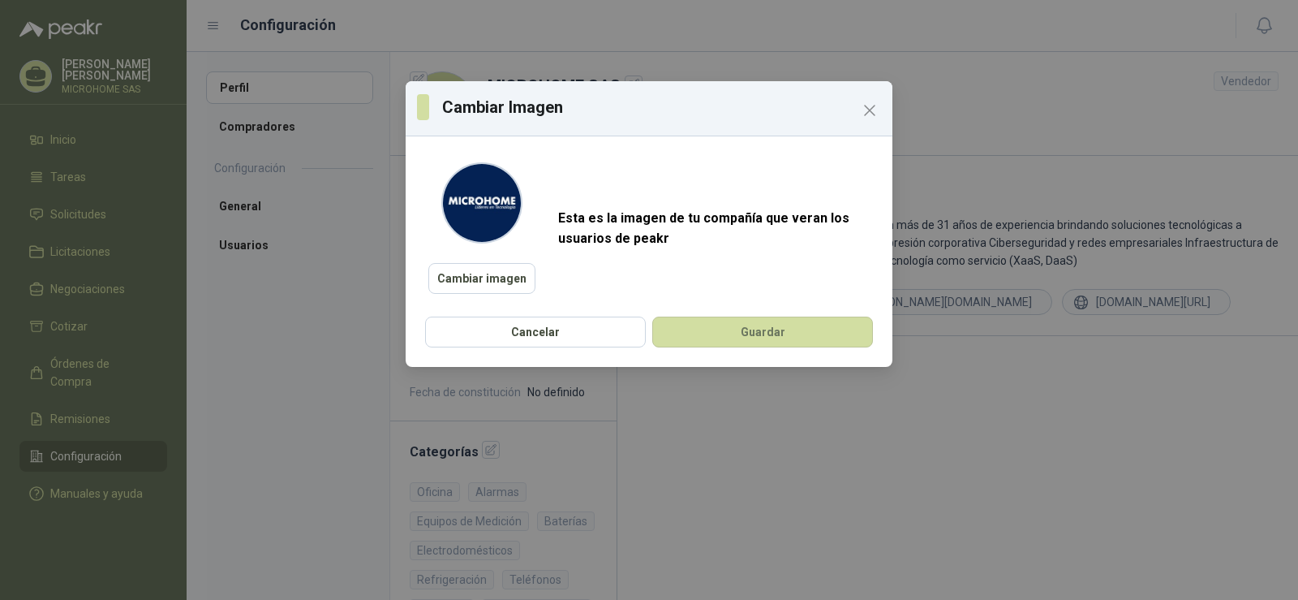
click at [494, 213] on img at bounding box center [482, 203] width 78 height 78
click at [740, 332] on button "Guardar" at bounding box center [762, 331] width 221 height 31
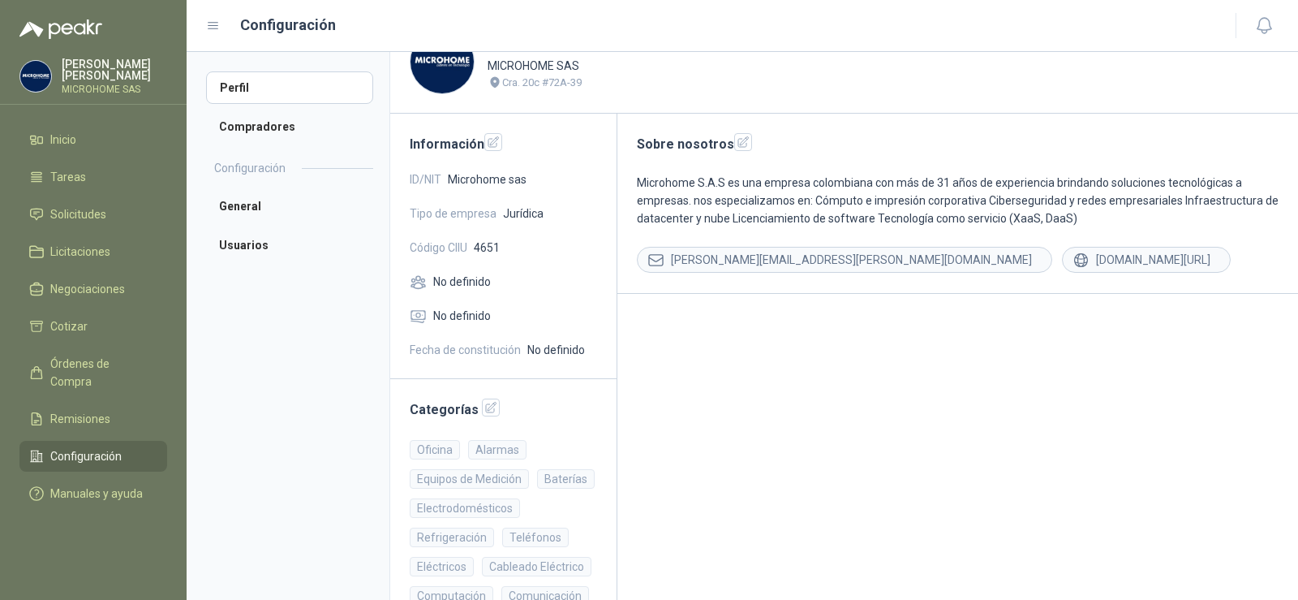
scroll to position [81, 0]
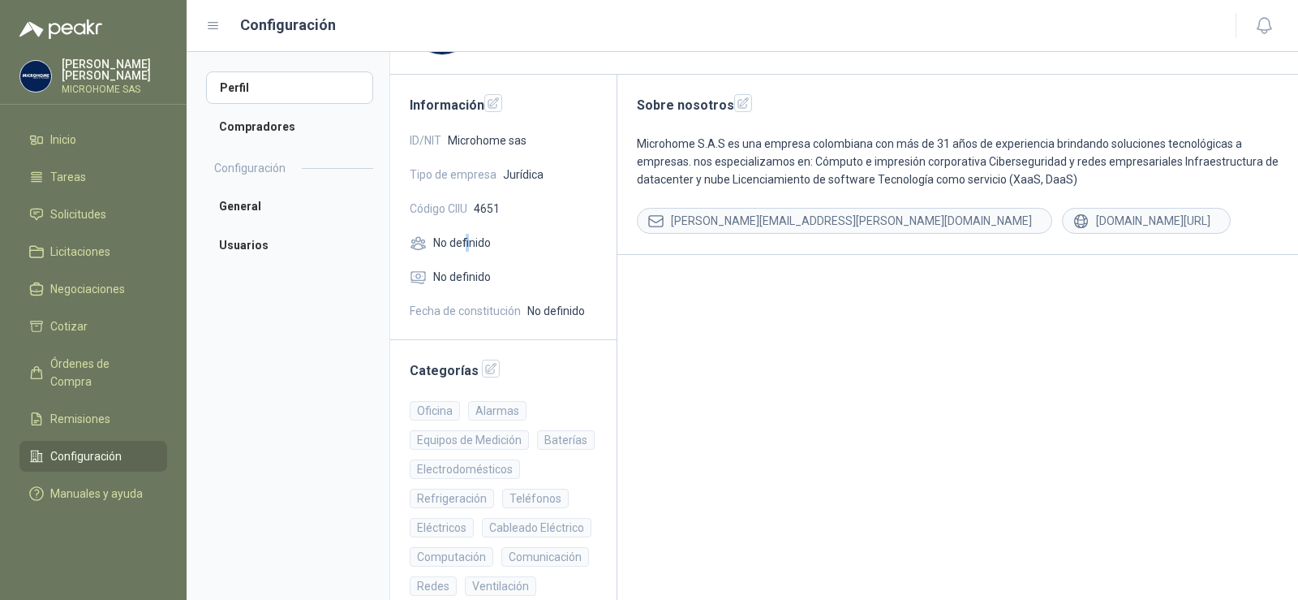
drag, startPoint x: 468, startPoint y: 230, endPoint x: 465, endPoint y: 241, distance: 11.8
click at [465, 240] on div "Información ID/NIT Microhome sas Tipo de empresa Jurídica Código CIIU 4651 No d…" at bounding box center [503, 207] width 227 height 265
click at [465, 241] on span "No definido" at bounding box center [462, 243] width 58 height 18
click at [503, 208] on div "Código CIIU 4651" at bounding box center [503, 209] width 187 height 18
click at [496, 105] on icon "button" at bounding box center [493, 102] width 11 height 11
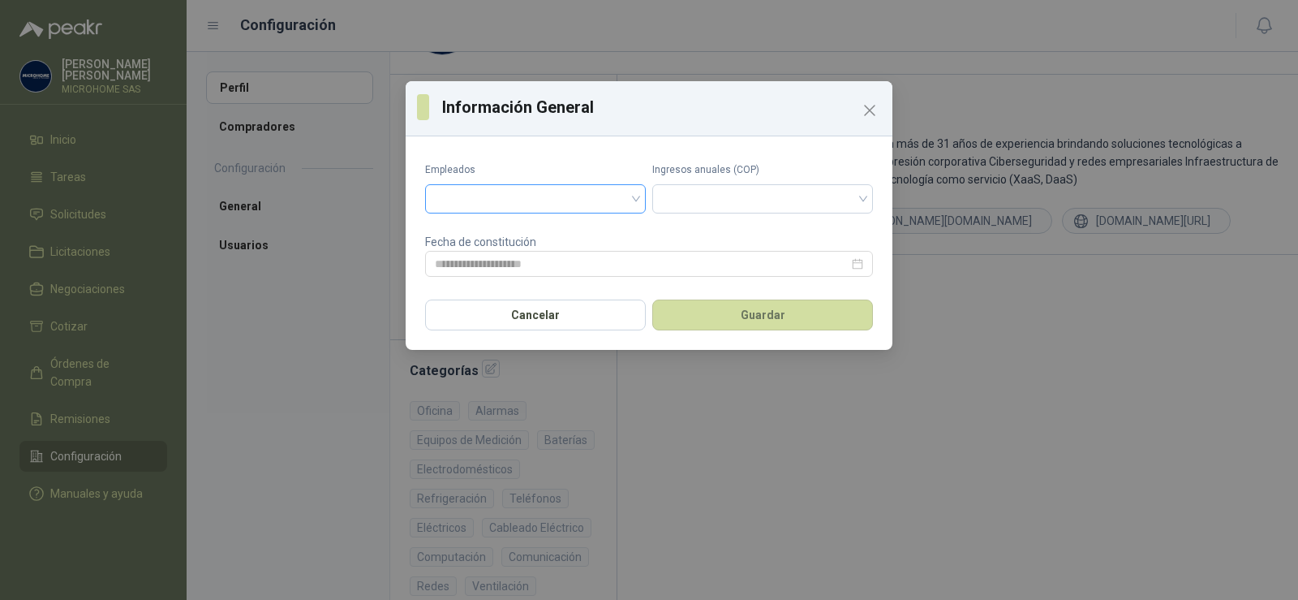
click at [553, 200] on input "search" at bounding box center [535, 197] width 201 height 24
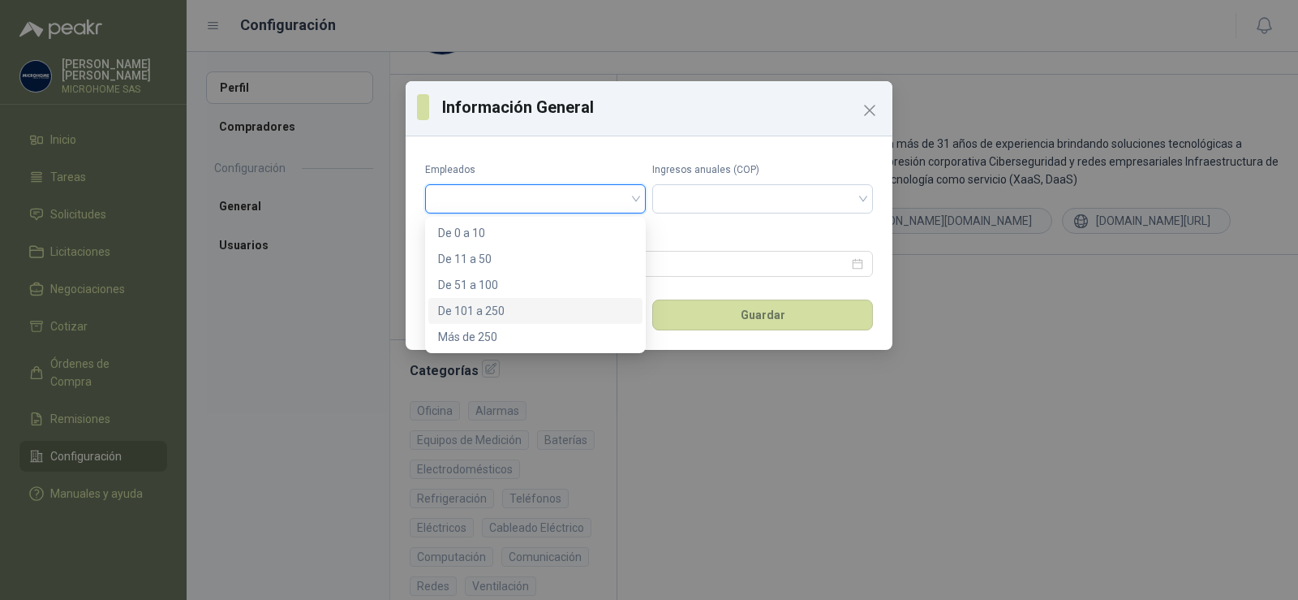
click at [495, 313] on div "De 101 a 250" at bounding box center [535, 311] width 195 height 18
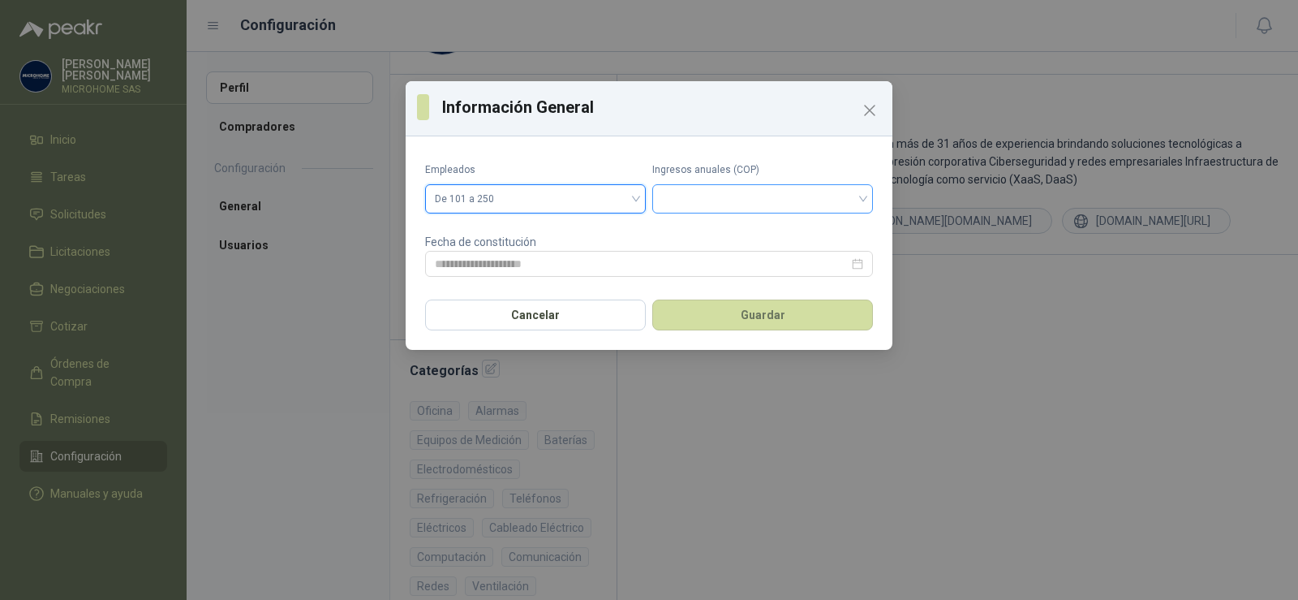
click at [726, 200] on input "search" at bounding box center [762, 197] width 201 height 24
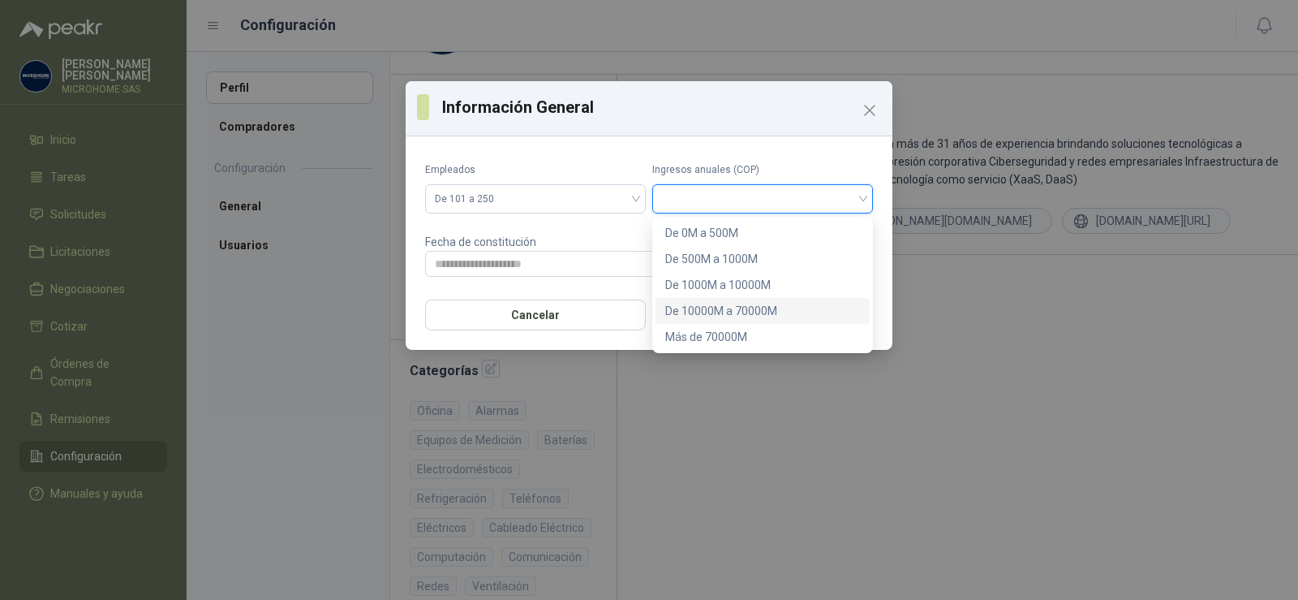
click at [729, 321] on div "De 10000M a 70000M" at bounding box center [763, 311] width 214 height 26
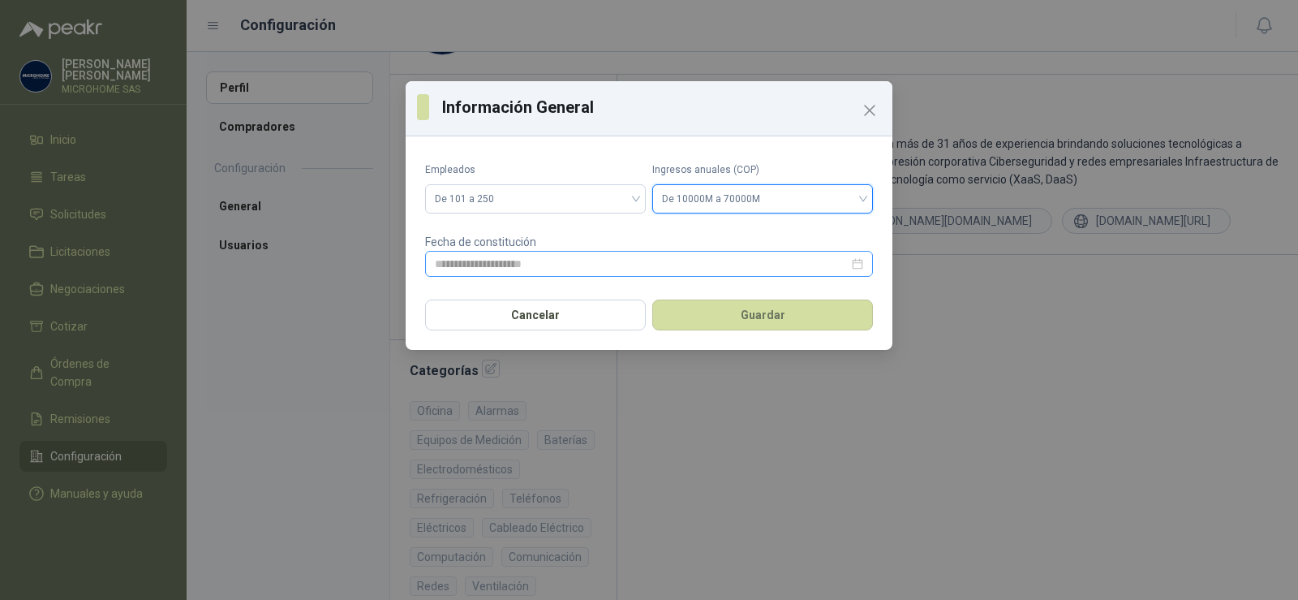
click at [853, 265] on div at bounding box center [649, 264] width 428 height 18
click at [862, 263] on div at bounding box center [649, 264] width 428 height 18
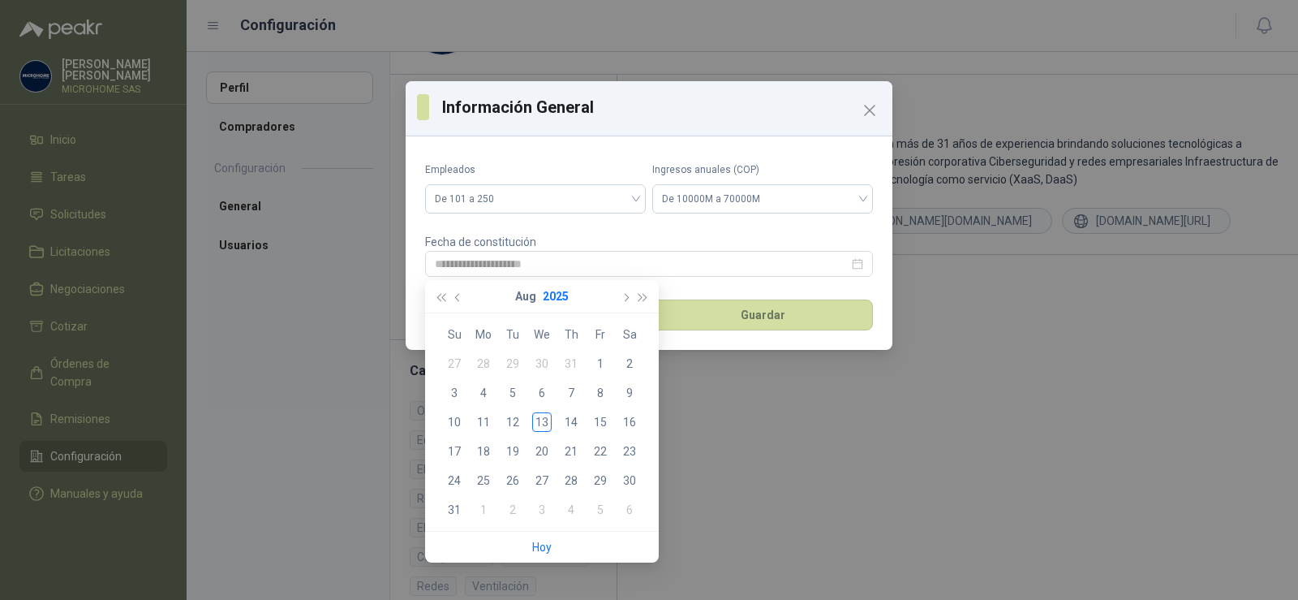
click at [552, 293] on button "2025" at bounding box center [556, 296] width 26 height 32
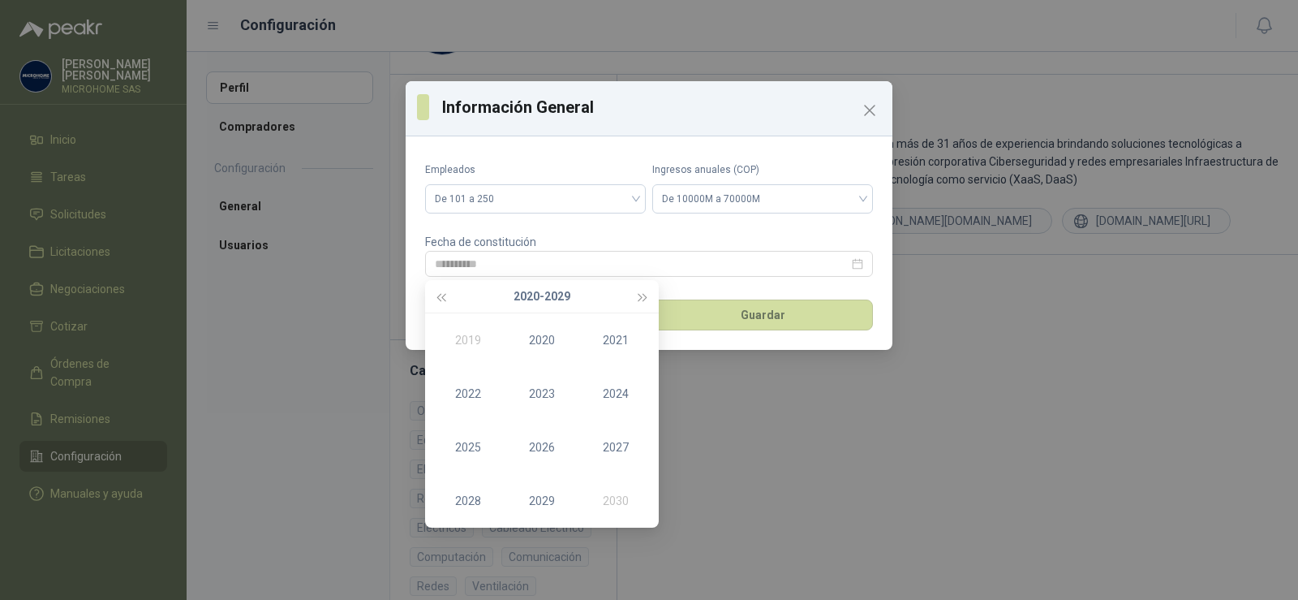
type input "**********"
click at [635, 299] on button "button" at bounding box center [643, 296] width 18 height 32
click at [445, 296] on span "button" at bounding box center [440, 297] width 8 height 8
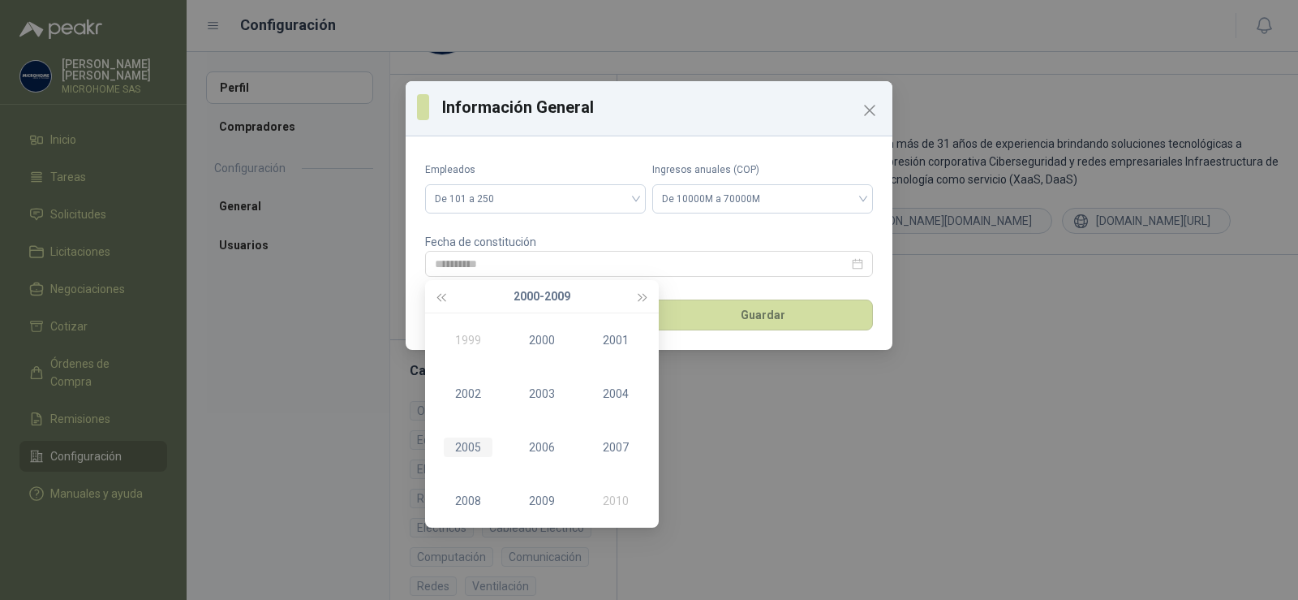
click at [467, 449] on div "2005" at bounding box center [468, 446] width 49 height 19
click at [540, 404] on td "May" at bounding box center [542, 394] width 74 height 54
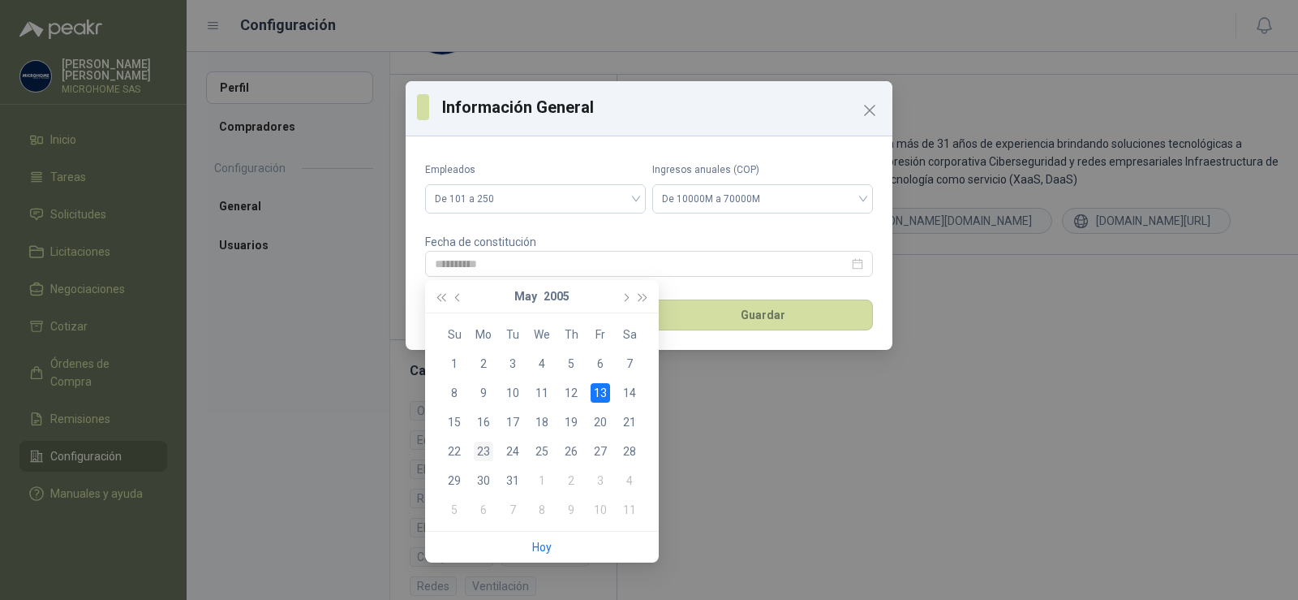
click at [480, 454] on div "23" at bounding box center [483, 450] width 19 height 19
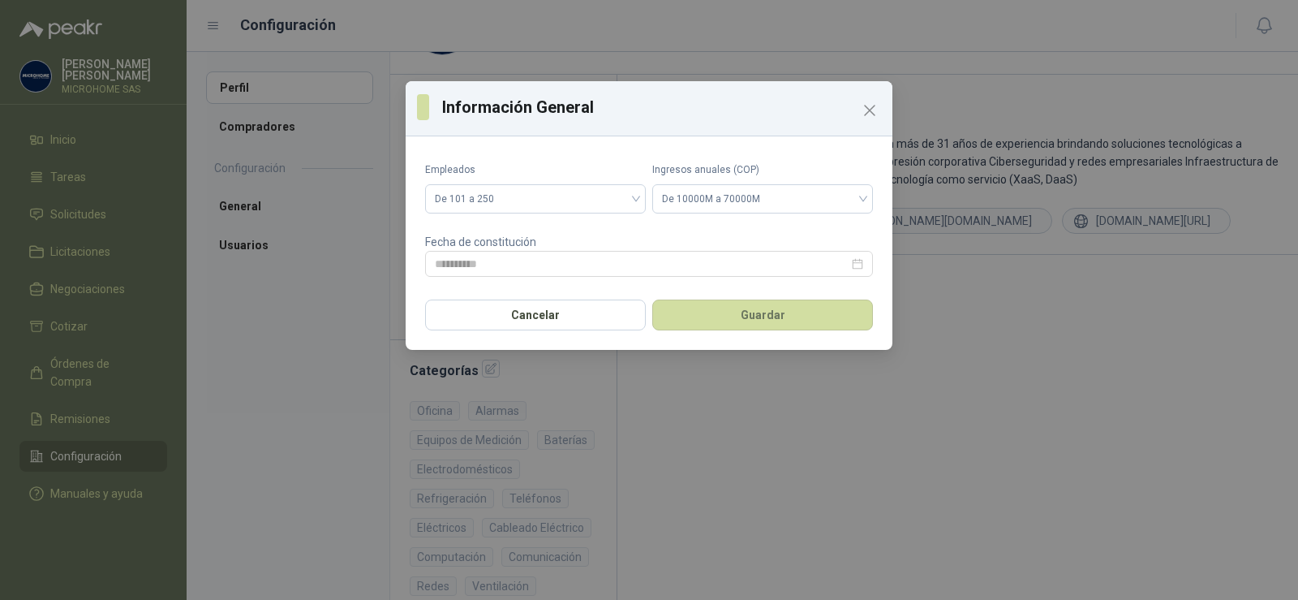
type input "**********"
click at [722, 337] on div "Cancelar Guardar" at bounding box center [649, 320] width 487 height 60
click at [723, 322] on button "Guardar" at bounding box center [762, 314] width 221 height 31
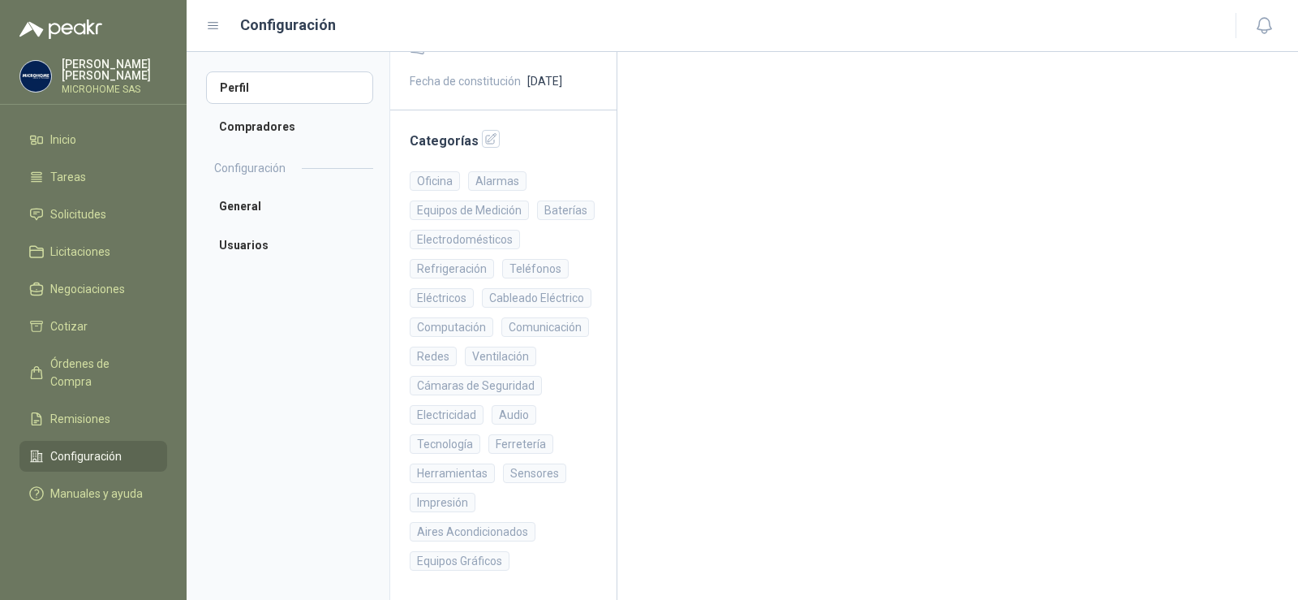
scroll to position [0, 0]
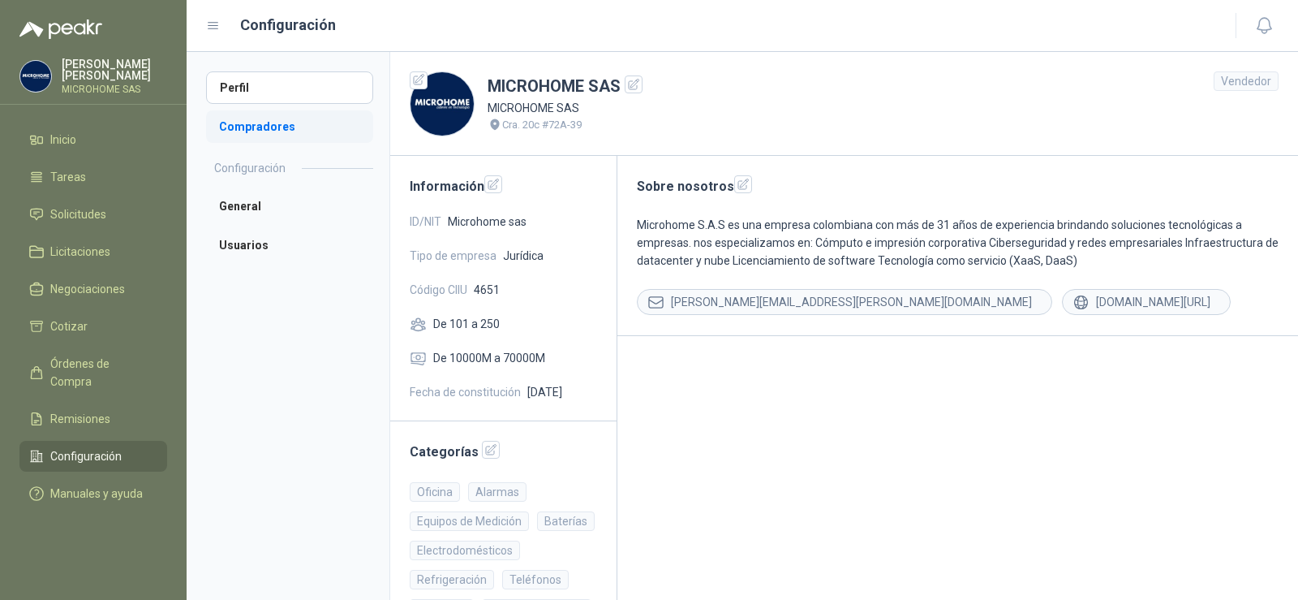
click at [247, 140] on li "Compradores" at bounding box center [289, 126] width 167 height 32
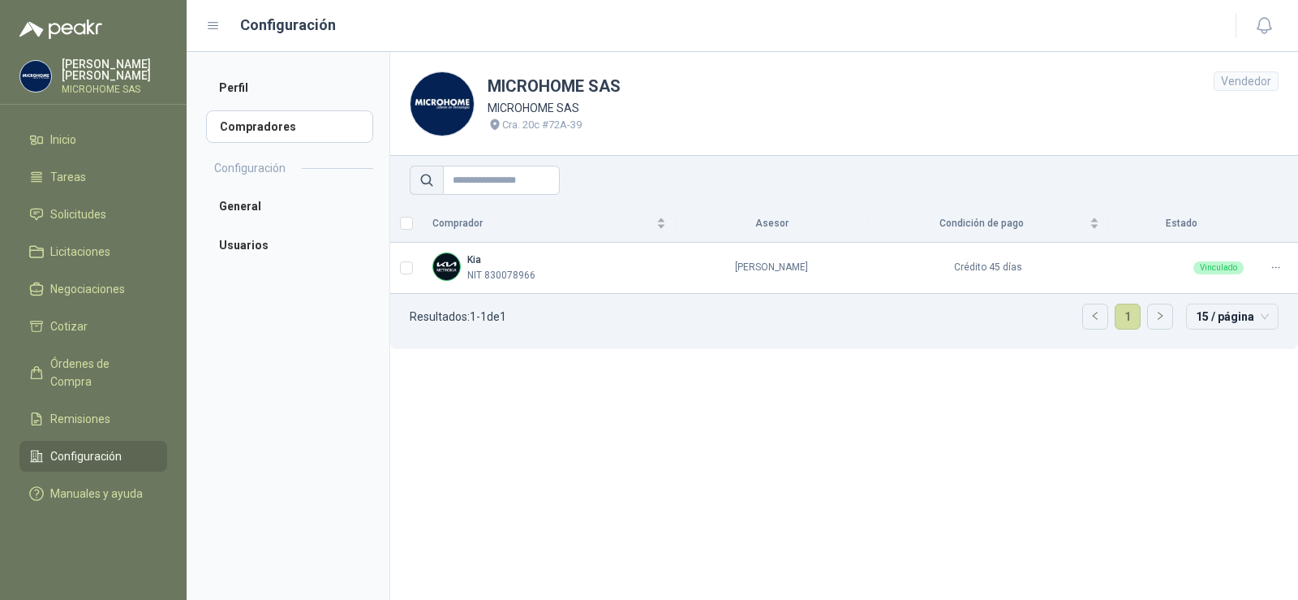
click at [1235, 78] on div "Vendedor" at bounding box center [1246, 80] width 65 height 19
click at [260, 217] on li "General" at bounding box center [289, 206] width 167 height 32
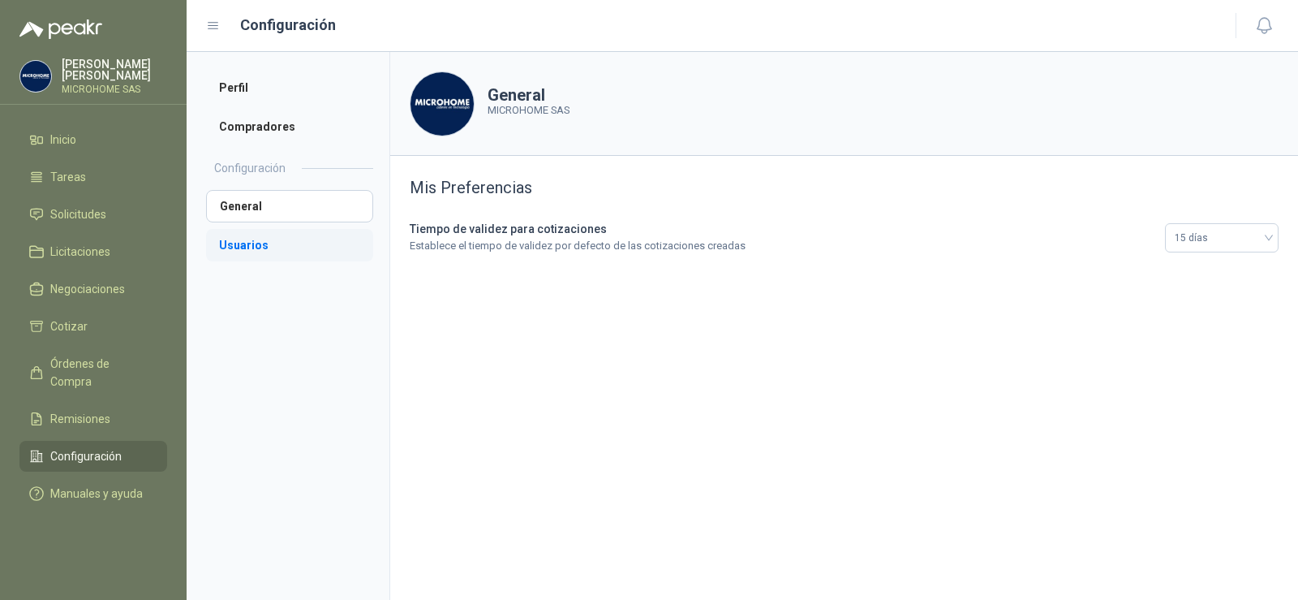
click at [329, 260] on li "Usuarios" at bounding box center [289, 245] width 167 height 32
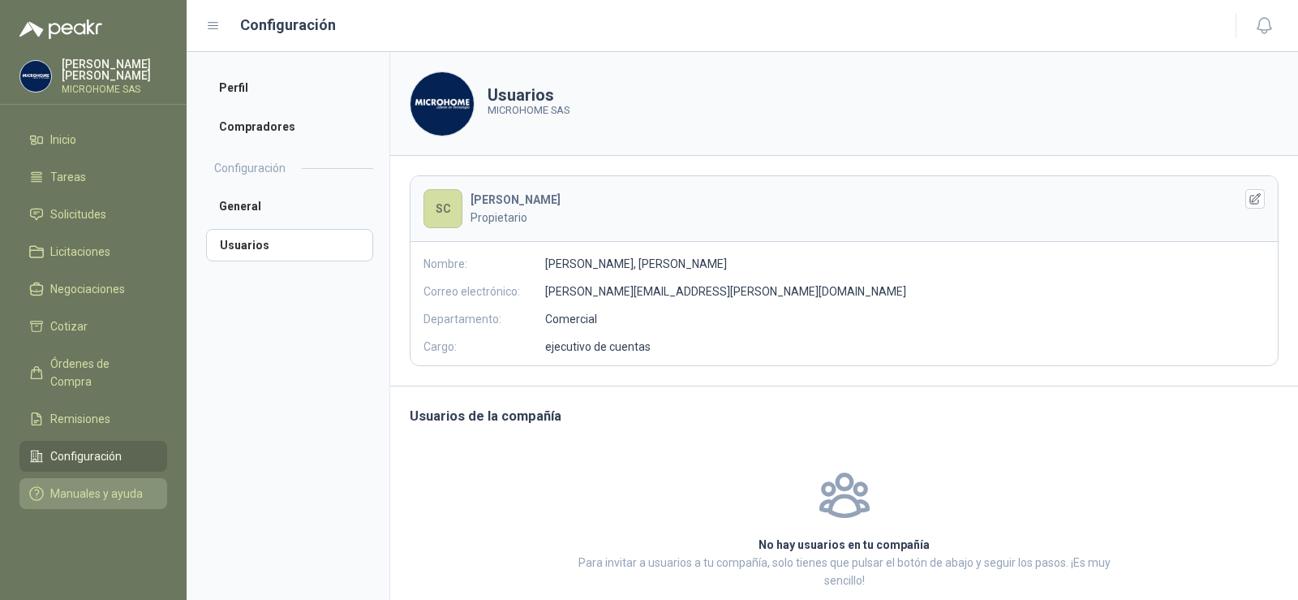
click at [124, 484] on span "Manuales y ayuda" at bounding box center [96, 493] width 92 height 18
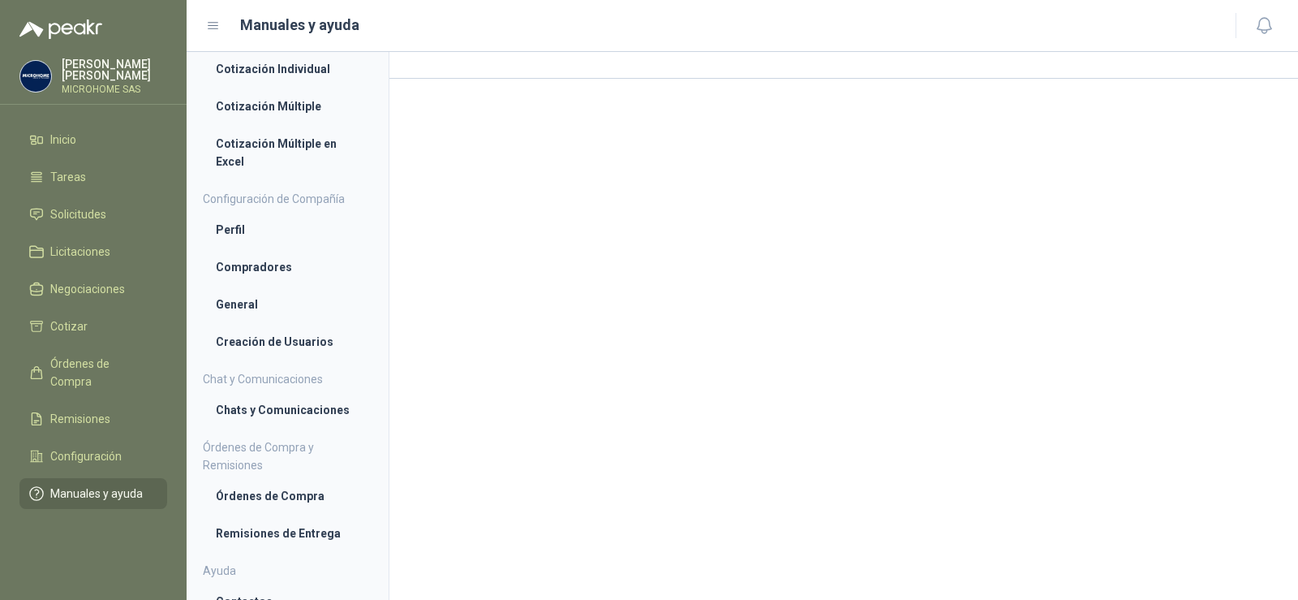
scroll to position [53, 0]
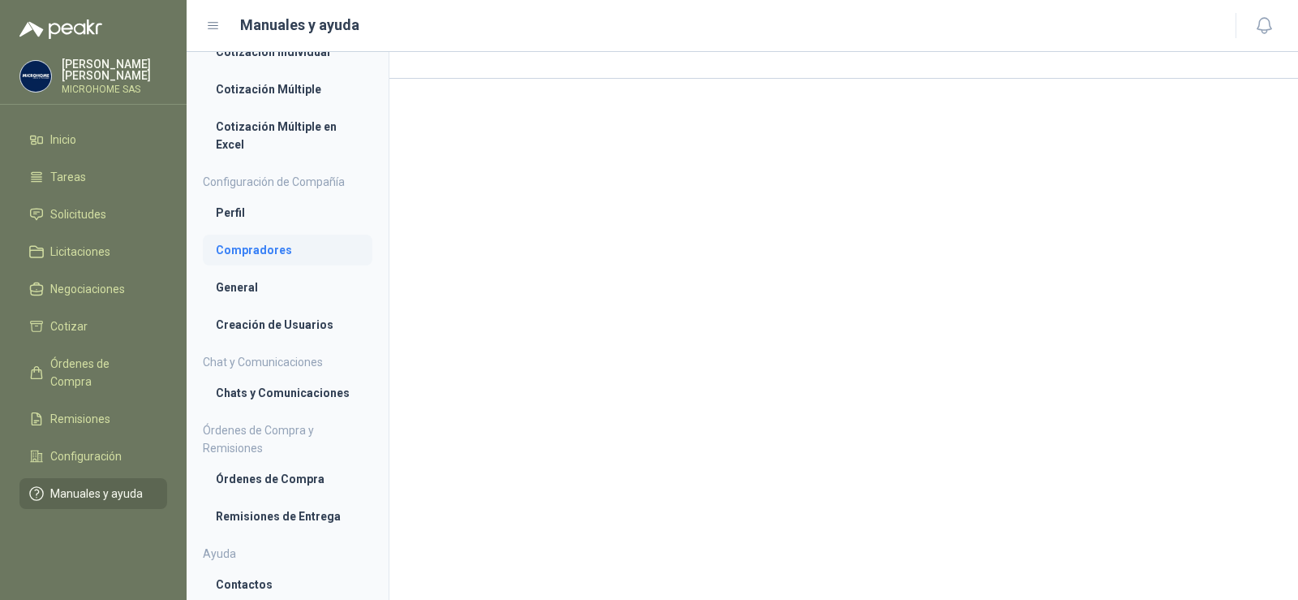
click at [257, 243] on li "Compradores" at bounding box center [288, 250] width 144 height 18
click at [225, 285] on li "General" at bounding box center [288, 289] width 144 height 18
click at [276, 329] on li "Creación de Usuarios" at bounding box center [288, 326] width 144 height 18
click at [312, 394] on li "Chats y Comunicaciones" at bounding box center [288, 394] width 144 height 18
click at [282, 392] on li "Chats y Comunicaciones" at bounding box center [288, 394] width 142 height 18
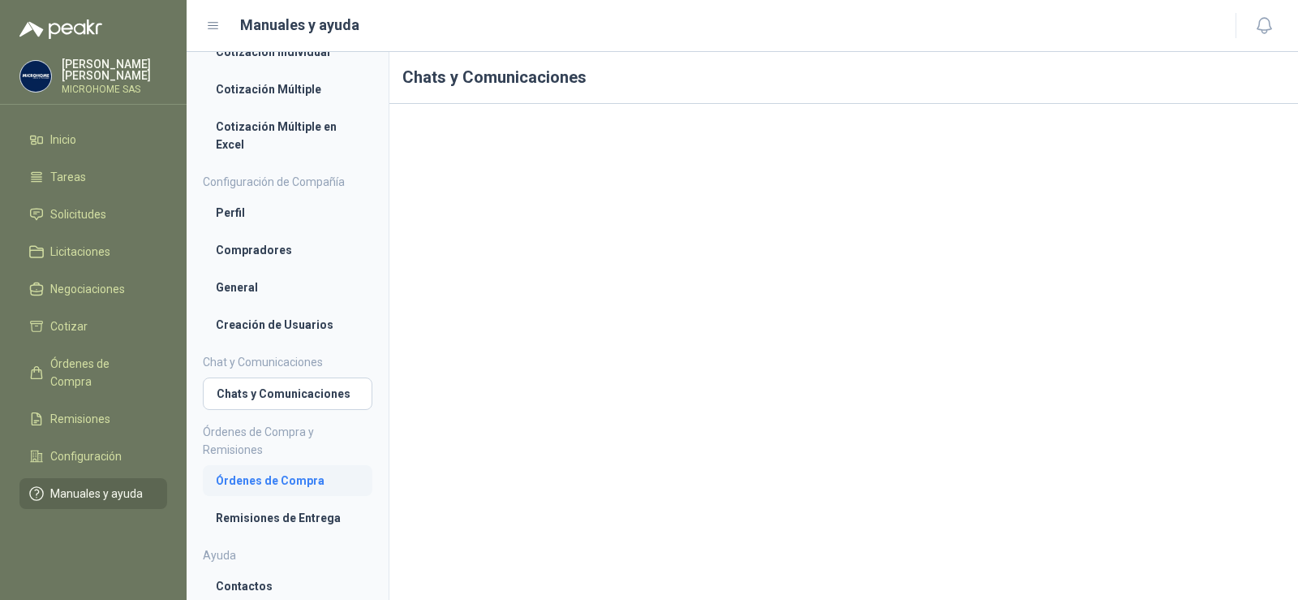
drag, startPoint x: 319, startPoint y: 484, endPoint x: 335, endPoint y: 487, distance: 16.5
click at [318, 484] on li "Órdenes de Compra" at bounding box center [288, 480] width 144 height 18
click at [272, 521] on li "Remisiones de Entrega" at bounding box center [288, 516] width 144 height 18
click at [242, 583] on li "Contactos" at bounding box center [288, 584] width 144 height 18
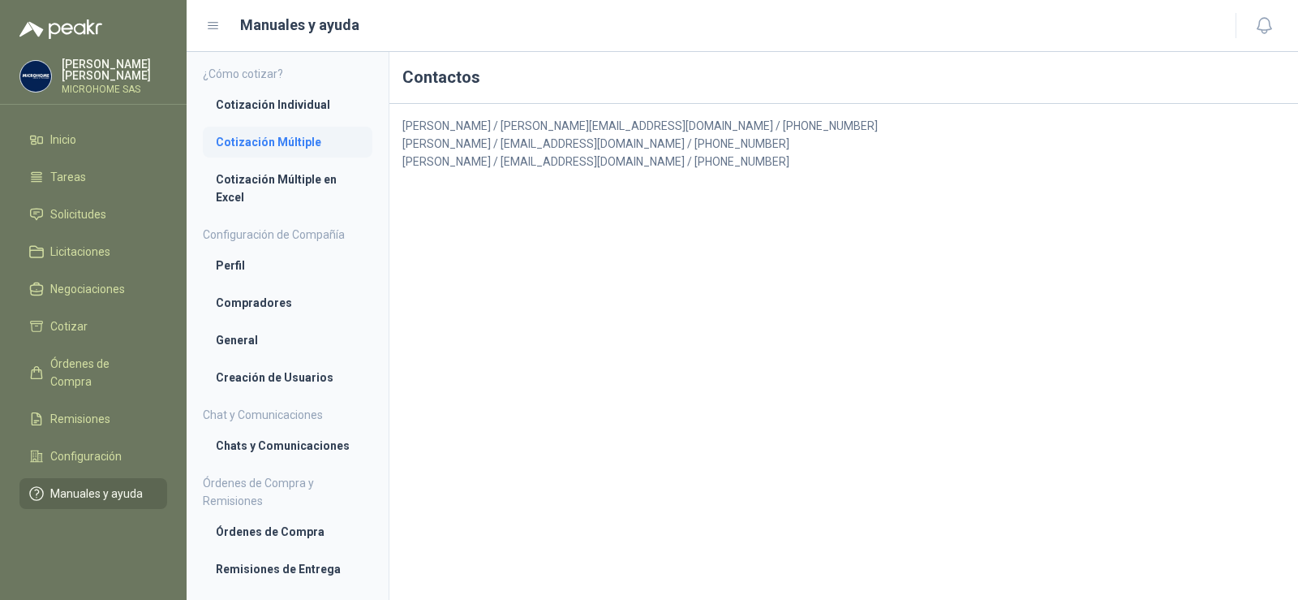
click at [286, 135] on li "Cotización Múltiple" at bounding box center [288, 142] width 144 height 18
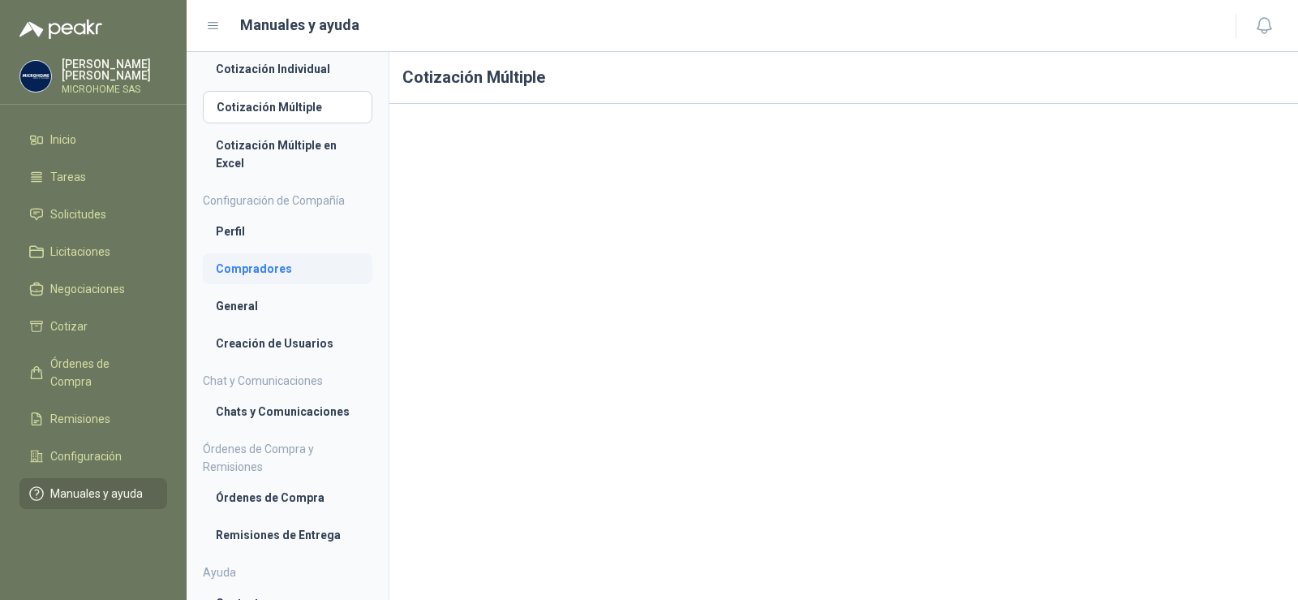
scroll to position [54, 0]
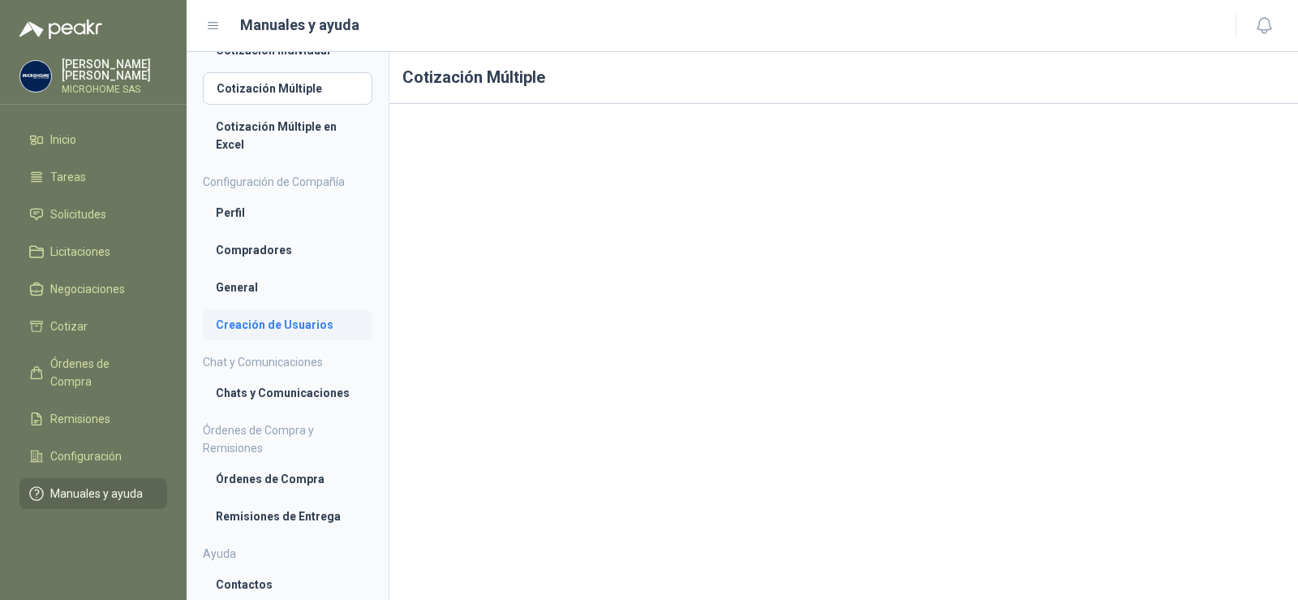
click at [275, 310] on link "Creación de Usuarios" at bounding box center [288, 324] width 170 height 31
click at [277, 398] on li "Chats y Comunicaciones" at bounding box center [288, 393] width 144 height 18
drag, startPoint x: 310, startPoint y: 457, endPoint x: 288, endPoint y: 482, distance: 33.4
click at [309, 458] on li "Órdenes de Compra y Remisiones Órdenes de Compra Remisiones de Entrega" at bounding box center [288, 476] width 170 height 110
click at [287, 482] on li "Órdenes de Compra" at bounding box center [288, 479] width 144 height 18
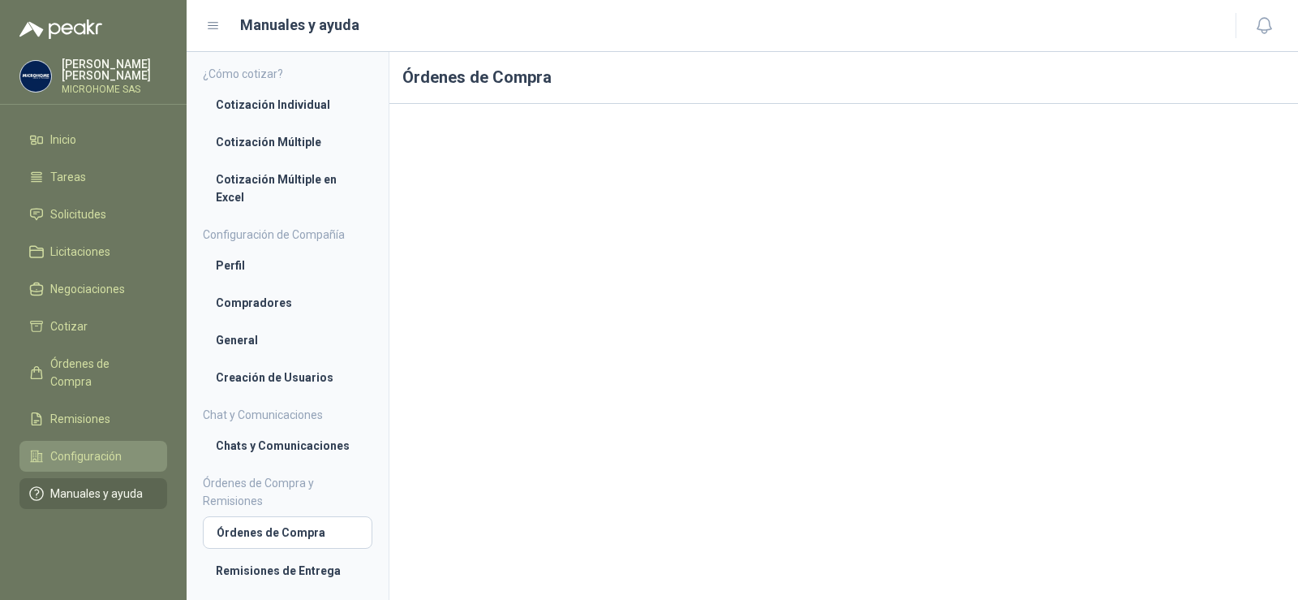
click at [105, 447] on span "Configuración" at bounding box center [85, 456] width 71 height 18
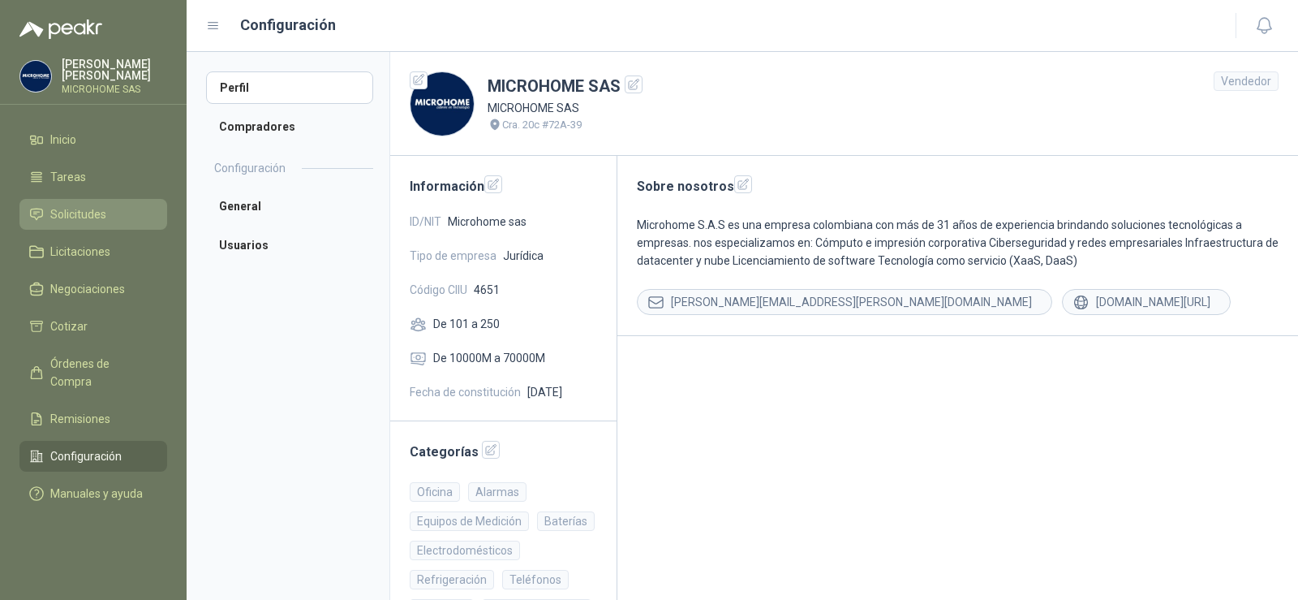
click at [88, 213] on span "Solicitudes" at bounding box center [78, 214] width 56 height 18
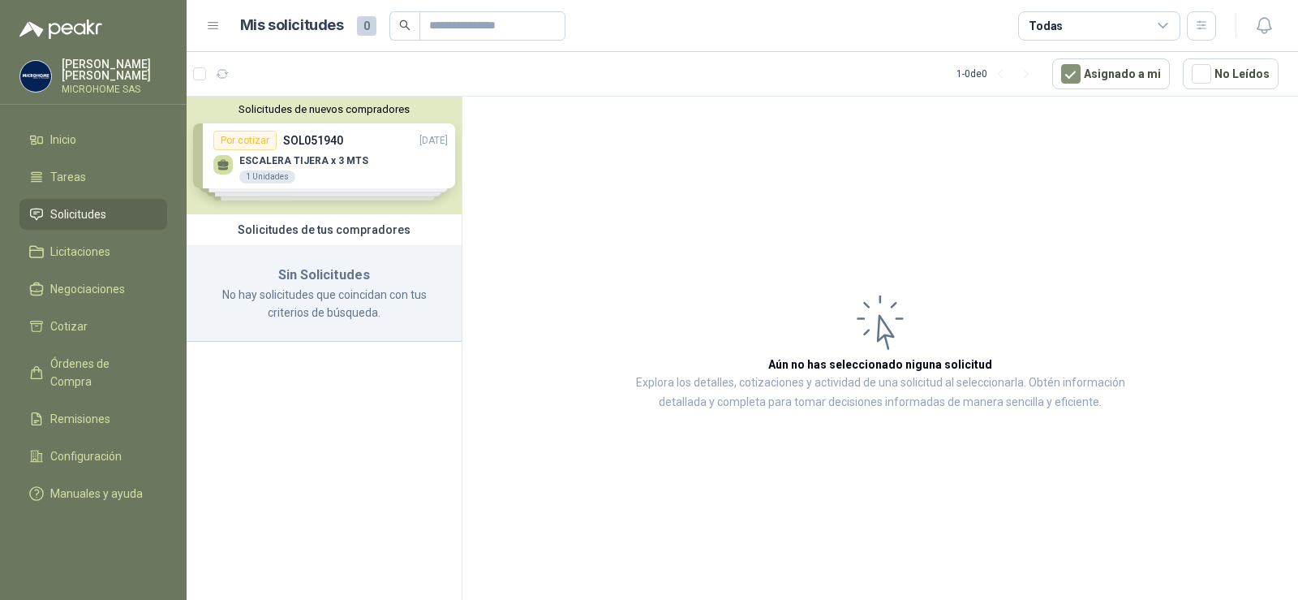
click at [307, 308] on p "No hay solicitudes que coincidan con tus criterios de búsqueda." at bounding box center [324, 304] width 236 height 36
click at [75, 174] on span "Tareas" at bounding box center [68, 177] width 36 height 18
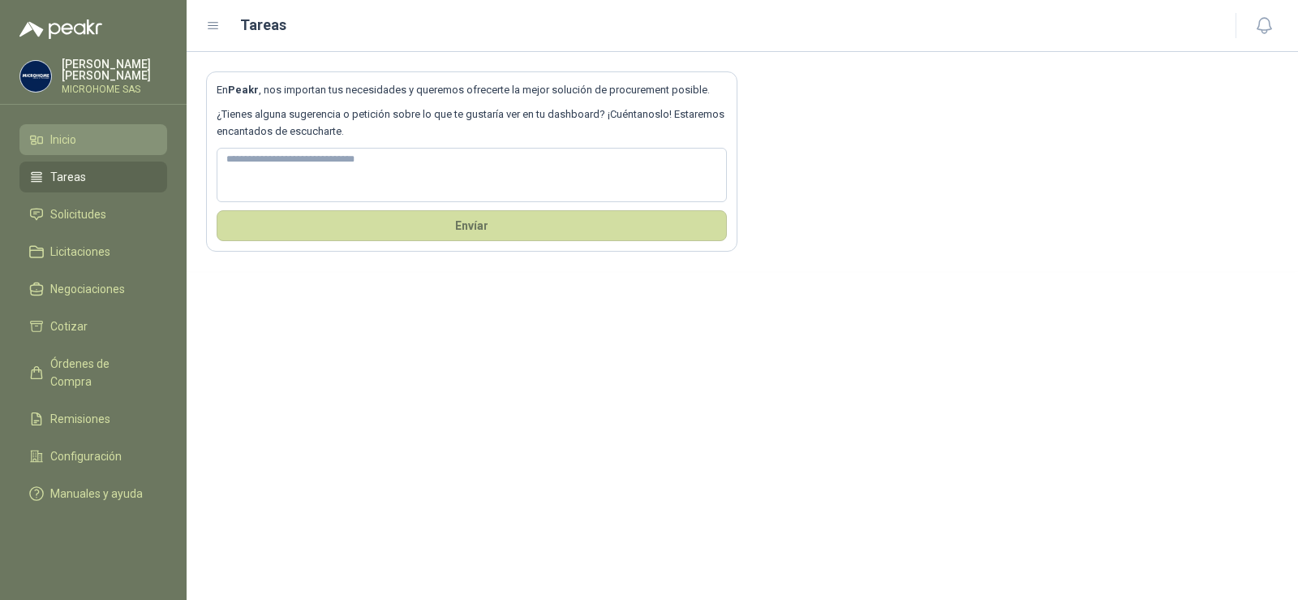
click at [131, 140] on li "Inicio" at bounding box center [93, 140] width 128 height 18
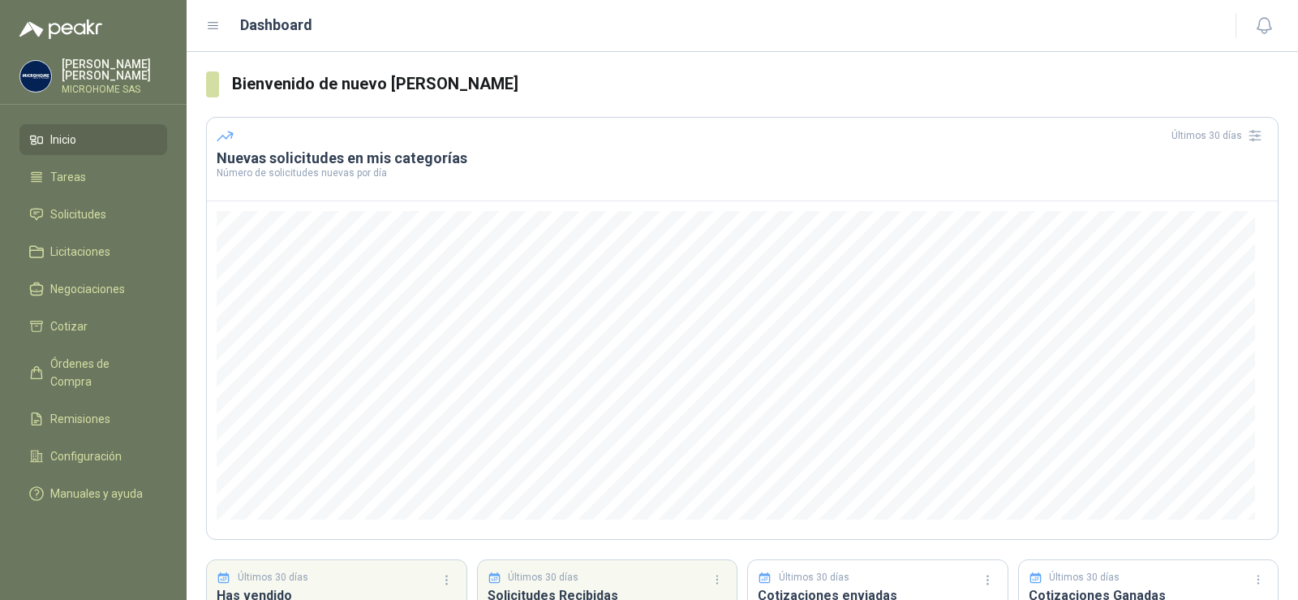
scroll to position [131, 0]
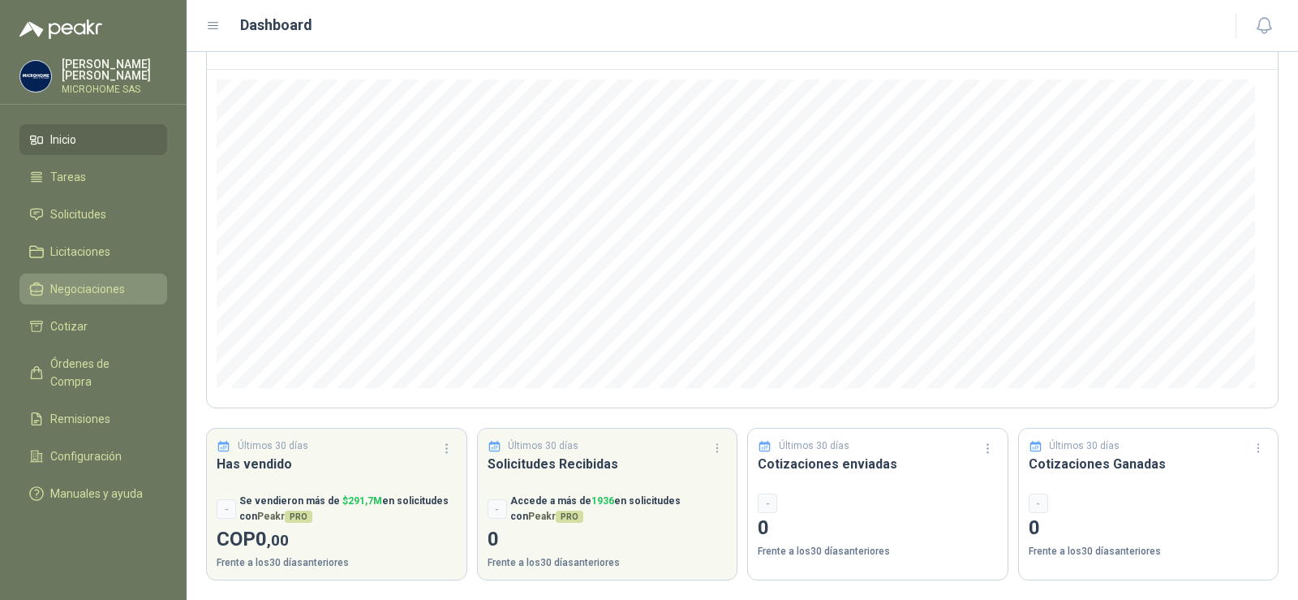
click at [69, 288] on span "Negociaciones" at bounding box center [87, 289] width 75 height 18
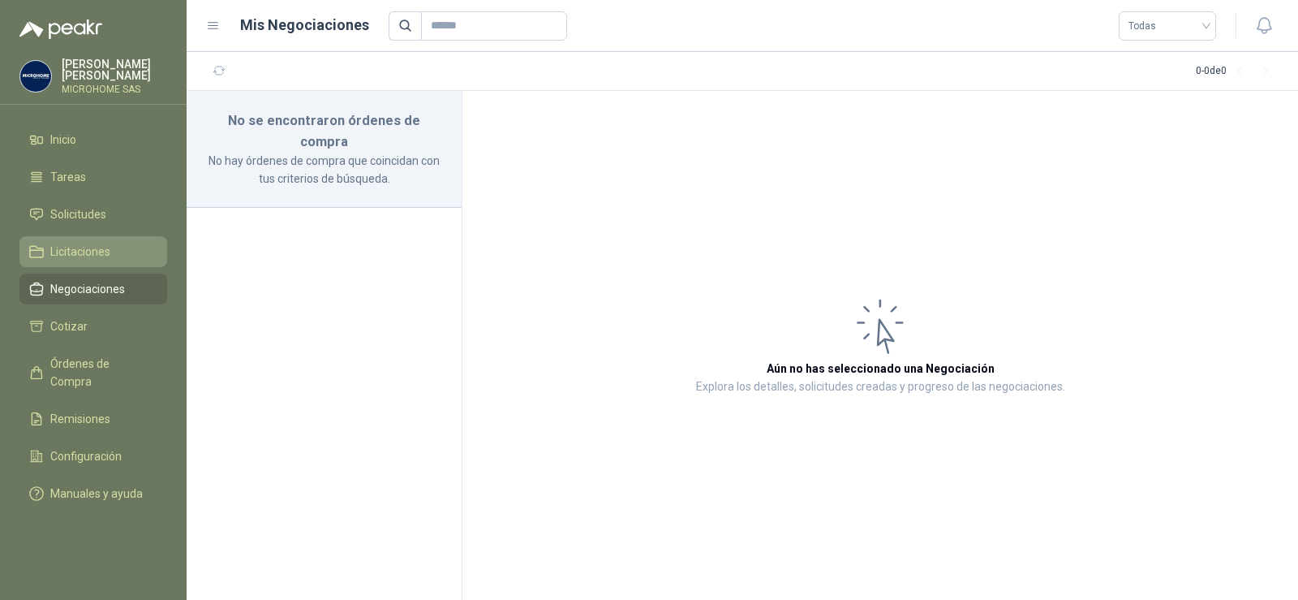
click at [75, 247] on span "Licitaciones" at bounding box center [80, 252] width 60 height 18
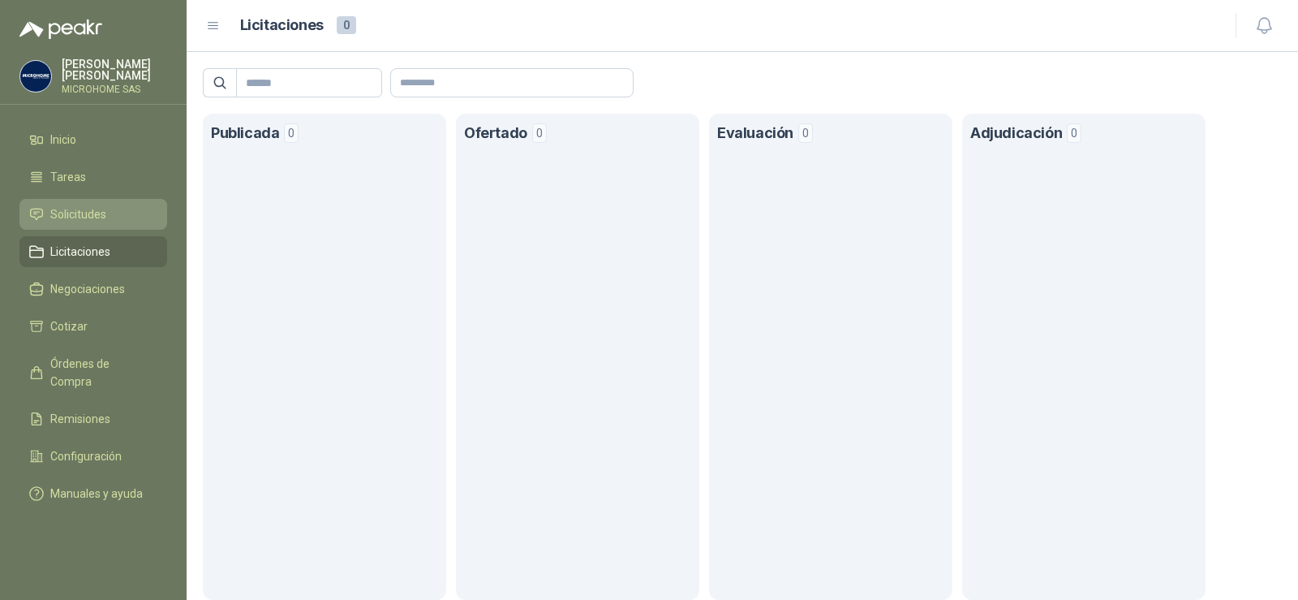
click at [84, 212] on span "Solicitudes" at bounding box center [78, 214] width 56 height 18
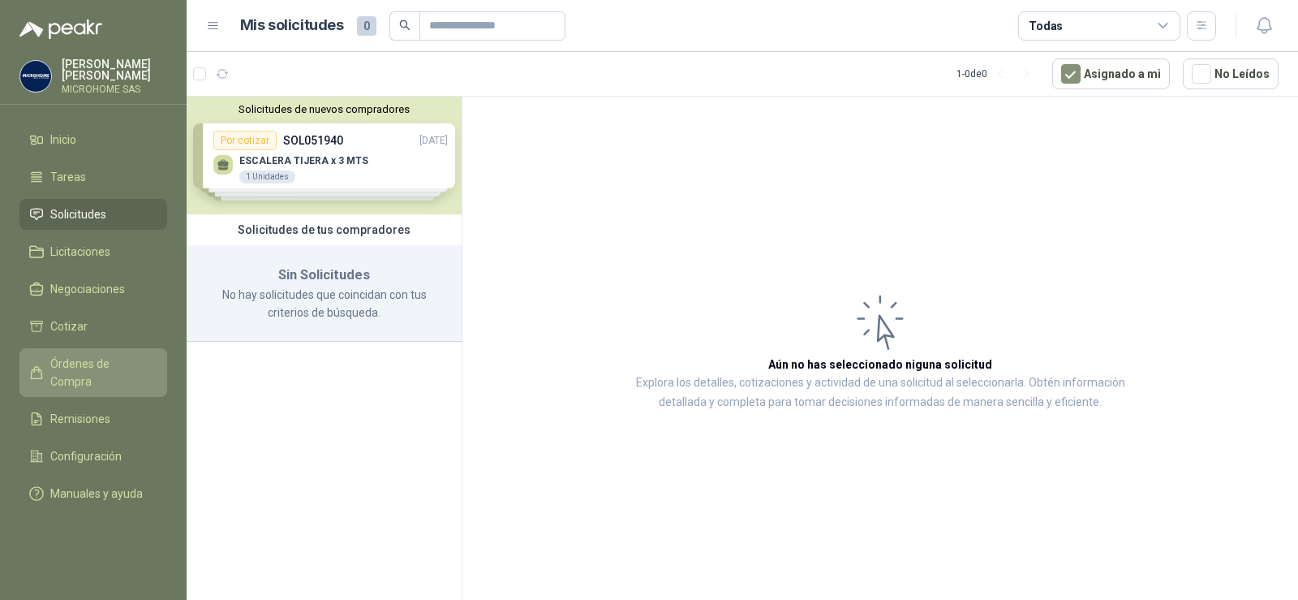
click at [97, 355] on span "Órdenes de Compra" at bounding box center [100, 373] width 101 height 36
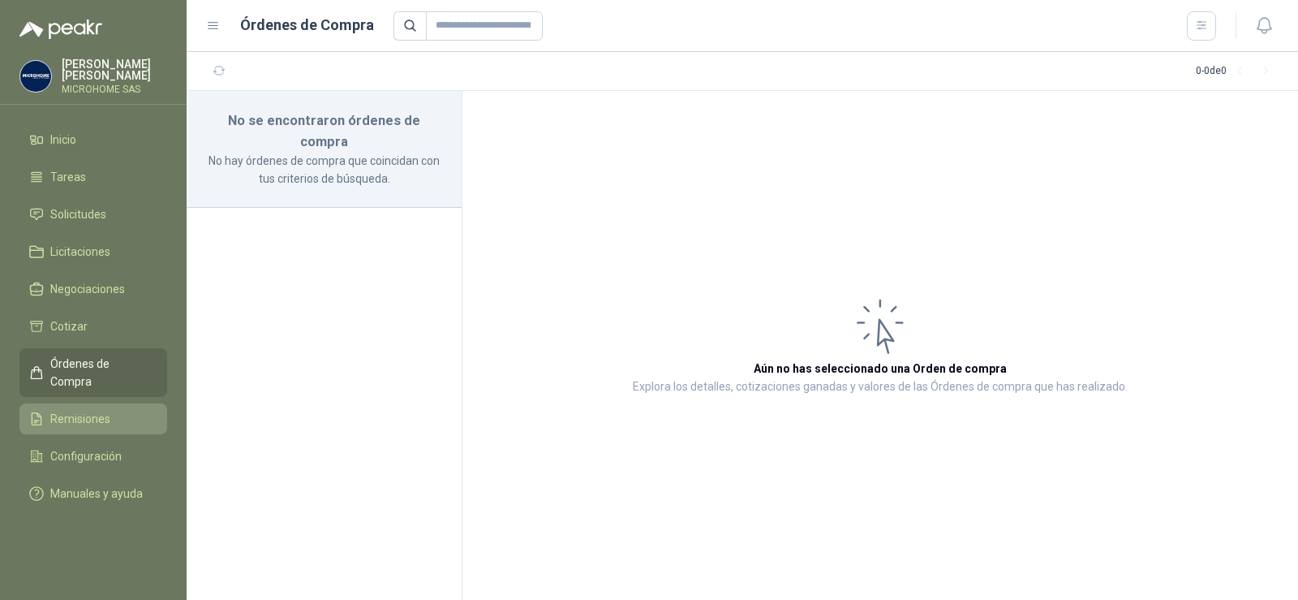
click at [100, 410] on span "Remisiones" at bounding box center [80, 419] width 60 height 18
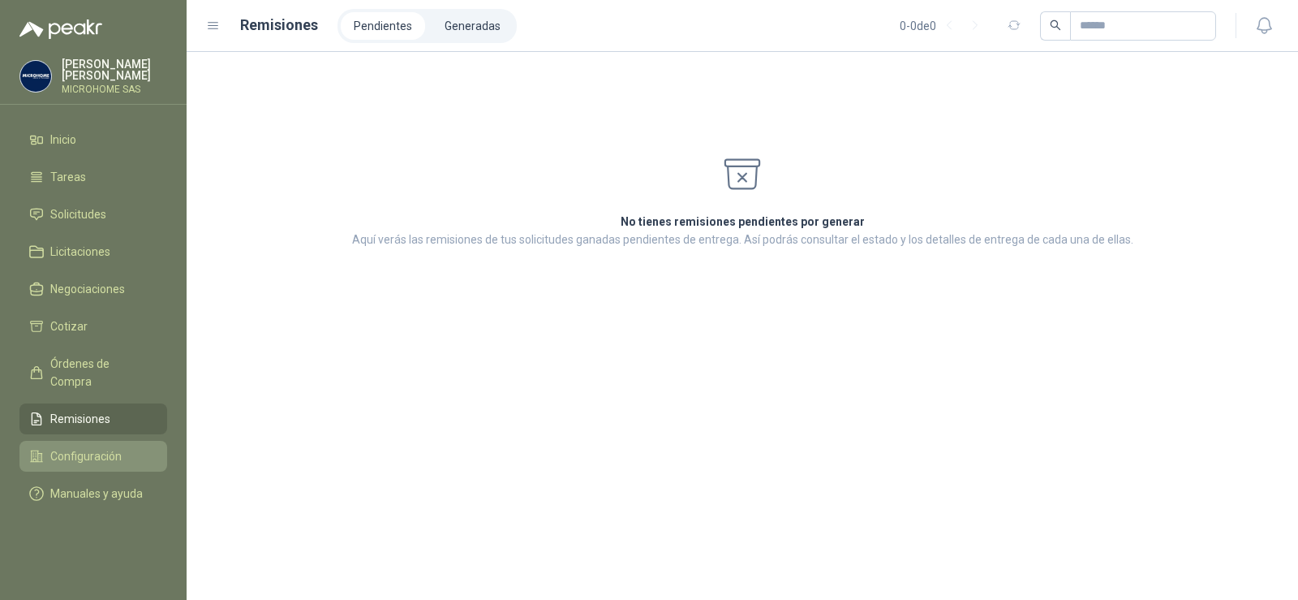
click at [87, 447] on span "Configuración" at bounding box center [85, 456] width 71 height 18
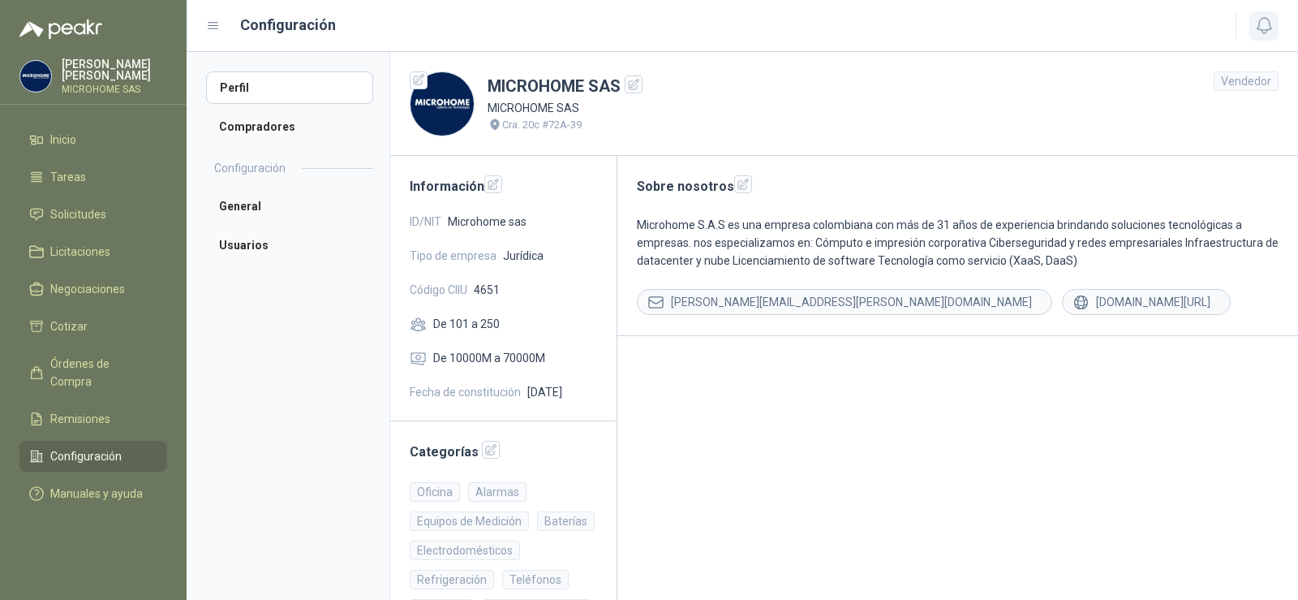
click at [1268, 21] on icon "button" at bounding box center [1264, 25] width 14 height 15
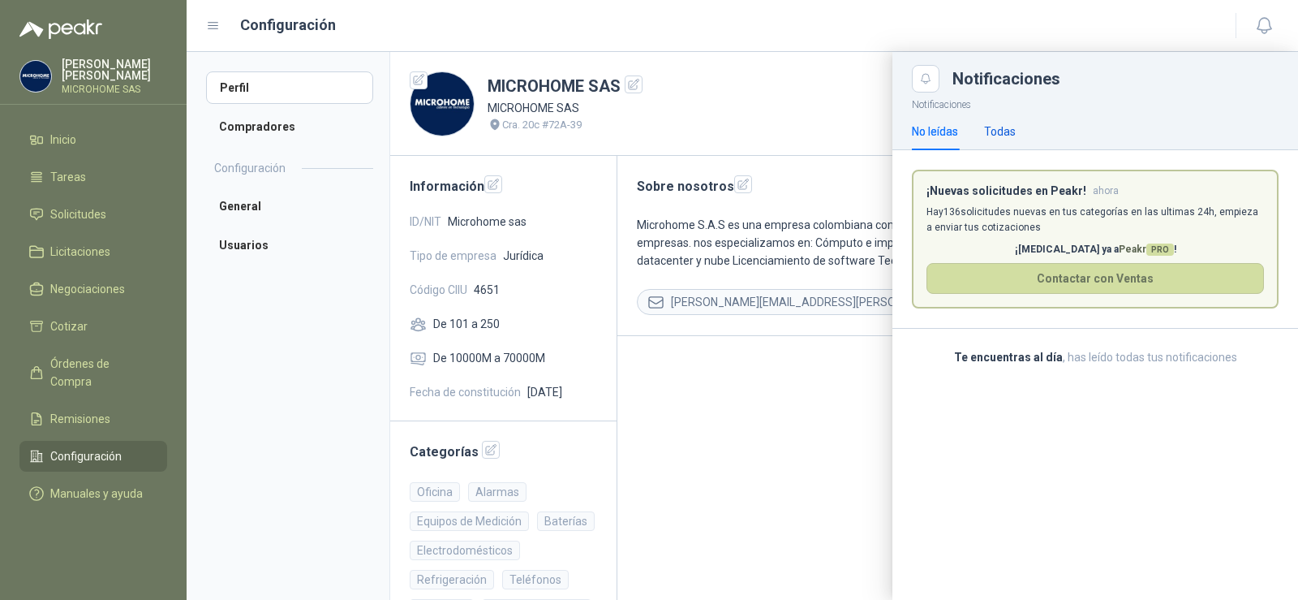
click at [1000, 131] on div "Todas" at bounding box center [1000, 132] width 32 height 18
click at [802, 114] on div at bounding box center [743, 326] width 1112 height 548
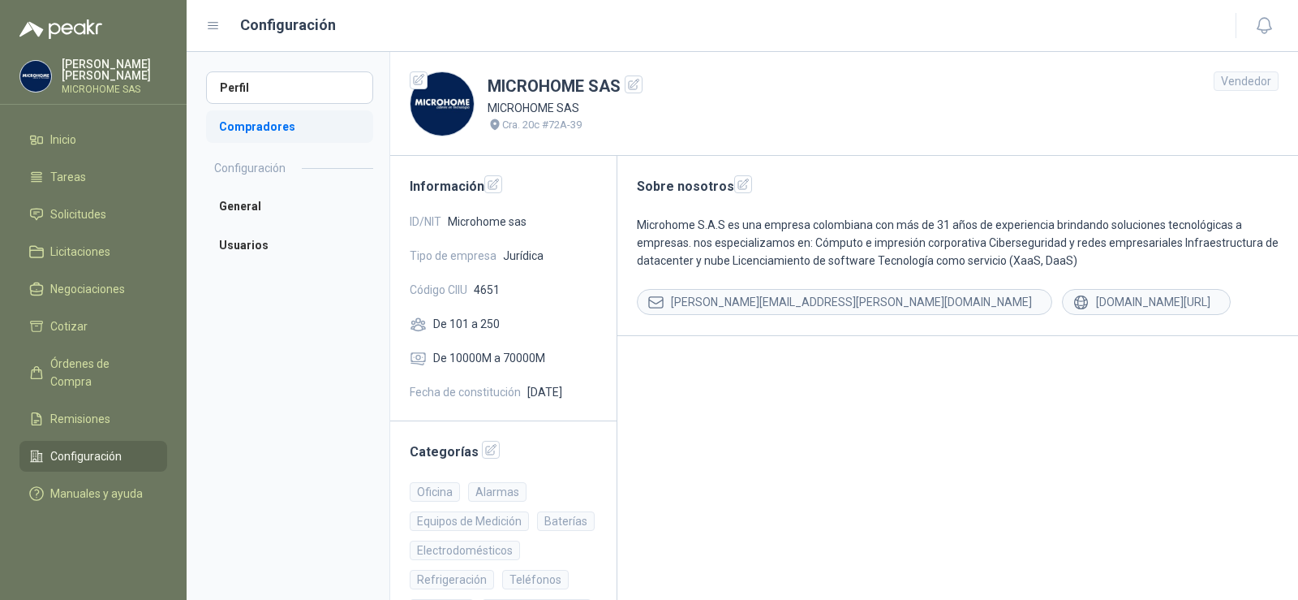
click at [243, 124] on li "Compradores" at bounding box center [289, 126] width 167 height 32
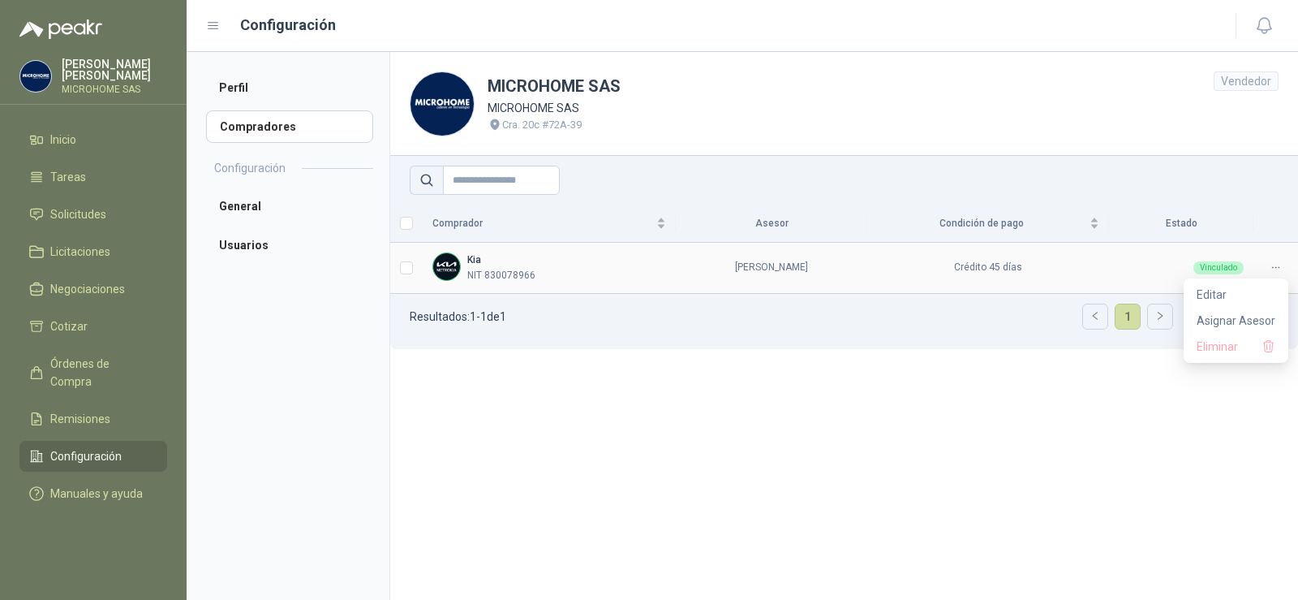
click at [1275, 266] on icon at bounding box center [1276, 267] width 12 height 12
click at [994, 272] on td "Crédito 45 días" at bounding box center [988, 268] width 242 height 51
click at [1284, 269] on div at bounding box center [1275, 267] width 25 height 15
click at [1217, 299] on span "Editar" at bounding box center [1236, 295] width 79 height 18
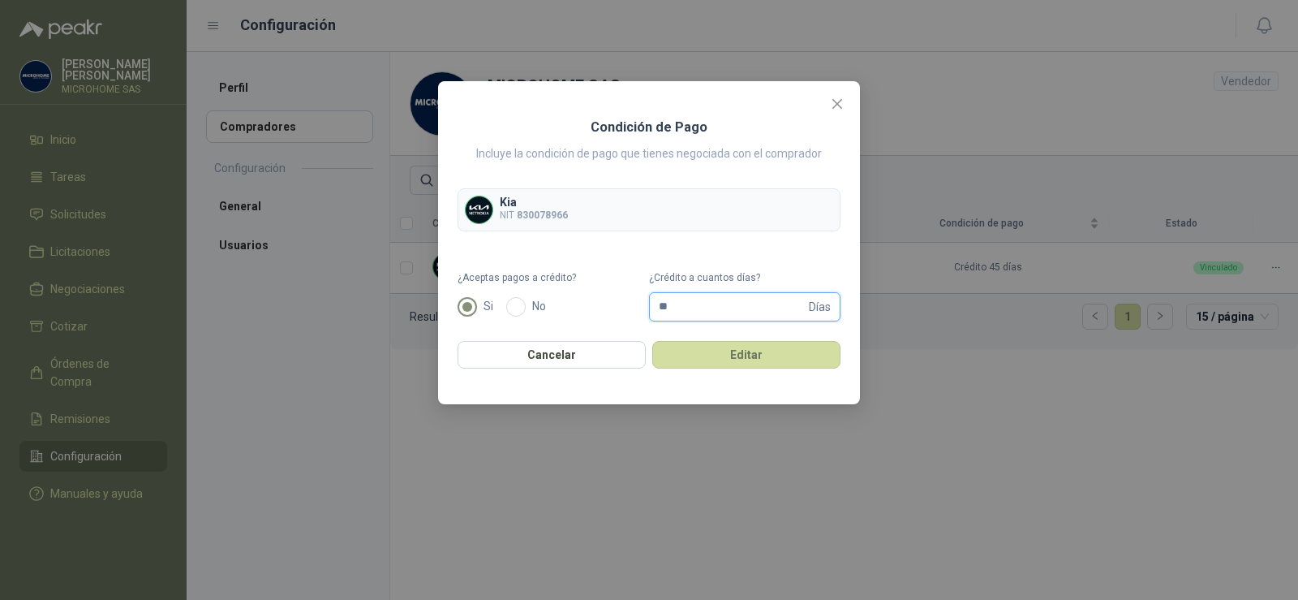
click at [755, 320] on span "** Días" at bounding box center [744, 306] width 191 height 29
click at [732, 306] on input "**" at bounding box center [732, 307] width 147 height 28
click at [731, 306] on input "**" at bounding box center [732, 307] width 147 height 28
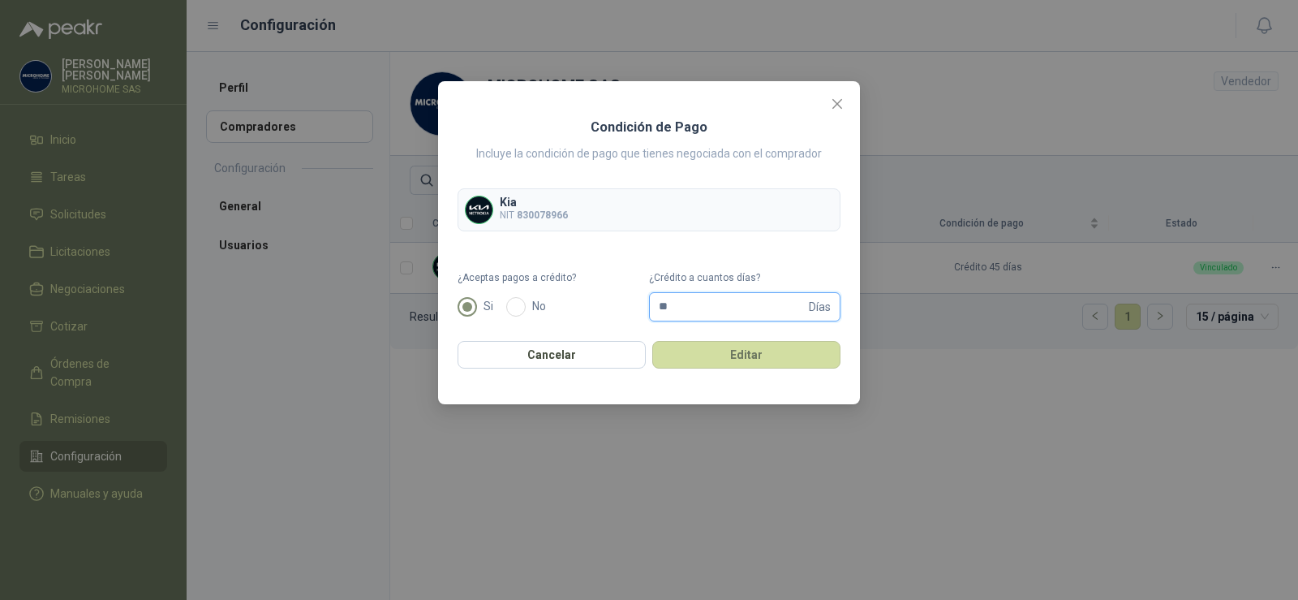
type input "**"
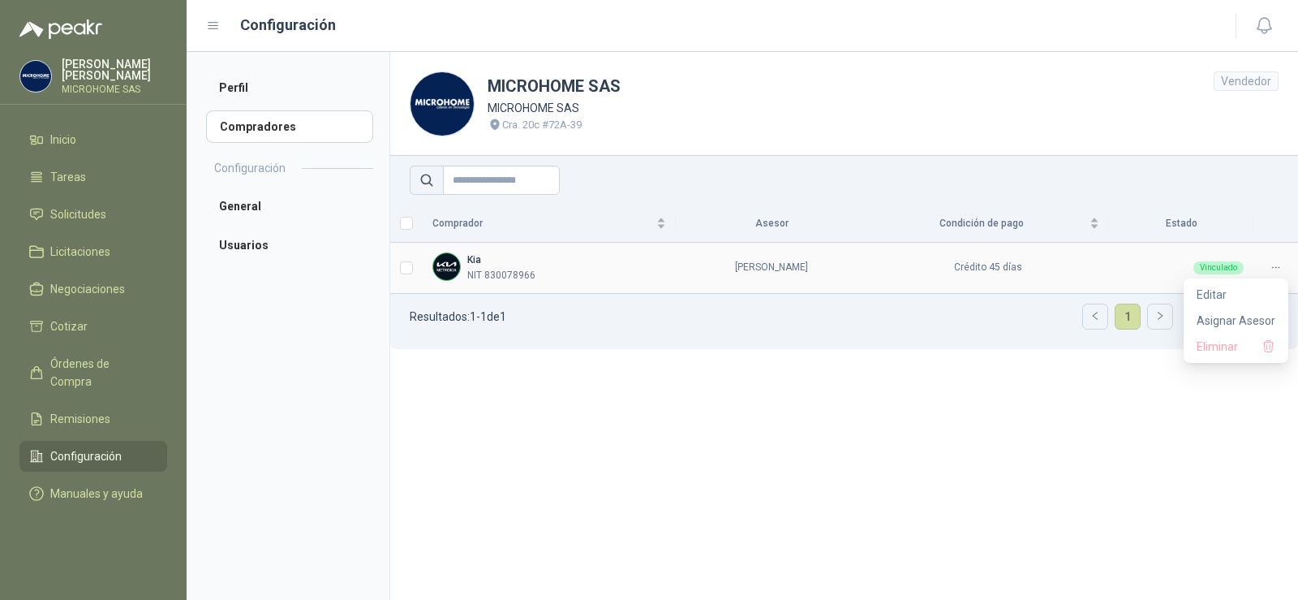
click at [1286, 260] on div at bounding box center [1275, 267] width 25 height 15
click at [1212, 294] on span "Editar" at bounding box center [1236, 295] width 79 height 18
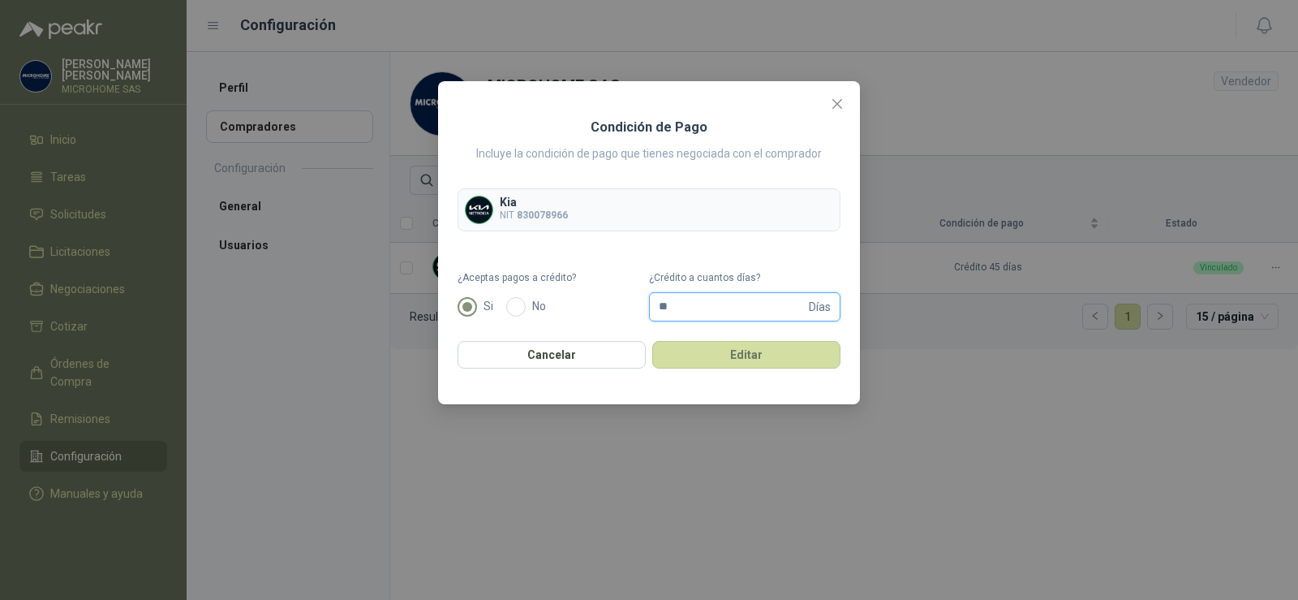
click at [678, 306] on input "**" at bounding box center [732, 307] width 147 height 28
type input "*"
type input "**"
click at [732, 371] on div "Condición de Pago Incluye la condición de pago que tienes negociada con el comp…" at bounding box center [649, 242] width 383 height 290
click at [768, 354] on button "Editar" at bounding box center [746, 355] width 188 height 28
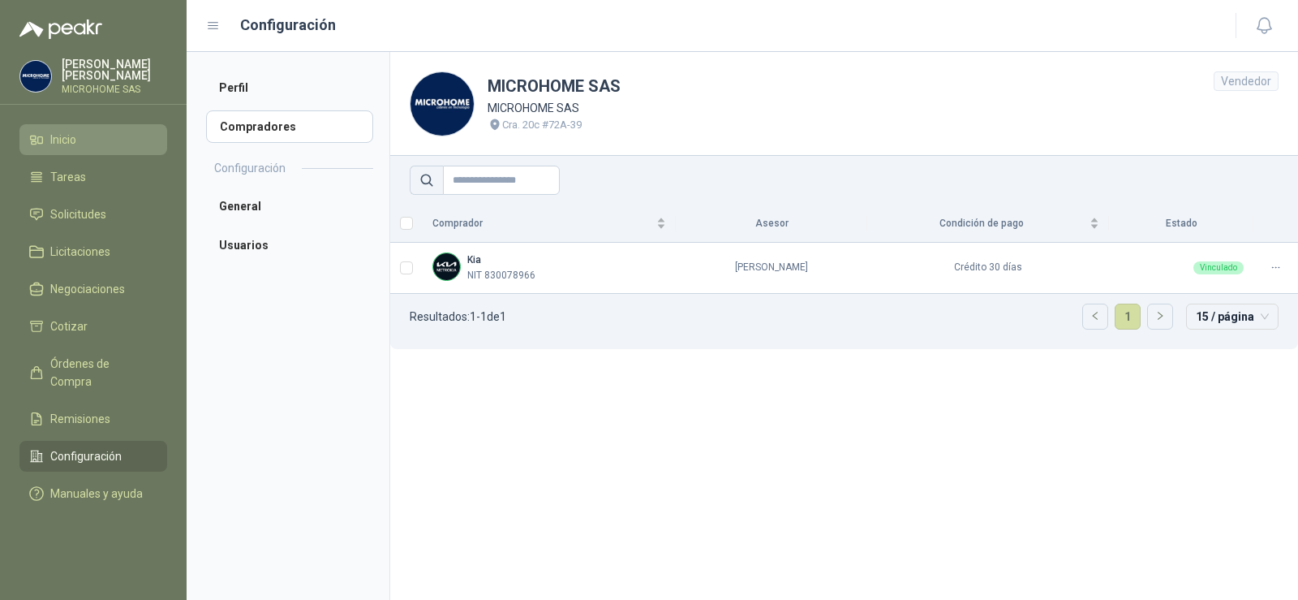
click at [64, 138] on span "Inicio" at bounding box center [63, 140] width 26 height 18
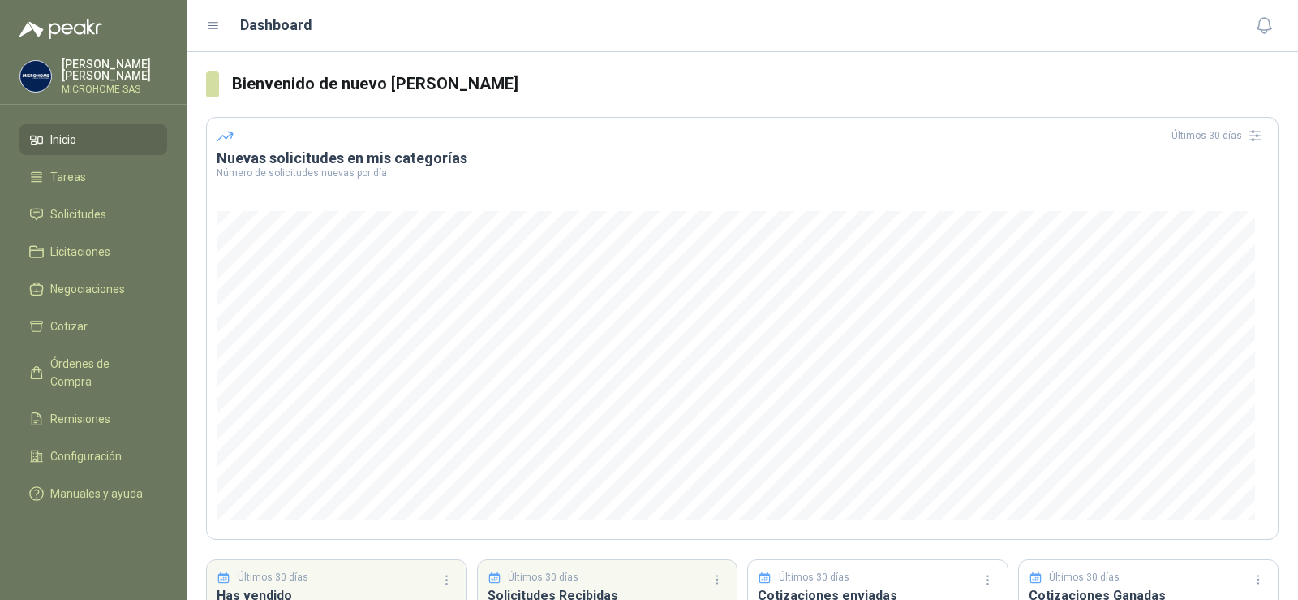
click at [30, 79] on img at bounding box center [35, 76] width 31 height 31
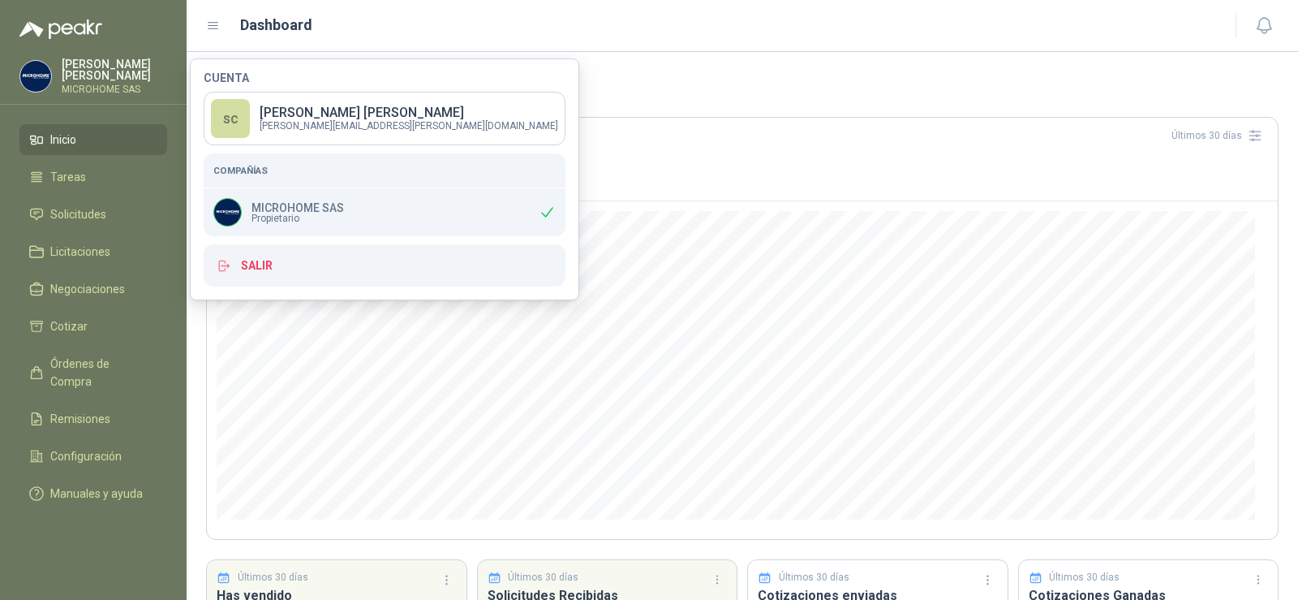
click at [234, 212] on img at bounding box center [227, 212] width 27 height 27
click at [340, 226] on div "MICROHOME SAS Propietario" at bounding box center [278, 212] width 131 height 28
drag, startPoint x: 393, startPoint y: 219, endPoint x: 436, endPoint y: 217, distance: 43.0
click at [393, 219] on div "MICROHOME SAS Propietario" at bounding box center [385, 212] width 362 height 48
click at [539, 217] on icon at bounding box center [547, 212] width 17 height 17
